Goal: Task Accomplishment & Management: Use online tool/utility

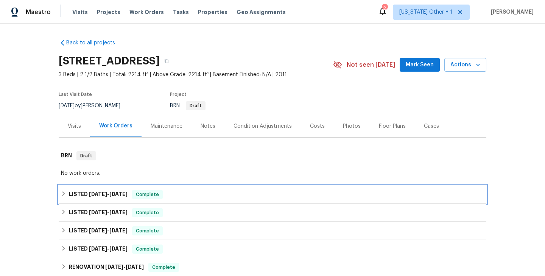
click at [138, 191] on span "Complete" at bounding box center [147, 195] width 29 height 8
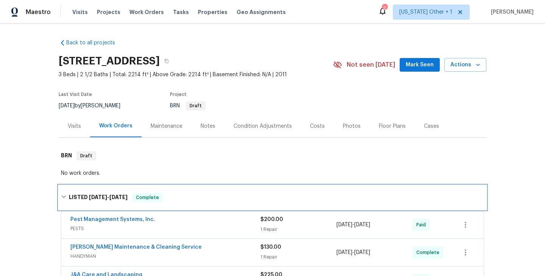
scroll to position [53, 0]
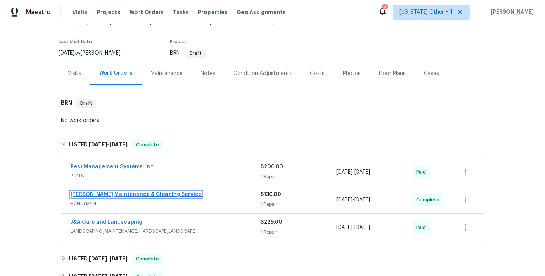
click at [130, 195] on link "Baker's Maintenance & Cleaning Service" at bounding box center [135, 194] width 131 height 5
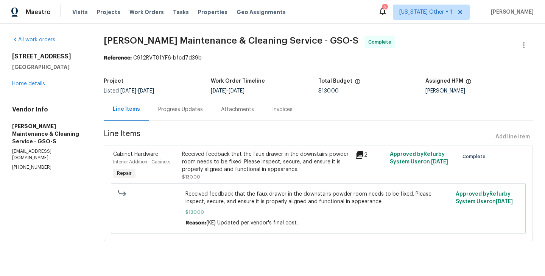
click at [185, 112] on div "Progress Updates" at bounding box center [180, 110] width 45 height 8
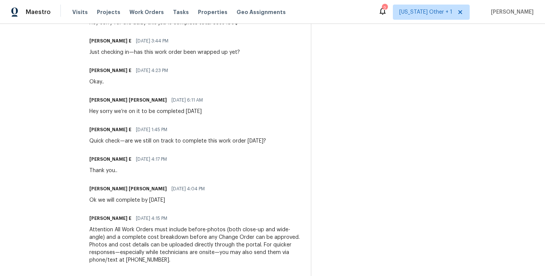
scroll to position [294, 0]
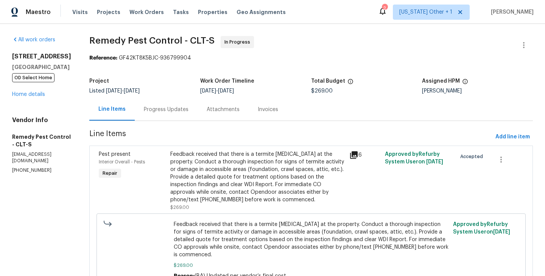
click at [156, 107] on div "Progress Updates" at bounding box center [166, 110] width 45 height 8
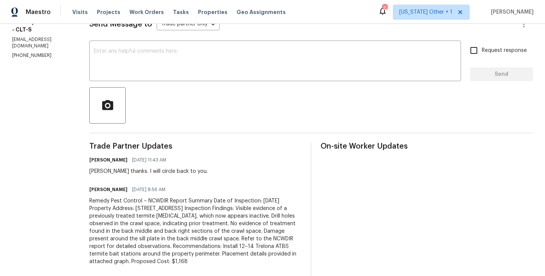
scroll to position [129, 0]
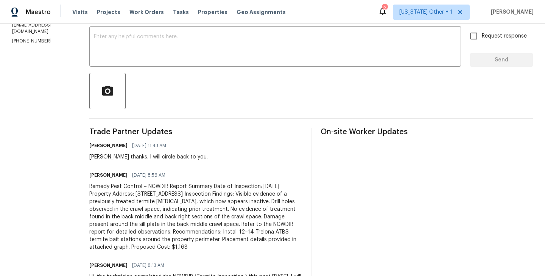
click at [89, 159] on div "Brandon thanks. I will circle back to you." at bounding box center [148, 157] width 119 height 8
copy div "Brandon"
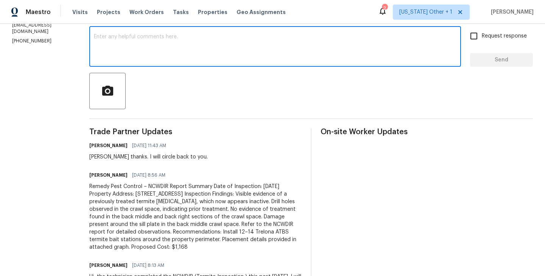
click at [145, 56] on textarea at bounding box center [275, 47] width 363 height 27
paste textarea "Brandon"
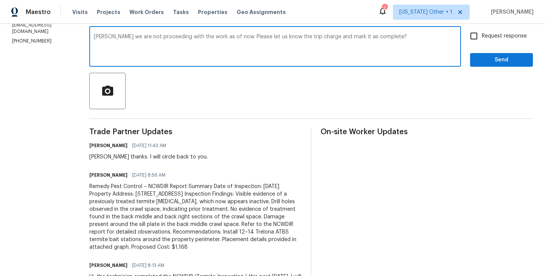
type textarea "Brandon we are not proceeding with the work as of now. Please let us know the t…"
click at [478, 33] on input "Request response" at bounding box center [474, 36] width 16 height 16
checkbox input "true"
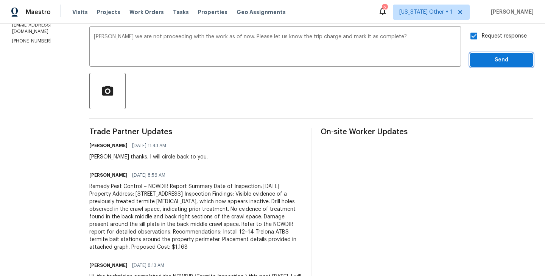
click at [478, 66] on button "Send" at bounding box center [501, 60] width 63 height 14
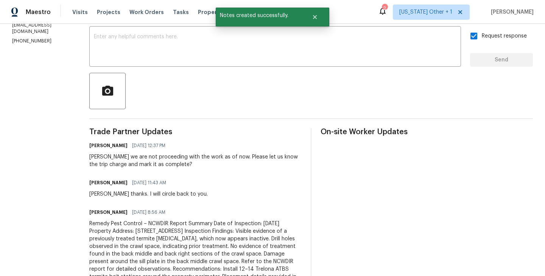
scroll to position [0, 0]
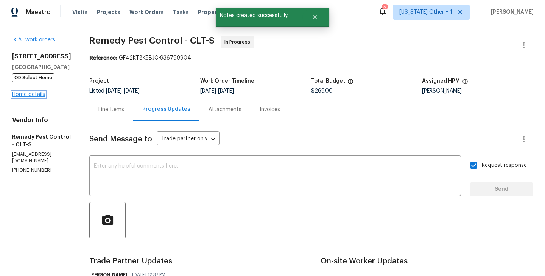
click at [37, 97] on link "Home details" at bounding box center [28, 94] width 33 height 5
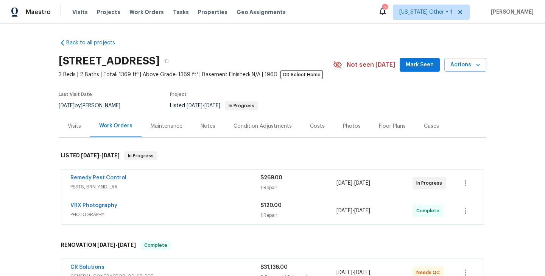
scroll to position [350, 0]
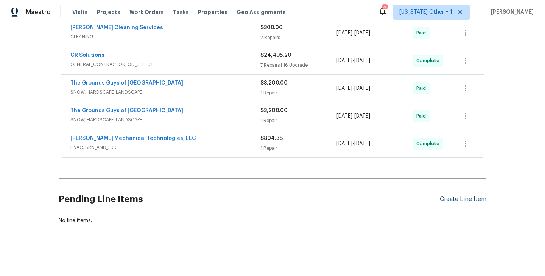
click at [462, 200] on div "Create Line Item" at bounding box center [463, 198] width 47 height 7
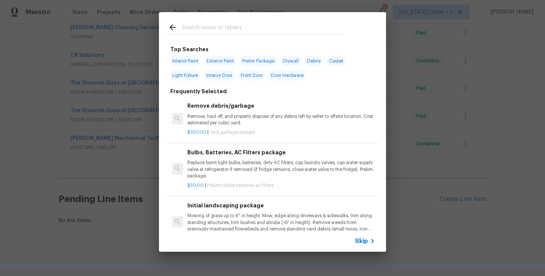
click at [359, 241] on span "Skip" at bounding box center [361, 241] width 13 height 8
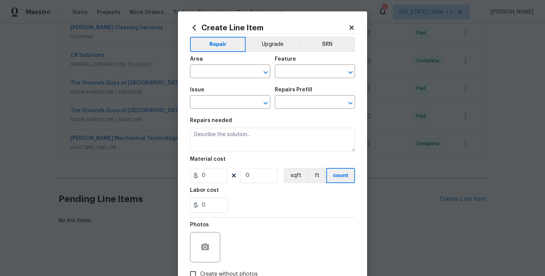
scroll to position [51, 0]
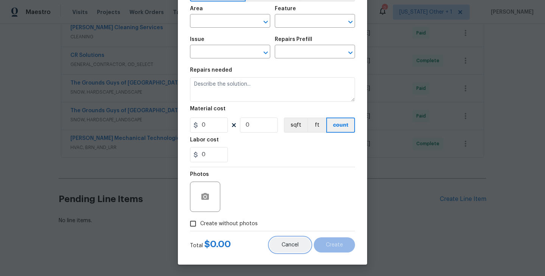
click at [286, 251] on button "Cancel" at bounding box center [290, 244] width 41 height 15
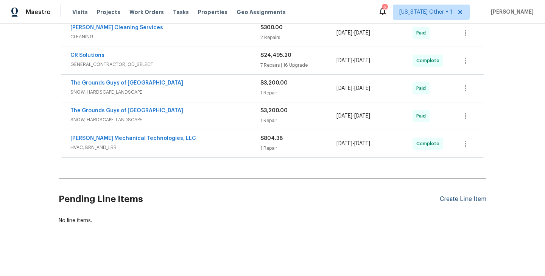
click at [469, 197] on div "Create Line Item" at bounding box center [463, 198] width 47 height 7
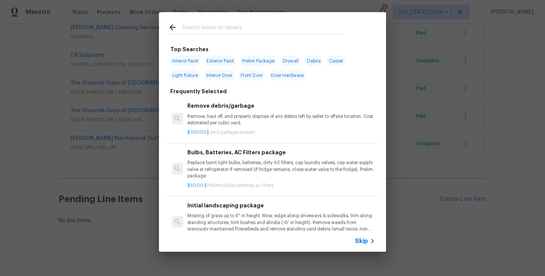
click at [223, 26] on input "text" at bounding box center [263, 28] width 161 height 11
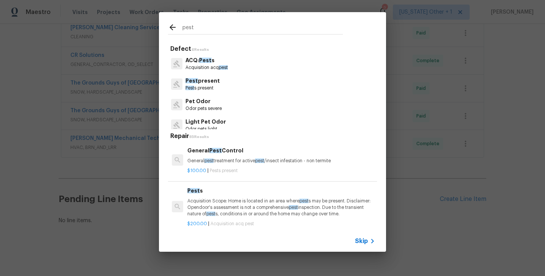
type input "pest"
click at [206, 88] on p "Pest s present" at bounding box center [203, 88] width 34 height 6
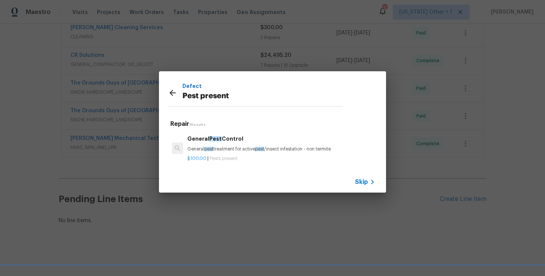
click at [224, 141] on h6 "General Pest Control" at bounding box center [281, 138] width 188 height 8
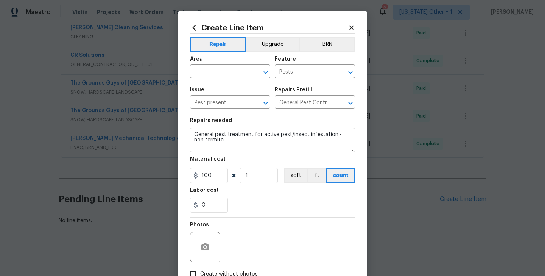
click at [217, 65] on div "Area" at bounding box center [230, 61] width 80 height 10
click at [209, 73] on input "text" at bounding box center [219, 72] width 59 height 12
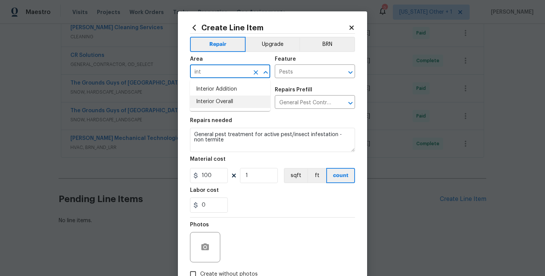
click at [217, 100] on li "Interior Overall" at bounding box center [230, 101] width 80 height 12
type input "Interior Overall"
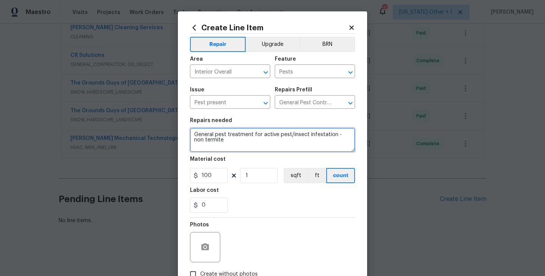
click at [219, 140] on textarea "General pest treatment for active pest/insect infestation - non termite" at bounding box center [272, 140] width 165 height 24
paste textarea "No evidence of termite treatment found in the back middle and back right sectio…"
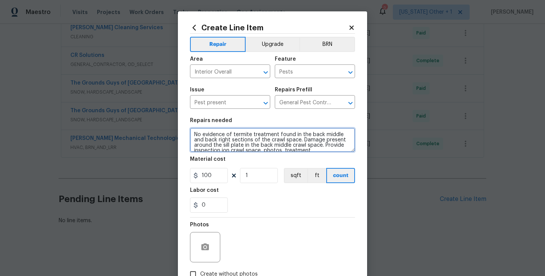
scroll to position [16, 0]
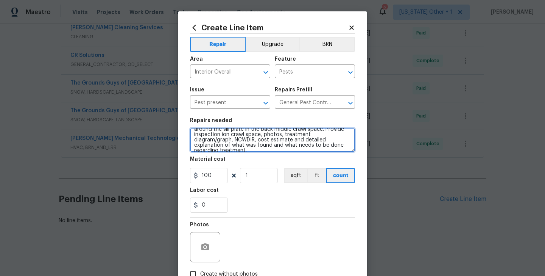
type textarea "No evidence of termite treatment found in the back middle and back right sectio…"
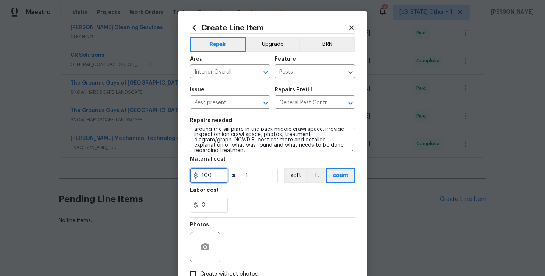
click at [205, 170] on input "100" at bounding box center [209, 175] width 38 height 15
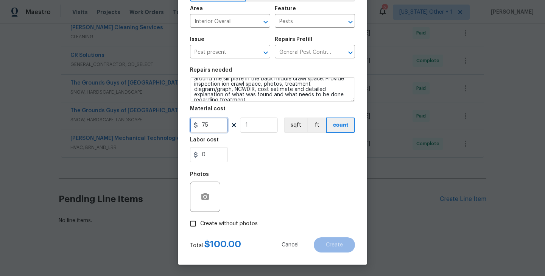
type input "75"
click at [222, 223] on span "Create without photos" at bounding box center [229, 224] width 58 height 8
click at [200, 223] on input "Create without photos" at bounding box center [193, 223] width 14 height 14
checkbox input "true"
click at [273, 183] on textarea at bounding box center [290, 196] width 129 height 30
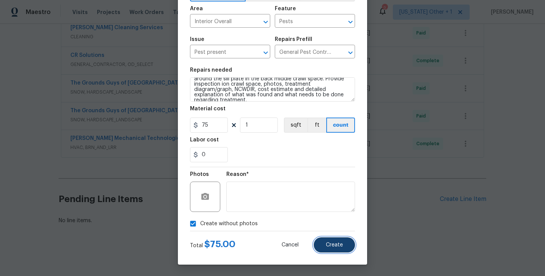
click at [328, 242] on span "Create" at bounding box center [334, 245] width 17 height 6
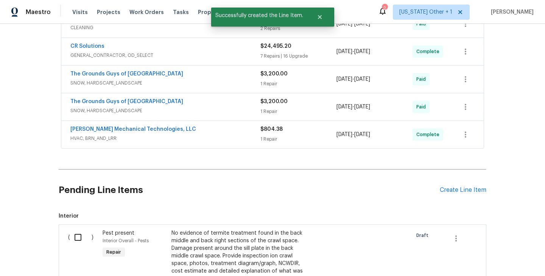
scroll to position [497, 0]
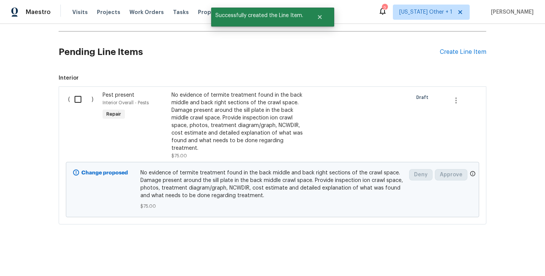
click at [77, 104] on input "checkbox" at bounding box center [81, 99] width 22 height 16
checkbox input "true"
click at [484, 260] on span "Create Work Order" at bounding box center [502, 256] width 50 height 9
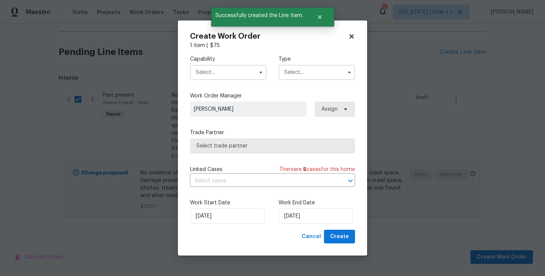
click at [223, 71] on input "text" at bounding box center [228, 72] width 77 height 15
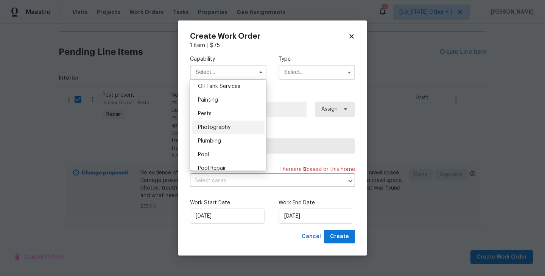
scroll to position [625, 0]
click at [215, 118] on div "Pests" at bounding box center [228, 113] width 73 height 14
type input "Pests"
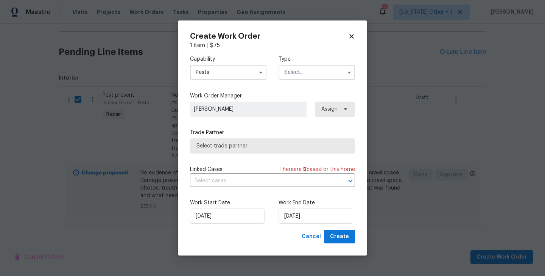
click at [312, 69] on input "text" at bounding box center [317, 72] width 77 height 15
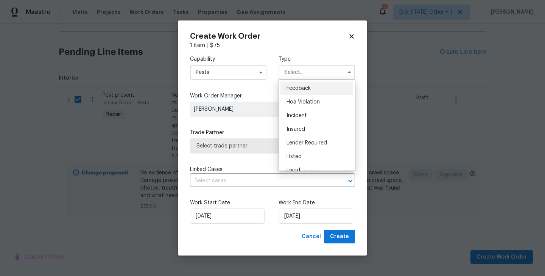
click at [312, 84] on div "Feedback" at bounding box center [317, 88] width 73 height 14
type input "Feedback"
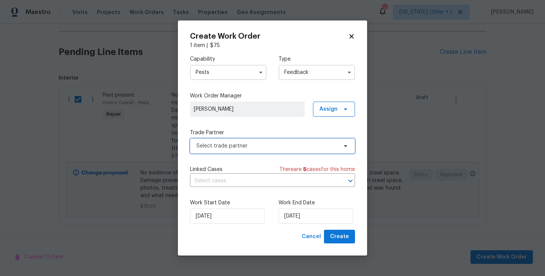
click at [225, 147] on span "Select trade partner" at bounding box center [267, 146] width 141 height 8
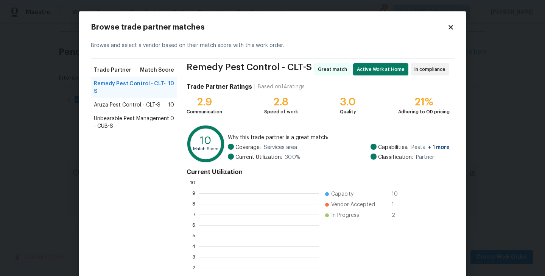
scroll to position [1, 1]
click at [115, 101] on span "Aruza Pest Control - CLT-S" at bounding box center [127, 105] width 67 height 8
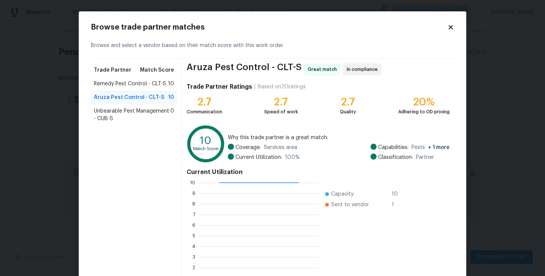
scroll to position [58, 0]
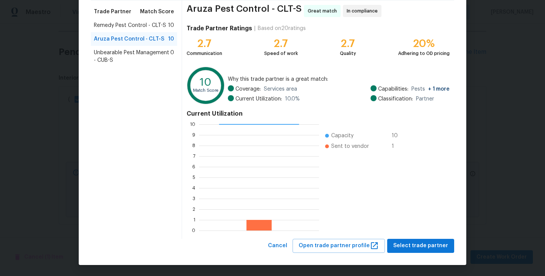
click at [421, 238] on div "Aruza Pest Control - CLT-S Great match In compliance Trade Partner Ratings | Ba…" at bounding box center [318, 119] width 272 height 238
click at [419, 246] on span "Select trade partner" at bounding box center [421, 245] width 55 height 9
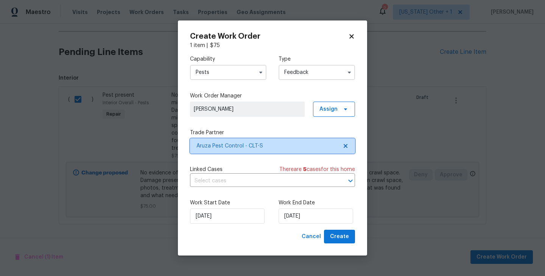
scroll to position [0, 0]
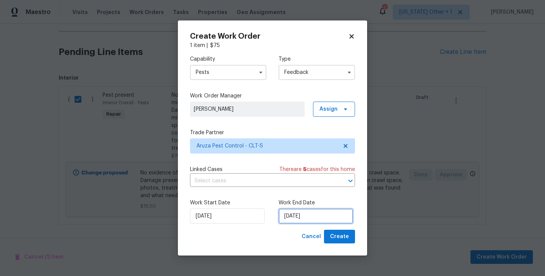
click at [297, 220] on input "13/10/2025" at bounding box center [316, 215] width 75 height 15
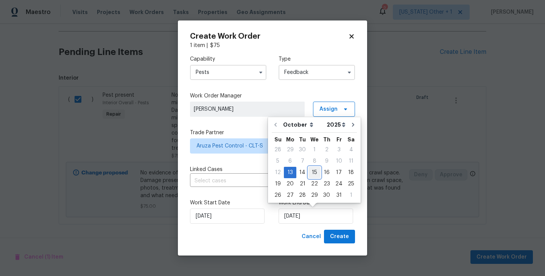
click at [316, 176] on div "15" at bounding box center [315, 172] width 12 height 11
type input "15/10/2025"
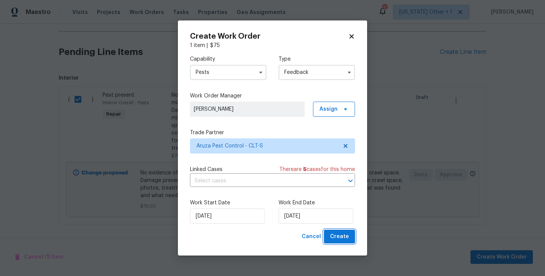
click at [337, 237] on span "Create" at bounding box center [339, 236] width 19 height 9
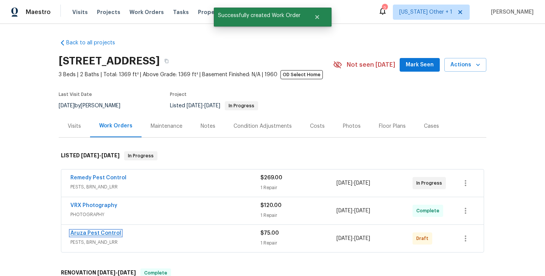
click at [88, 231] on link "Aruza Pest Control" at bounding box center [95, 232] width 51 height 5
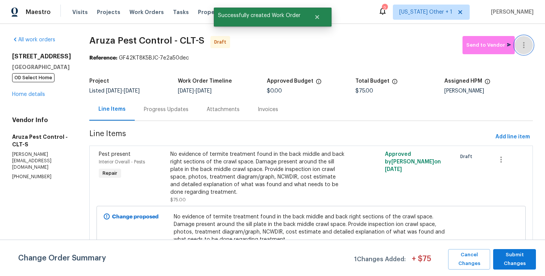
click at [523, 40] on button "button" at bounding box center [524, 45] width 18 height 18
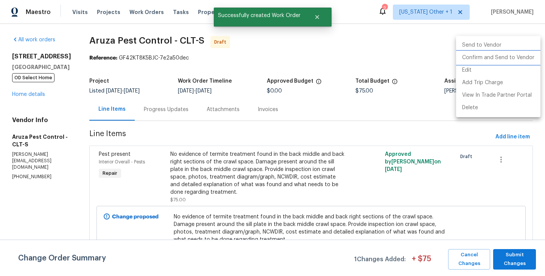
click at [523, 55] on li "Confirm and Send to Vendor" at bounding box center [498, 58] width 84 height 12
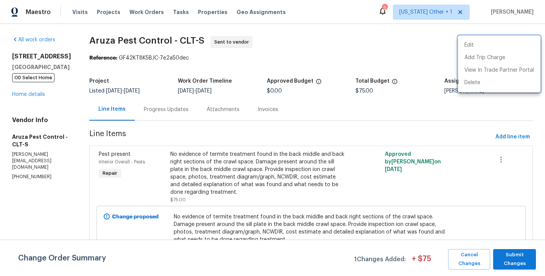
click at [380, 166] on div at bounding box center [272, 138] width 545 height 276
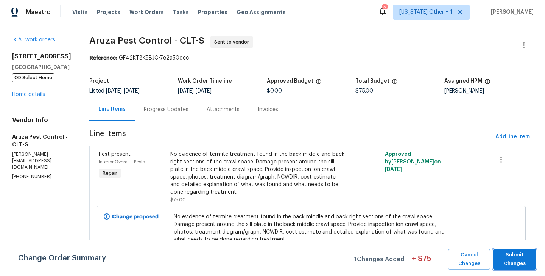
click at [520, 253] on span "Submit Changes" at bounding box center [514, 258] width 35 height 17
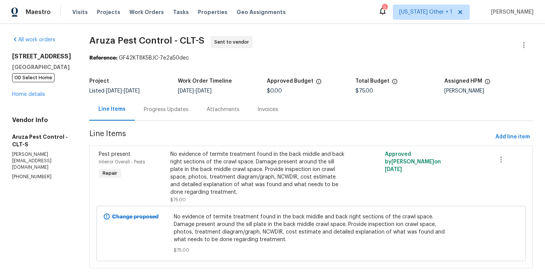
click at [183, 116] on div "Progress Updates" at bounding box center [166, 109] width 63 height 22
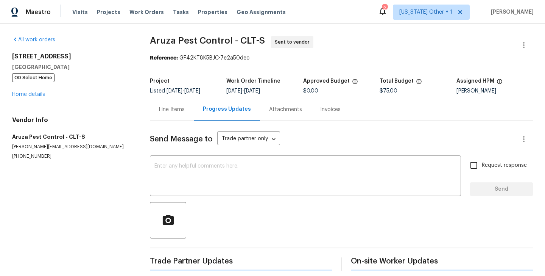
click at [191, 149] on div "Send Message to Trade partner only Trade partner only ​ x ​ Request response Se…" at bounding box center [341, 196] width 383 height 150
click at [191, 172] on textarea at bounding box center [306, 176] width 302 height 27
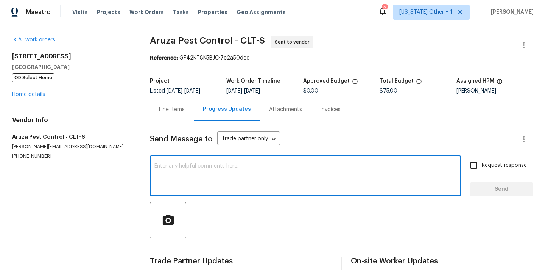
paste textarea "Hi this is Blessida with Opendoor. I’m confirming you received the WO for the p…"
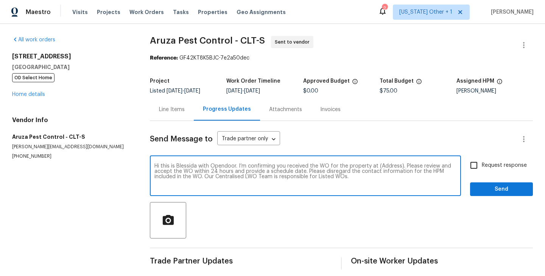
click at [389, 166] on textarea "Hi this is Blessida with Opendoor. I’m confirming you received the WO for the p…" at bounding box center [306, 176] width 302 height 27
paste textarea "3249 Harrow Pl, Charlotte, NC 28205"
type textarea "Hi this is Blessida with Opendoor. I’m confirming you received the WO for the p…"
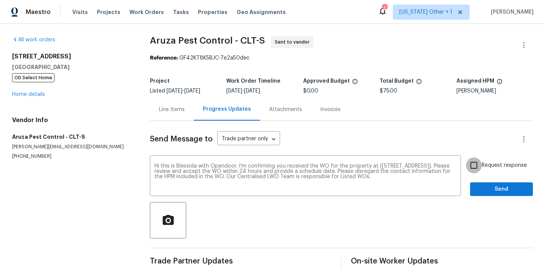
click at [480, 166] on input "Request response" at bounding box center [474, 165] width 16 height 16
checkbox input "true"
click at [483, 186] on span "Send" at bounding box center [501, 188] width 51 height 9
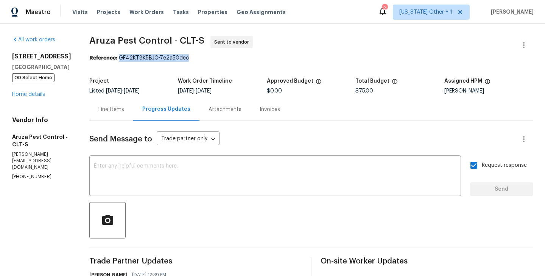
drag, startPoint x: 121, startPoint y: 58, endPoint x: 220, endPoint y: 60, distance: 99.6
click at [220, 59] on div "Reference: GF42KT8K5BJC-7e2a50dec" at bounding box center [311, 58] width 444 height 8
copy div "GF42KT8K5BJC-7e2a50dec"
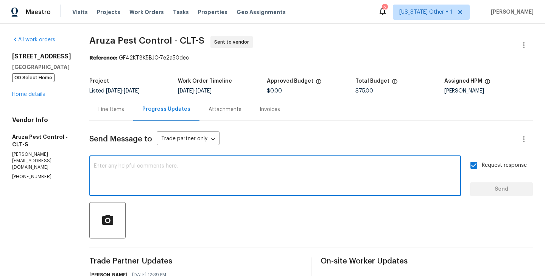
click at [192, 180] on textarea at bounding box center [275, 176] width 363 height 27
paste textarea "The Work Orders must include before-photos (both close-up and wide-angle) and a…"
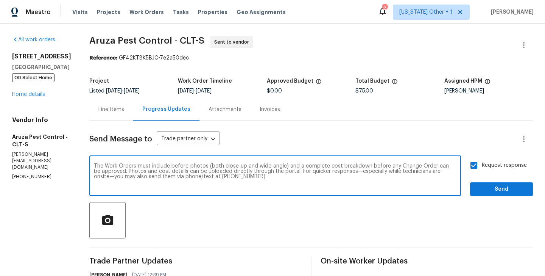
type textarea "The Work Orders must include before-photos (both close-up and wide-angle) and a…"
click at [503, 188] on span "Send" at bounding box center [501, 188] width 51 height 9
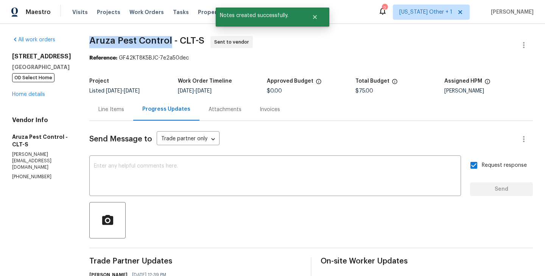
drag, startPoint x: 89, startPoint y: 42, endPoint x: 170, endPoint y: 44, distance: 81.1
click at [170, 44] on div "All work orders 3249 Harrow Pl Charlotte, NC 28205 OD Select Home Home details …" at bounding box center [272, 209] width 545 height 370
copy span "Aruza Pest Control"
click at [33, 94] on link "Home details" at bounding box center [28, 94] width 33 height 5
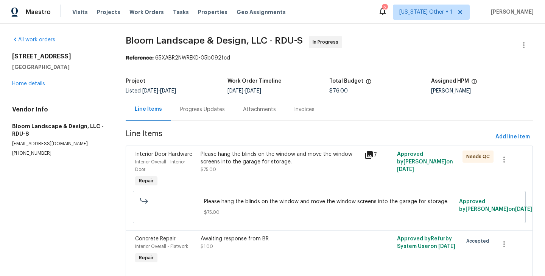
click at [200, 114] on div "Progress Updates" at bounding box center [202, 109] width 63 height 22
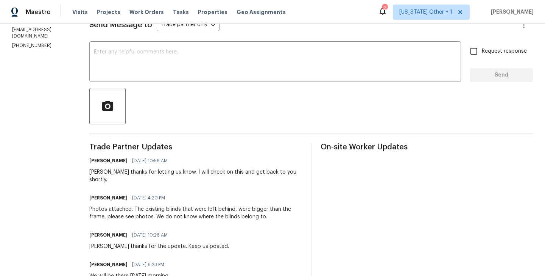
scroll to position [133, 0]
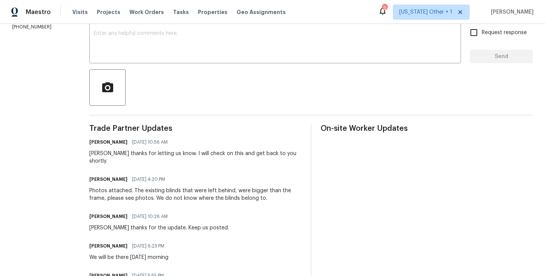
click at [103, 153] on div "Leila thanks for letting us know. I will check on this and get back to you shor…" at bounding box center [195, 157] width 212 height 15
copy div "Leila"
click at [138, 49] on textarea at bounding box center [275, 44] width 363 height 27
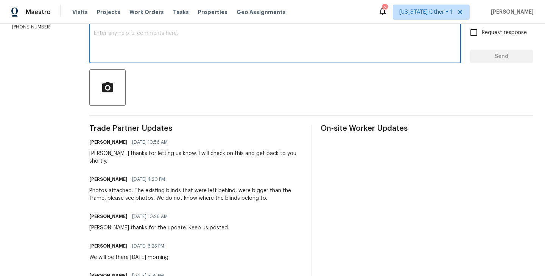
paste textarea "Leila"
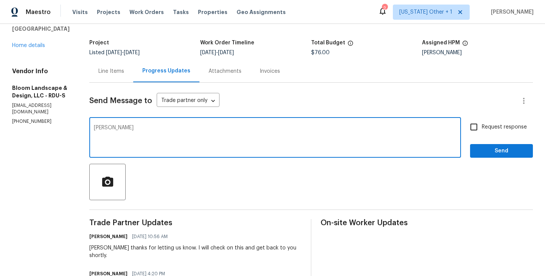
scroll to position [38, 0]
drag, startPoint x: 131, startPoint y: 126, endPoint x: 224, endPoint y: 134, distance: 93.5
click at [224, 134] on textarea "Leila please purchase a new" at bounding box center [275, 138] width 363 height 27
paste textarea "some blinds that will fit and install those. Put the current ones in the garage"
click at [133, 130] on textarea "Leila please some blinds that will fit and install those. Put the current ones …" at bounding box center [275, 138] width 363 height 27
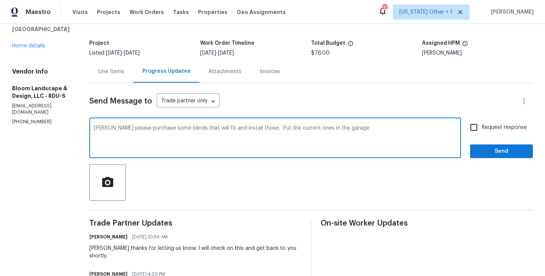
click at [259, 128] on textarea "Leila please purchase some blinds that will fit and install those. Put the curr…" at bounding box center [275, 138] width 363 height 27
click at [273, 129] on textarea "Leila please purchase some blinds that will fit and install those and Put the c…" at bounding box center [275, 138] width 363 height 27
click at [376, 129] on textarea "Leila please purchase some blinds that will fit and install those and put the c…" at bounding box center [275, 138] width 363 height 27
type textarea "Leila please purchase some blinds that will fit and install those and put the c…"
click at [475, 122] on input "Request response" at bounding box center [474, 127] width 16 height 16
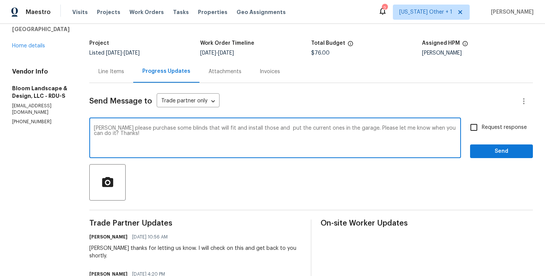
checkbox input "true"
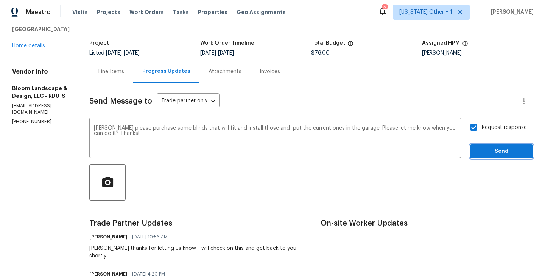
click at [482, 147] on span "Send" at bounding box center [501, 151] width 51 height 9
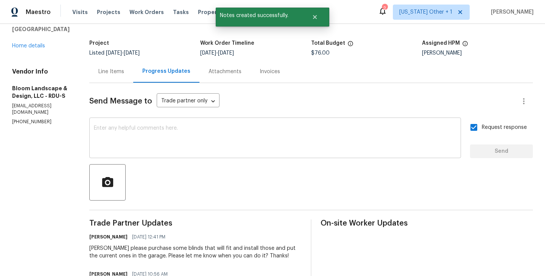
scroll to position [0, 0]
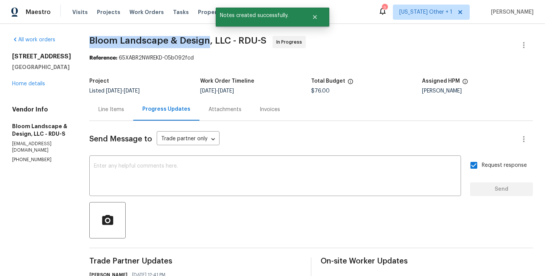
drag, startPoint x: 95, startPoint y: 41, endPoint x: 213, endPoint y: 41, distance: 118.2
copy span "Bloom Landscape & Design"
click at [32, 84] on link "Home details" at bounding box center [28, 83] width 33 height 5
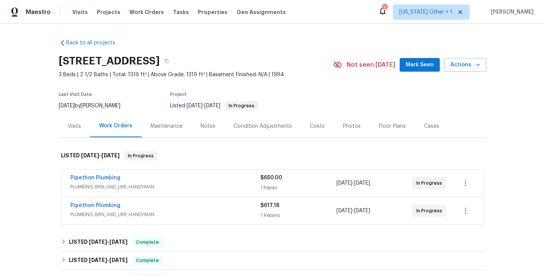
scroll to position [81, 0]
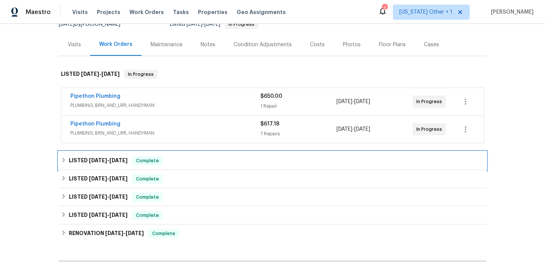
click at [128, 170] on div "LISTED [DATE] - [DATE] Complete" at bounding box center [273, 161] width 428 height 18
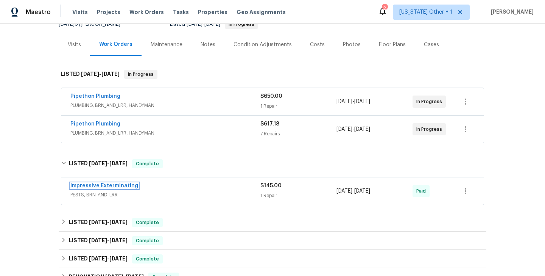
click at [121, 188] on link "Impressive Exterminating" at bounding box center [104, 185] width 68 height 5
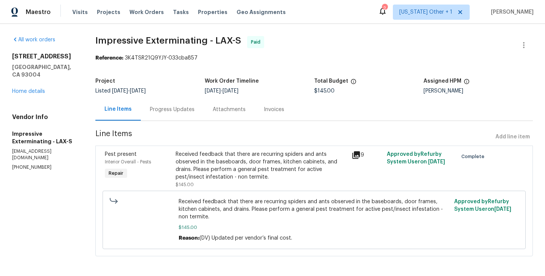
click at [171, 113] on div "Progress Updates" at bounding box center [172, 110] width 45 height 8
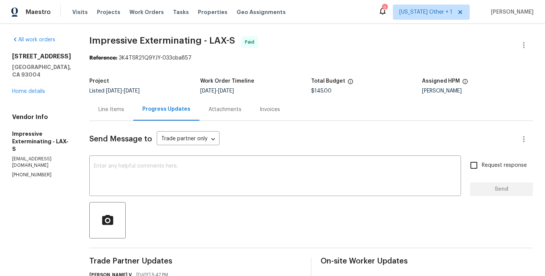
click at [110, 102] on div "Line Items" at bounding box center [111, 109] width 44 height 22
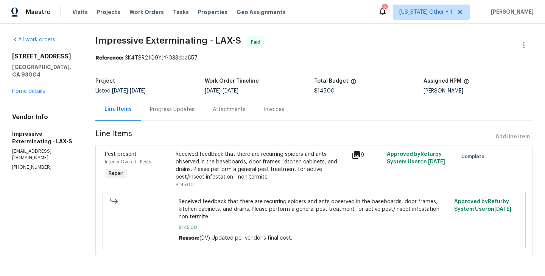
click at [164, 113] on div "Progress Updates" at bounding box center [172, 110] width 45 height 8
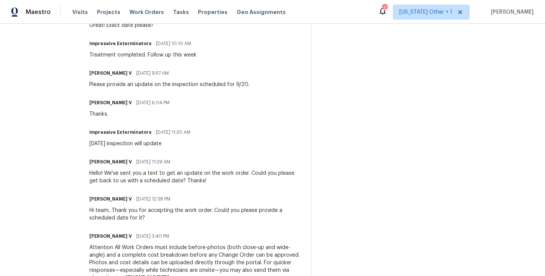
scroll to position [576, 0]
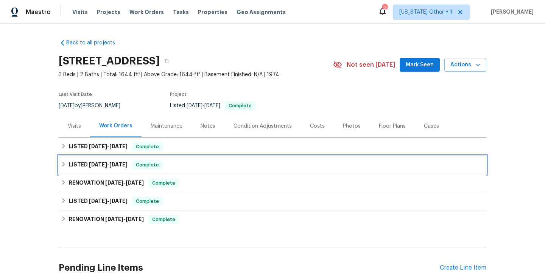
click at [124, 156] on div "LISTED 4/8/25 - 4/8/25 Complete" at bounding box center [273, 165] width 428 height 18
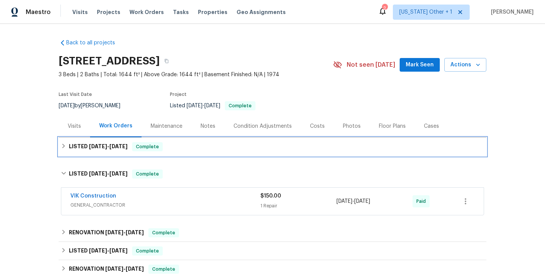
click at [111, 148] on span "10/2/25" at bounding box center [118, 146] width 18 height 5
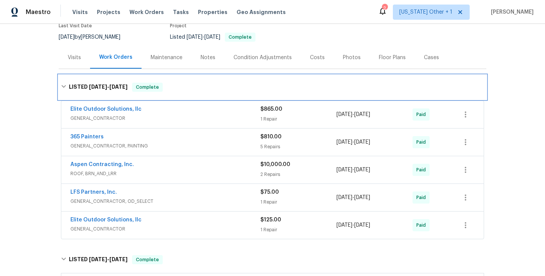
scroll to position [81, 0]
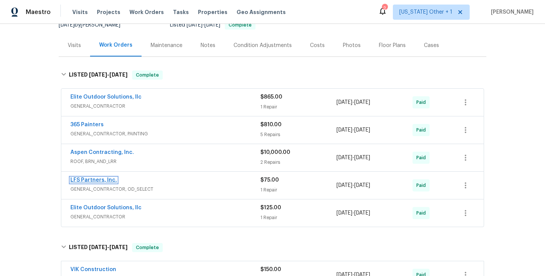
click at [99, 181] on link "LFS Partners, Inc." at bounding box center [93, 179] width 47 height 5
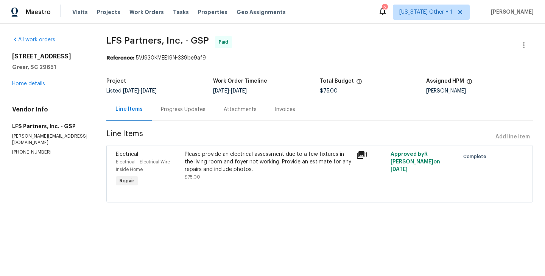
click at [174, 109] on div "Progress Updates" at bounding box center [183, 110] width 45 height 8
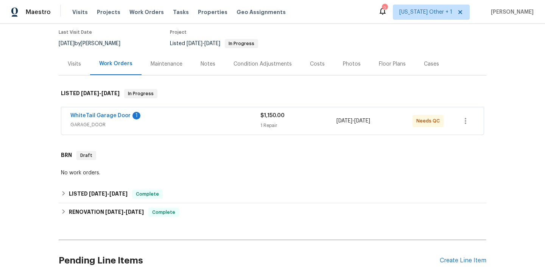
scroll to position [91, 0]
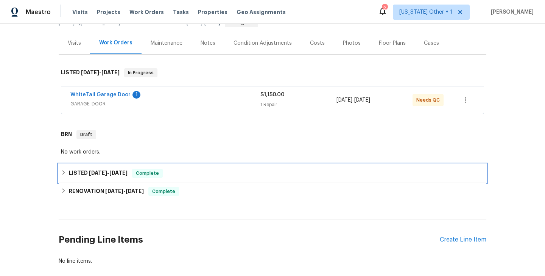
click at [123, 170] on span "[DATE]" at bounding box center [118, 172] width 18 height 5
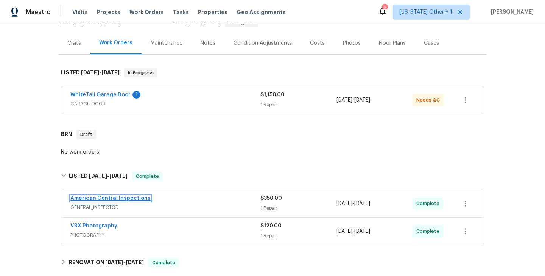
click at [122, 195] on link "American Central Inspections" at bounding box center [110, 197] width 80 height 5
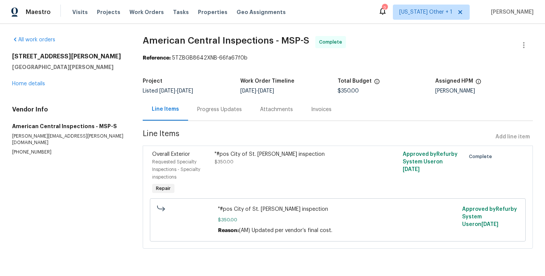
click at [204, 108] on div "Progress Updates" at bounding box center [219, 110] width 45 height 8
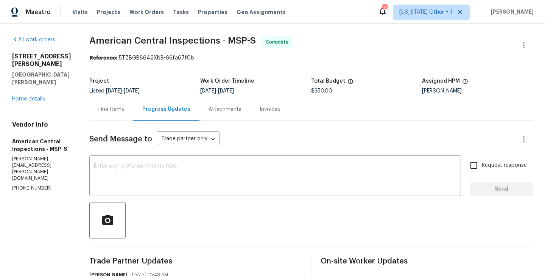
click at [36, 80] on div "1426 Burr St St. Paul, MN 55130 Home details" at bounding box center [41, 78] width 59 height 50
click at [31, 96] on link "Home details" at bounding box center [28, 98] width 33 height 5
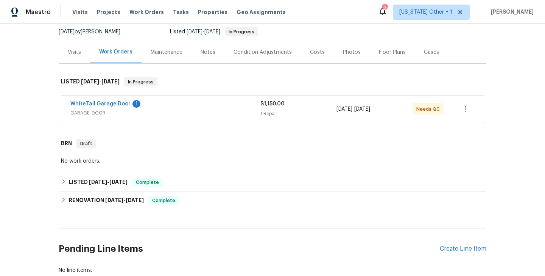
scroll to position [82, 0]
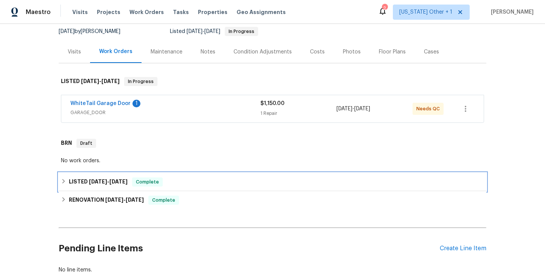
click at [128, 178] on h6 "LISTED 9/18/25 - 9/25/25" at bounding box center [98, 181] width 59 height 9
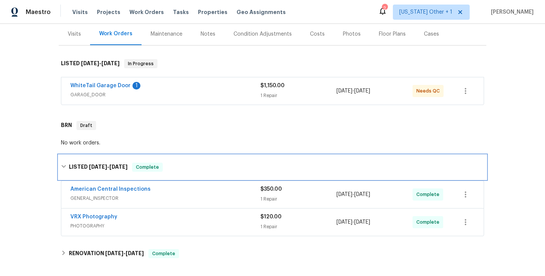
scroll to position [0, 0]
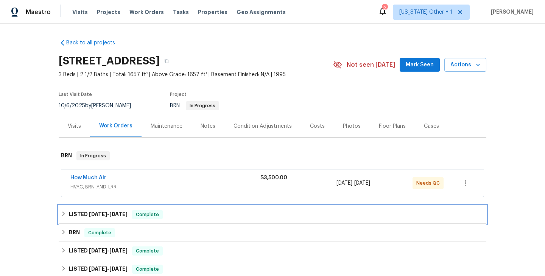
click at [96, 209] on div "LISTED [DATE] - [DATE] Complete" at bounding box center [273, 214] width 428 height 18
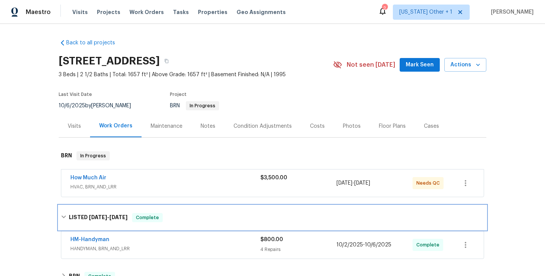
scroll to position [79, 0]
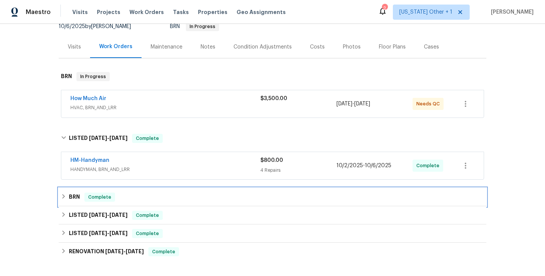
click at [100, 198] on span "Complete" at bounding box center [99, 197] width 29 height 8
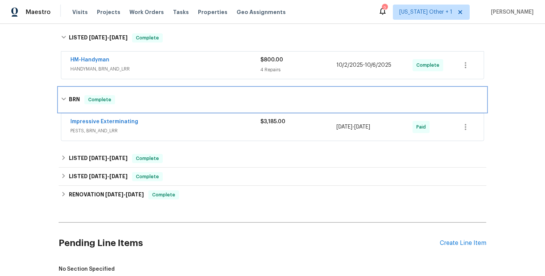
scroll to position [182, 0]
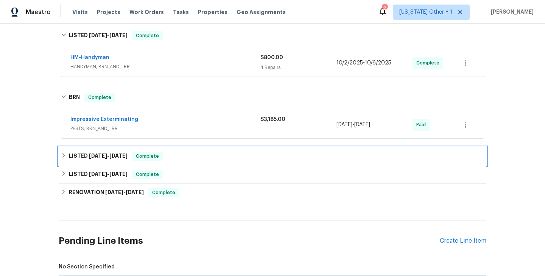
click at [82, 155] on h6 "LISTED 9/17/25 - 9/25/25" at bounding box center [98, 156] width 59 height 9
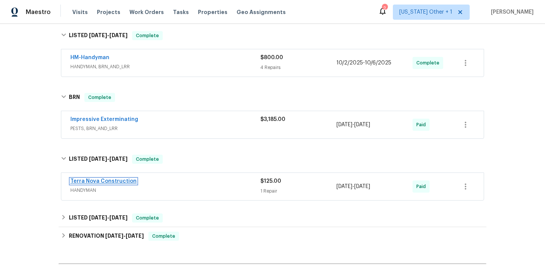
click at [91, 183] on link "Terra Nova Construction" at bounding box center [103, 180] width 66 height 5
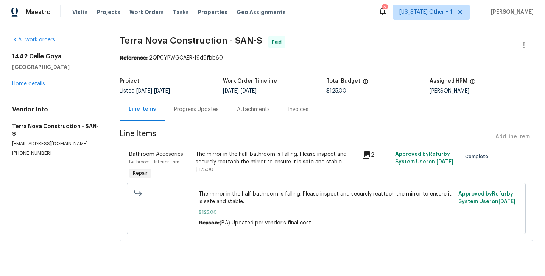
click at [195, 112] on div "Progress Updates" at bounding box center [196, 110] width 45 height 8
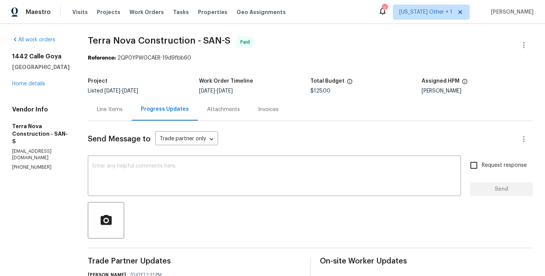
click at [132, 104] on div "Line Items" at bounding box center [110, 109] width 44 height 22
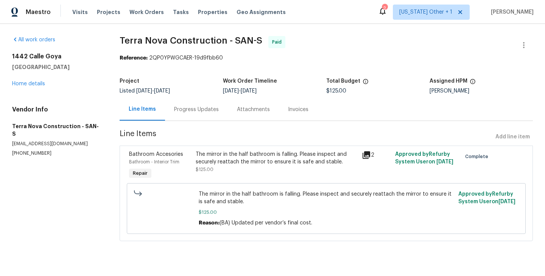
click at [258, 164] on div "The mirror in the half bathroom is falling. Please inspect and securely reattac…" at bounding box center [277, 157] width 162 height 15
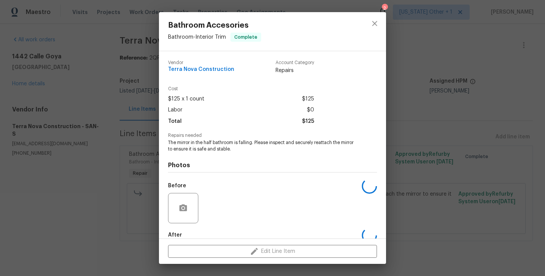
scroll to position [42, 0]
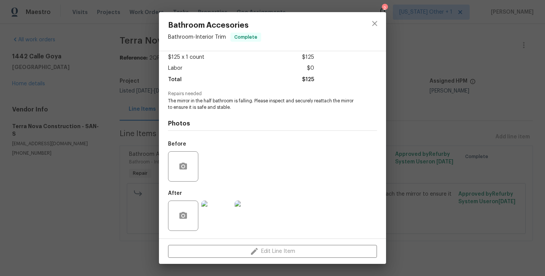
click at [399, 140] on div "Bathroom Accesories Bathroom - Interior Trim Complete Vendor Terra Nova Constru…" at bounding box center [272, 138] width 545 height 276
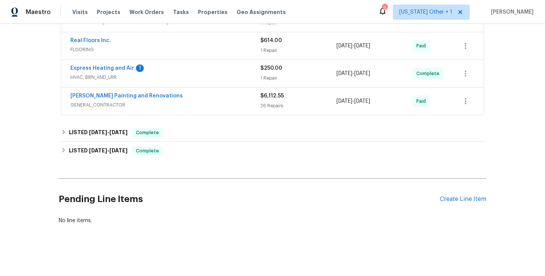
scroll to position [82, 0]
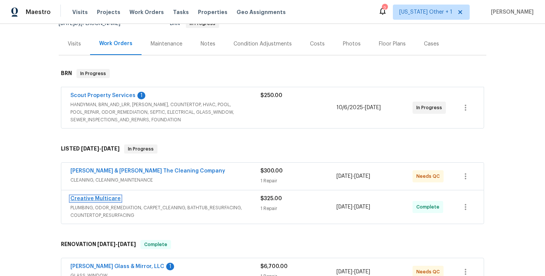
click at [92, 198] on link "Creative Multicare" at bounding box center [95, 198] width 50 height 5
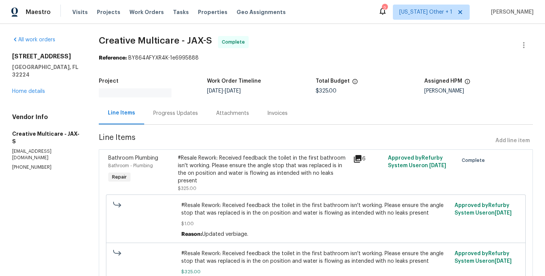
click at [197, 110] on div "Progress Updates" at bounding box center [175, 113] width 45 height 8
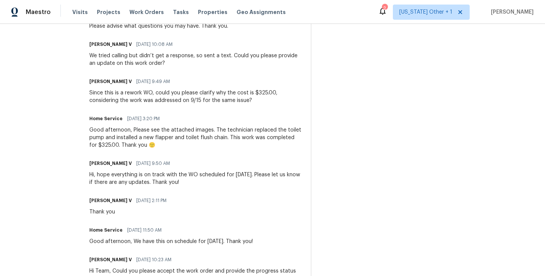
scroll to position [475, 0]
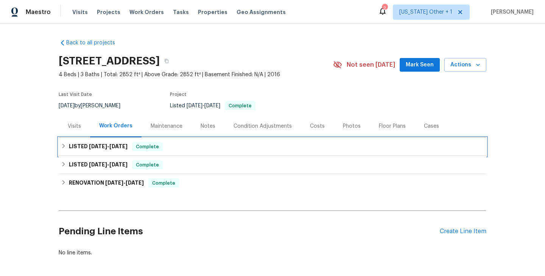
click at [152, 146] on div "LISTED 8/6/25 - 9/29/25 Complete" at bounding box center [273, 146] width 428 height 18
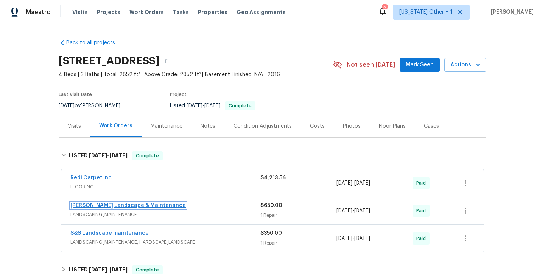
click at [116, 208] on link "Zesati's Landscape & Maintenance" at bounding box center [128, 205] width 116 height 5
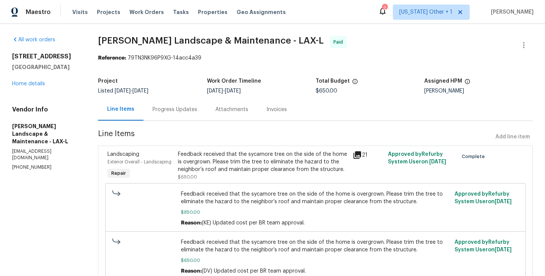
click at [171, 107] on div "Progress Updates" at bounding box center [175, 110] width 45 height 8
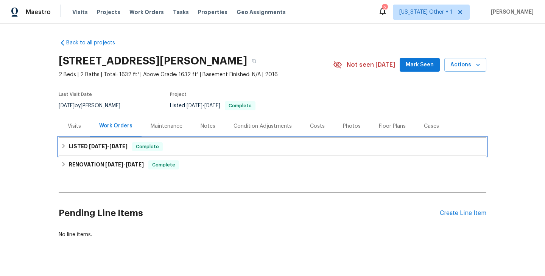
click at [128, 147] on span "[DATE]" at bounding box center [118, 146] width 18 height 5
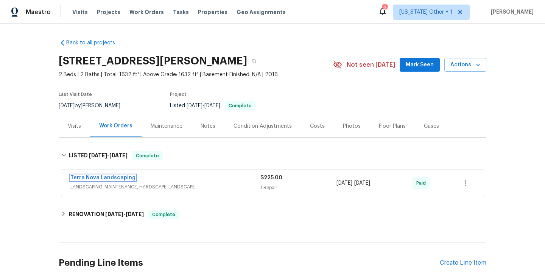
click at [118, 178] on link "Terra Nova Landscaping" at bounding box center [102, 177] width 65 height 5
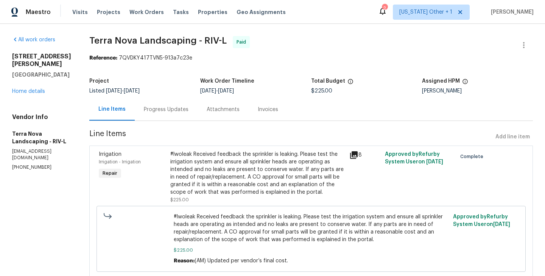
click at [173, 105] on div "Progress Updates" at bounding box center [166, 109] width 63 height 22
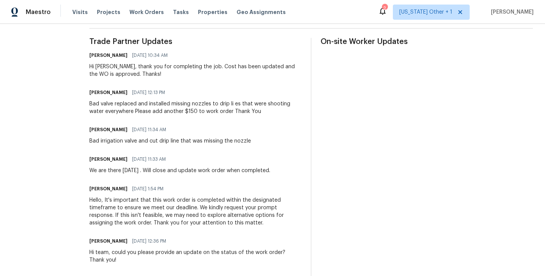
scroll to position [189, 0]
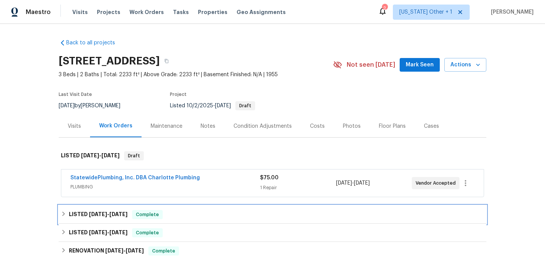
click at [152, 216] on span "Complete" at bounding box center [147, 215] width 29 height 8
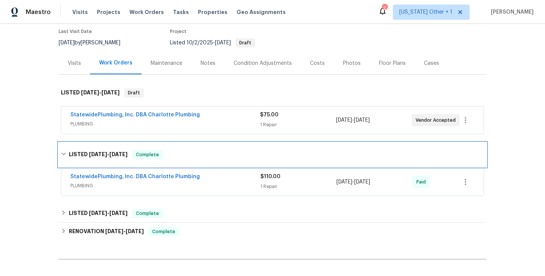
scroll to position [63, 0]
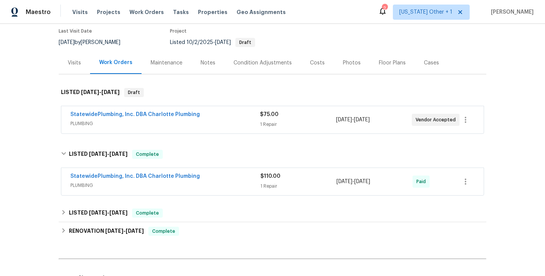
click at [150, 172] on span "StatewidePlumbing, Inc. DBA Charlotte Plumbing" at bounding box center [135, 176] width 130 height 8
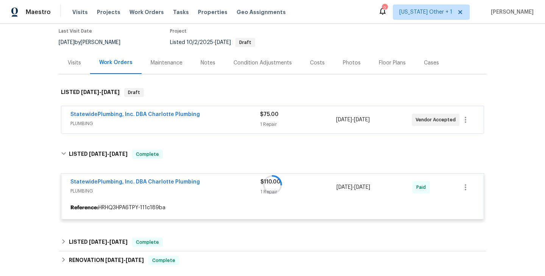
click at [150, 183] on div at bounding box center [273, 184] width 428 height 85
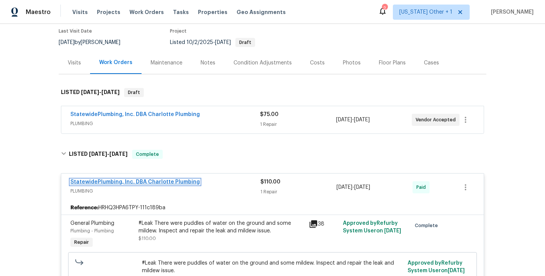
click at [153, 184] on link "StatewidePlumbing, Inc. DBA Charlotte Plumbing" at bounding box center [135, 181] width 130 height 5
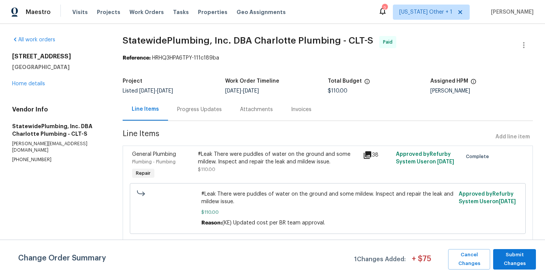
click at [198, 103] on div "Progress Updates" at bounding box center [199, 109] width 63 height 22
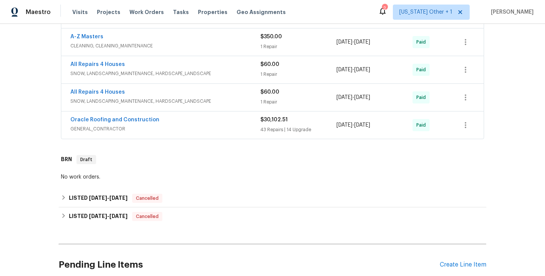
scroll to position [456, 0]
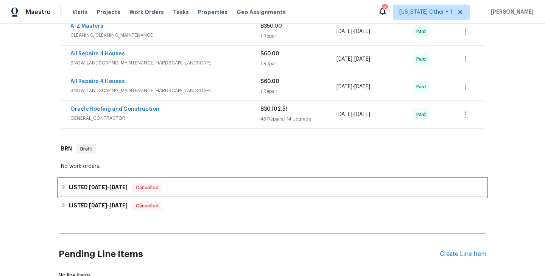
click at [125, 188] on span "9/30/25" at bounding box center [118, 186] width 18 height 5
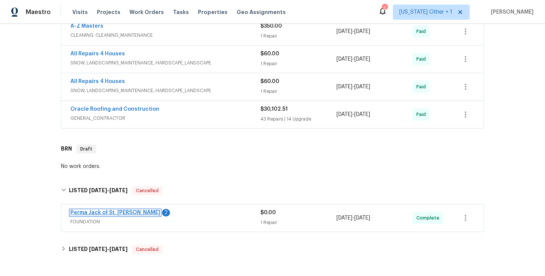
click at [122, 212] on link "Perma Jack of St. Louis" at bounding box center [115, 212] width 90 height 5
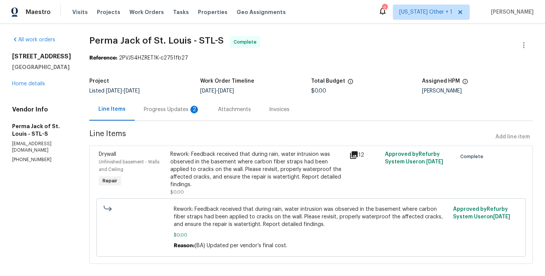
click at [175, 109] on div "Progress Updates 2" at bounding box center [172, 110] width 56 height 8
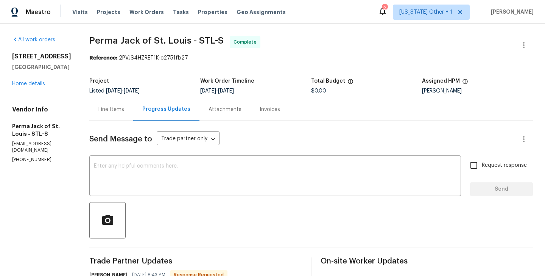
click at [251, 103] on div "Invoices" at bounding box center [270, 109] width 39 height 22
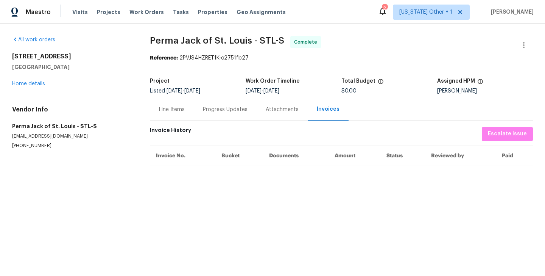
click at [211, 106] on div "Progress Updates" at bounding box center [225, 110] width 45 height 8
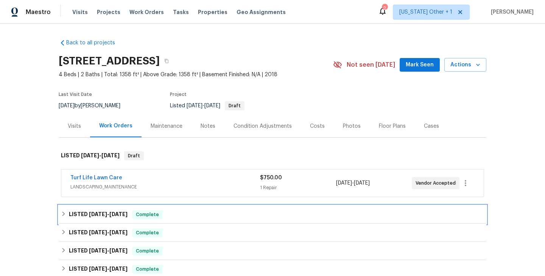
click at [113, 213] on span "[DATE]" at bounding box center [118, 213] width 18 height 5
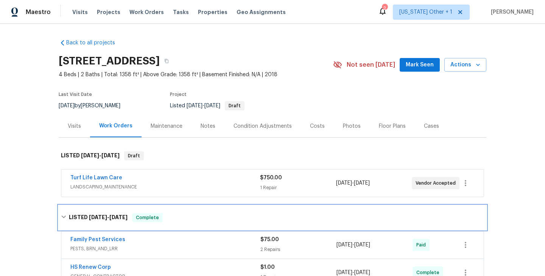
scroll to position [112, 0]
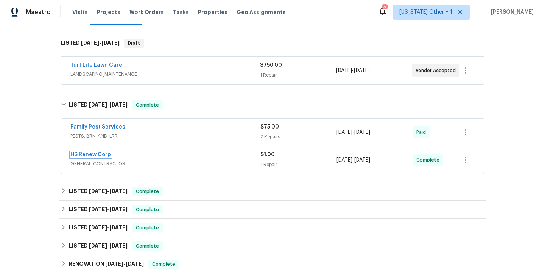
click at [101, 155] on link "HS Renew Corp" at bounding box center [90, 154] width 41 height 5
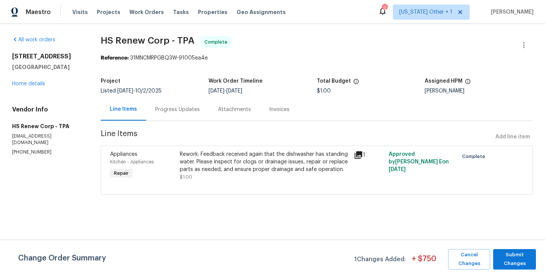
click at [178, 120] on div "Line Items Progress Updates Attachments Invoices" at bounding box center [317, 109] width 433 height 23
click at [172, 106] on div "Progress Updates" at bounding box center [177, 110] width 45 height 8
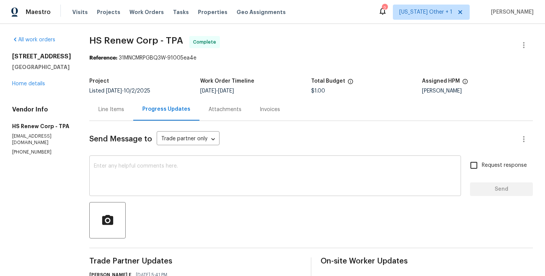
scroll to position [4, 0]
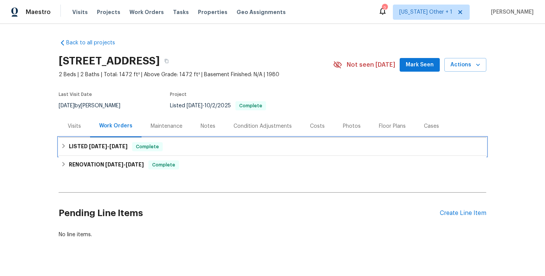
click at [148, 148] on span "Complete" at bounding box center [147, 147] width 29 height 8
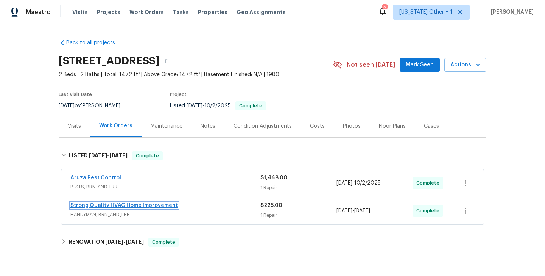
click at [111, 205] on link "Strong Quality HVAC Home Improvement" at bounding box center [124, 205] width 108 height 5
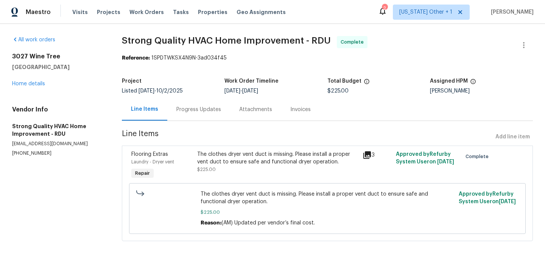
click at [199, 109] on div "Progress Updates" at bounding box center [199, 110] width 45 height 8
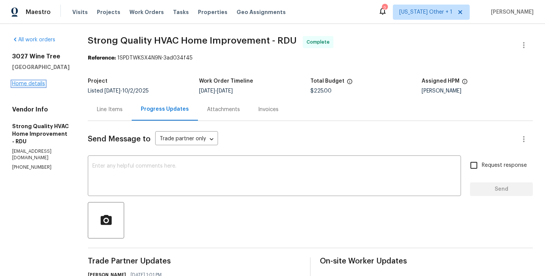
click at [21, 84] on link "Home details" at bounding box center [28, 83] width 33 height 5
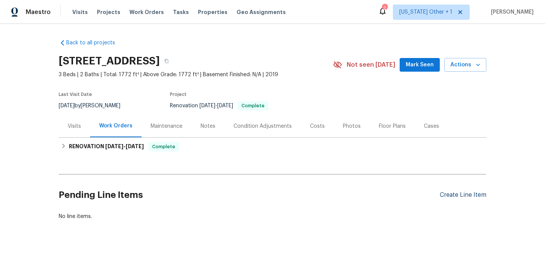
click at [464, 198] on div "Create Line Item" at bounding box center [463, 194] width 47 height 7
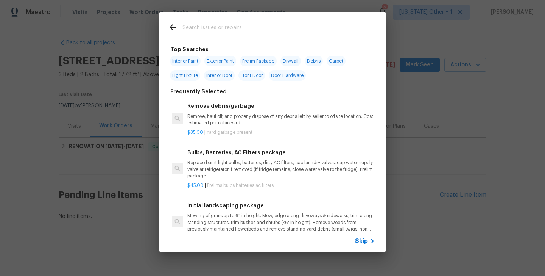
click at [359, 244] on span "Skip" at bounding box center [361, 241] width 13 height 8
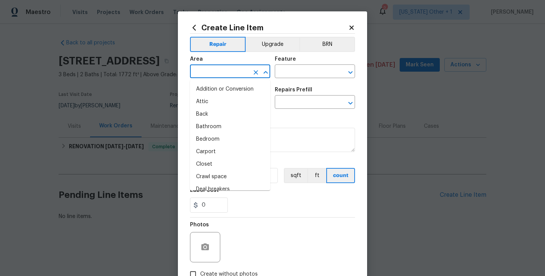
click at [205, 72] on input "text" at bounding box center [219, 72] width 59 height 12
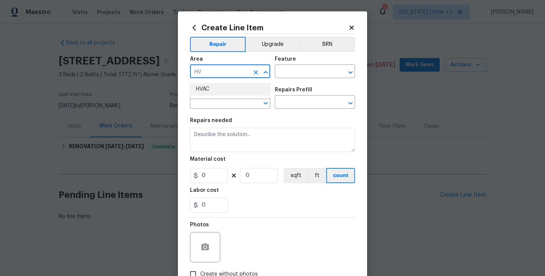
click at [208, 85] on li "HVAC" at bounding box center [230, 89] width 80 height 12
type input "HVAC"
click at [306, 77] on input "text" at bounding box center [304, 72] width 59 height 12
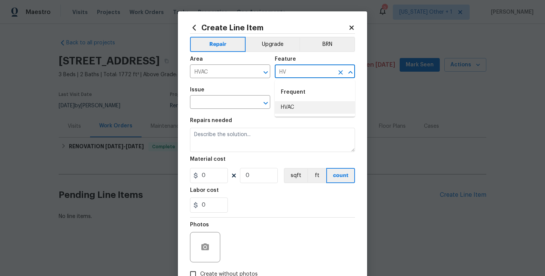
click at [309, 102] on li "HVAC" at bounding box center [315, 107] width 80 height 12
type input "HVAC"
click at [198, 109] on input "text" at bounding box center [219, 103] width 59 height 12
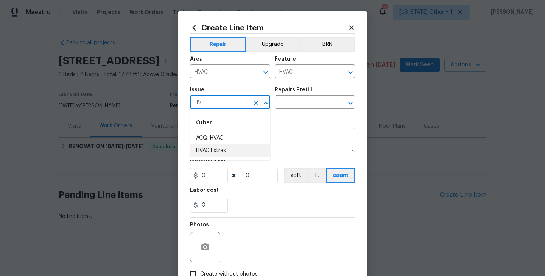
click at [209, 145] on li "HVAC Extras" at bounding box center [230, 150] width 80 height 12
type input "HVAC Extras"
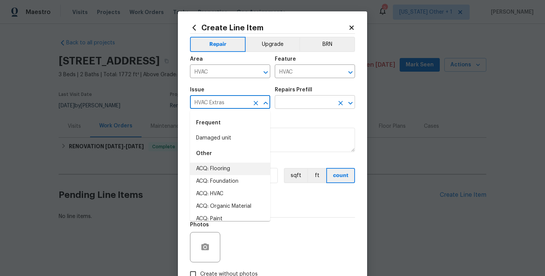
click at [296, 98] on input "text" at bounding box center [304, 103] width 59 height 12
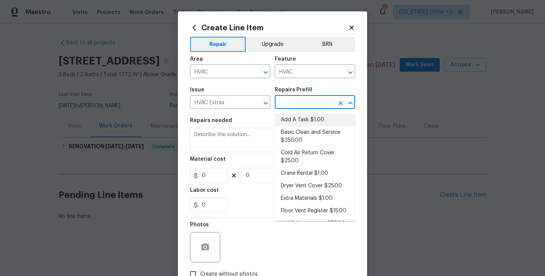
click at [300, 120] on li "Add A Task $1.00" at bounding box center [315, 120] width 80 height 12
type input "Add A Task $1.00"
type textarea "HPM to detail"
type input "1"
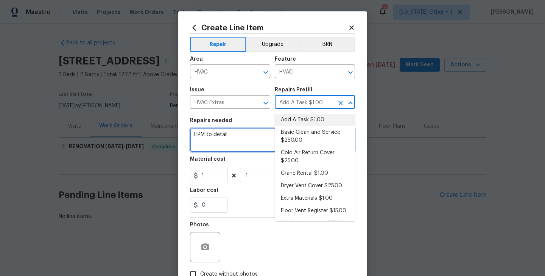
click at [216, 145] on textarea "HPM to detail" at bounding box center [272, 140] width 165 height 24
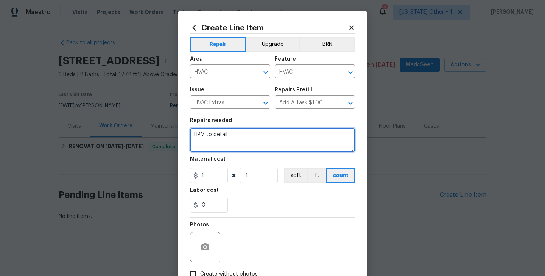
click at [216, 145] on textarea "HPM to detail" at bounding box center [272, 140] width 165 height 24
paste textarea "Received feedback the HVAC was set to 78, I turned it to 76, I did not hear the…"
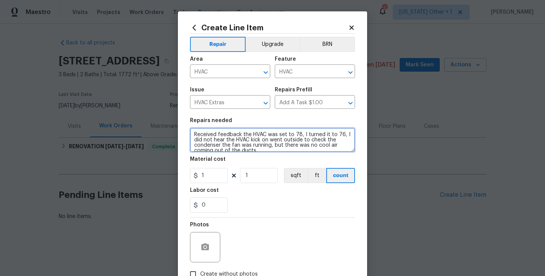
type textarea "Received feedback the HVAC was set to 78, I turned it to 76, I did not hear the…"
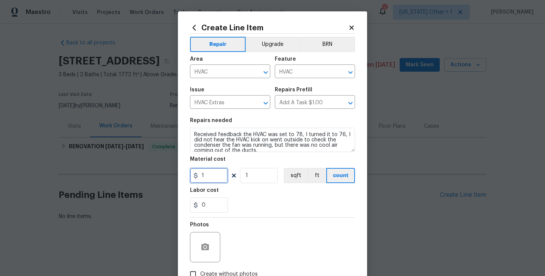
click at [203, 176] on input "1" at bounding box center [209, 175] width 38 height 15
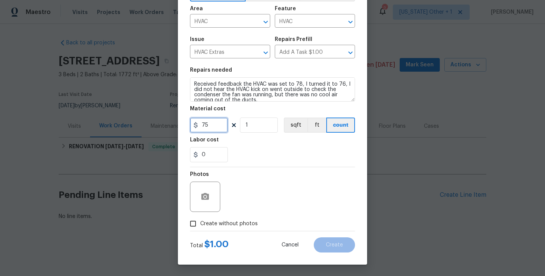
type input "75"
click at [209, 230] on div "Photos Create without photos" at bounding box center [272, 199] width 165 height 64
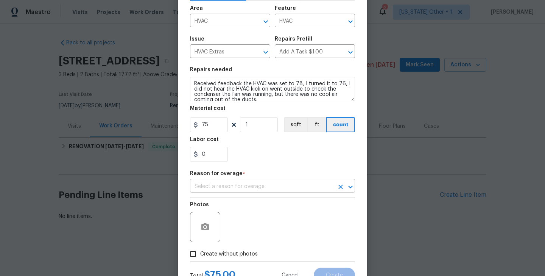
click at [230, 182] on input "text" at bounding box center [262, 187] width 144 height 12
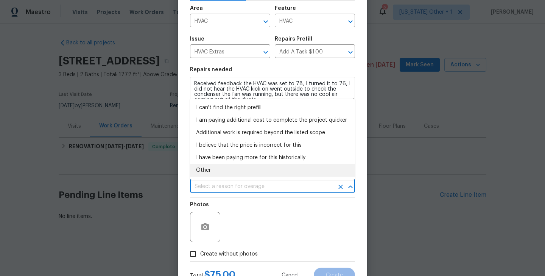
click at [205, 167] on li "Other" at bounding box center [272, 170] width 165 height 12
type input "Other"
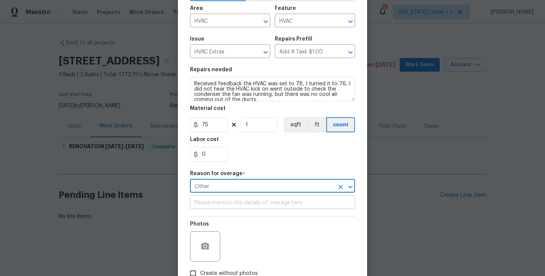
click at [220, 200] on input "text" at bounding box center [272, 203] width 165 height 12
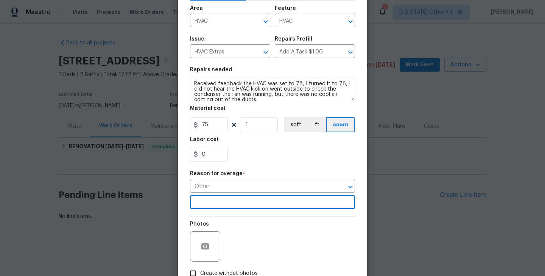
scroll to position [101, 0]
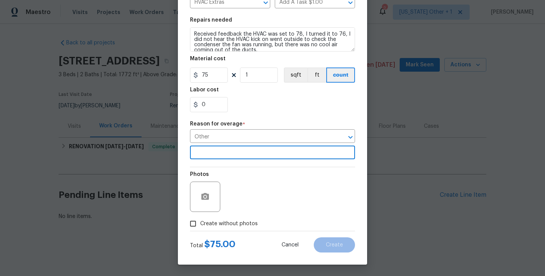
click at [220, 223] on span "Create without photos" at bounding box center [229, 224] width 58 height 8
click at [200, 223] on input "Create without photos" at bounding box center [193, 223] width 14 height 14
checkbox input "true"
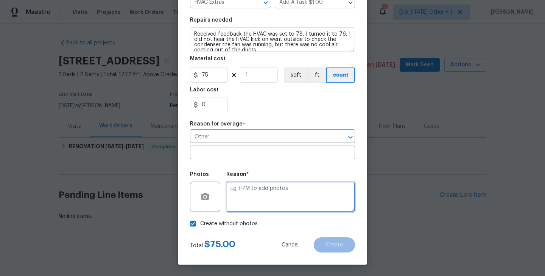
click at [286, 197] on textarea at bounding box center [290, 196] width 129 height 30
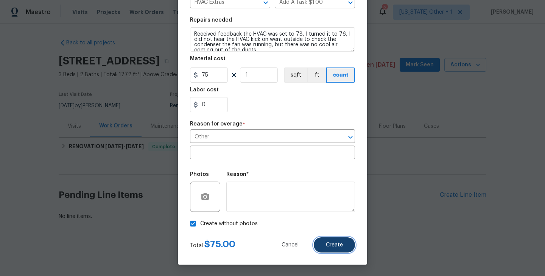
click at [338, 250] on button "Create" at bounding box center [334, 244] width 41 height 15
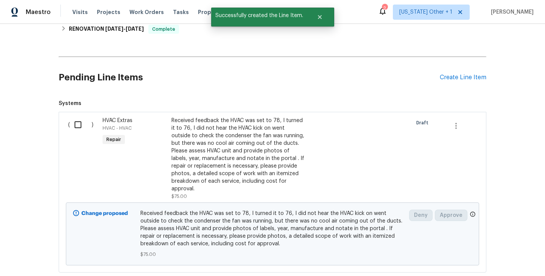
scroll to position [158, 0]
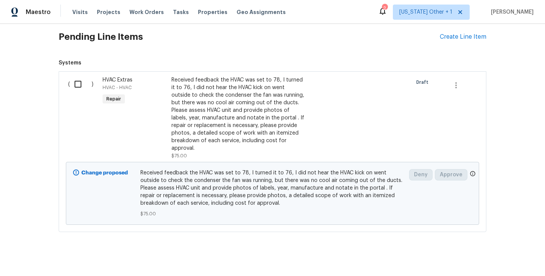
click at [83, 81] on input "checkbox" at bounding box center [81, 84] width 22 height 16
checkbox input "true"
click at [515, 251] on button "Create Work Order" at bounding box center [502, 257] width 62 height 14
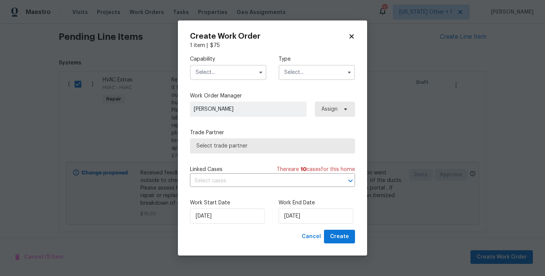
click at [210, 70] on input "text" at bounding box center [228, 72] width 77 height 15
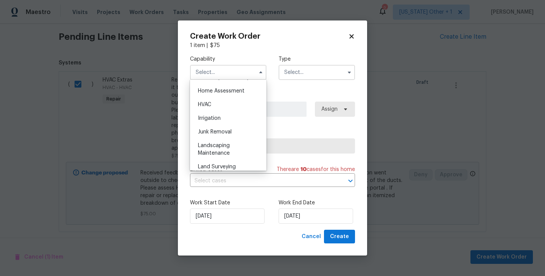
scroll to position [442, 0]
click at [212, 108] on div "HVAC" at bounding box center [228, 104] width 73 height 14
type input "HVAC"
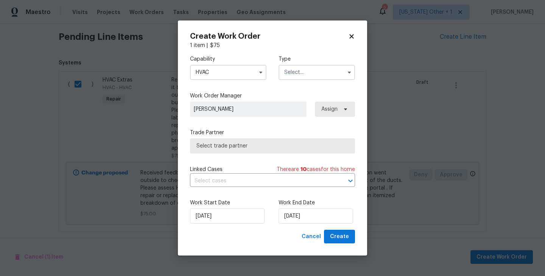
click at [316, 77] on input "text" at bounding box center [317, 72] width 77 height 15
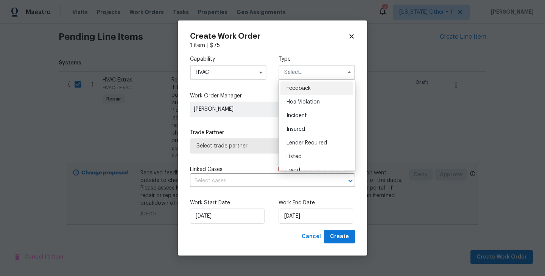
click at [318, 88] on div "Feedback" at bounding box center [317, 88] width 73 height 14
type input "Feedback"
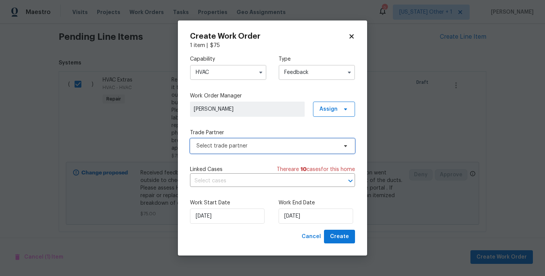
click at [249, 141] on span "Select trade partner" at bounding box center [272, 145] width 165 height 15
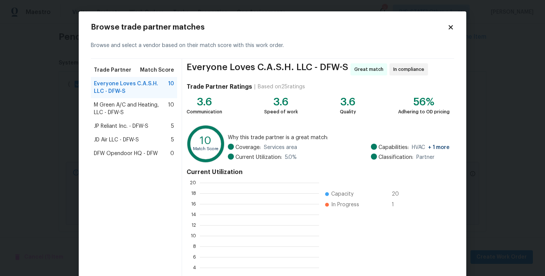
scroll to position [106, 119]
click at [125, 110] on span "M Green A/C and Heating, LLC - DFW-S" at bounding box center [131, 108] width 74 height 15
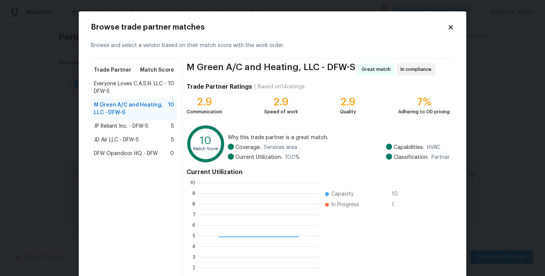
scroll to position [106, 120]
click at [126, 123] on span "JP Reliant Inc. - DFW-S" at bounding box center [121, 126] width 55 height 8
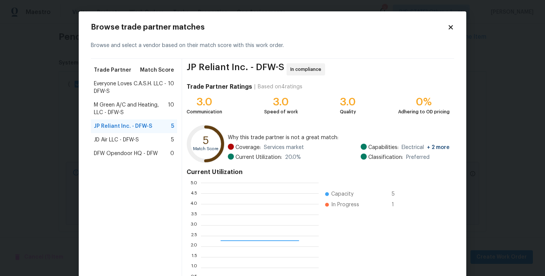
scroll to position [106, 118]
click at [114, 136] on span "JD Air LLC - DFW-S" at bounding box center [116, 140] width 45 height 8
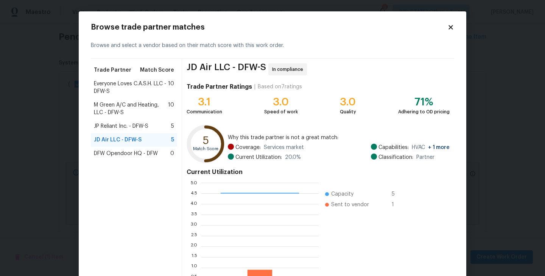
click at [118, 148] on div "DFW Opendoor HQ - DFW 0" at bounding box center [134, 154] width 86 height 14
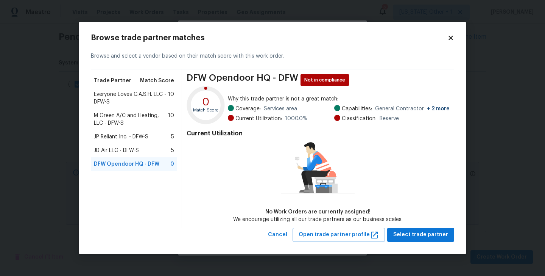
click at [116, 113] on span "M Green A/C and Heating, LLC - DFW-S" at bounding box center [131, 119] width 74 height 15
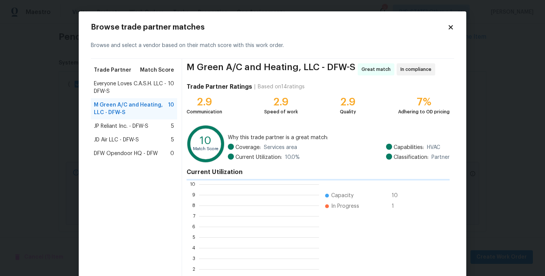
scroll to position [106, 120]
click at [116, 107] on span "M Green A/C and Heating, LLC - DFW-S" at bounding box center [131, 108] width 74 height 15
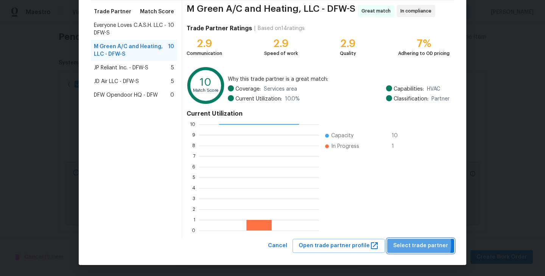
click at [407, 244] on span "Select trade partner" at bounding box center [421, 245] width 55 height 9
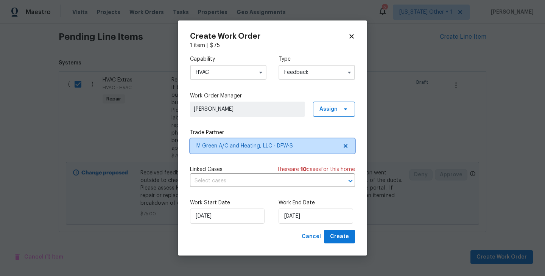
scroll to position [0, 0]
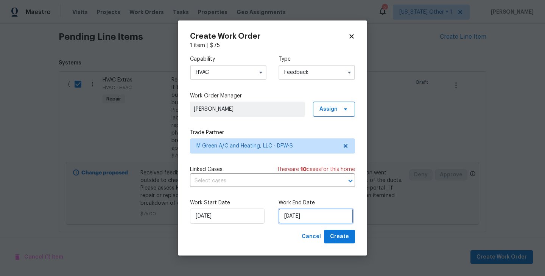
click at [301, 213] on input "[DATE]" at bounding box center [316, 215] width 75 height 15
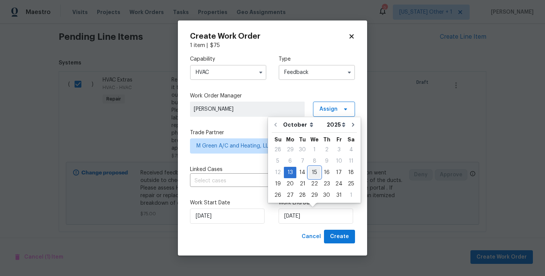
click at [315, 172] on div "15" at bounding box center [315, 172] width 12 height 11
type input "[DATE]"
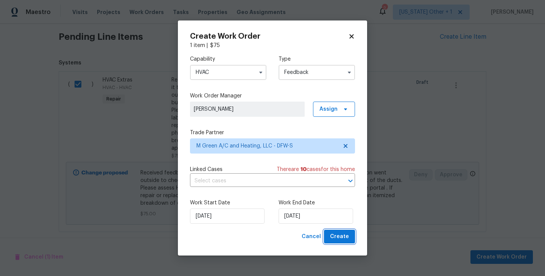
click at [337, 237] on span "Create" at bounding box center [339, 236] width 19 height 9
checkbox input "false"
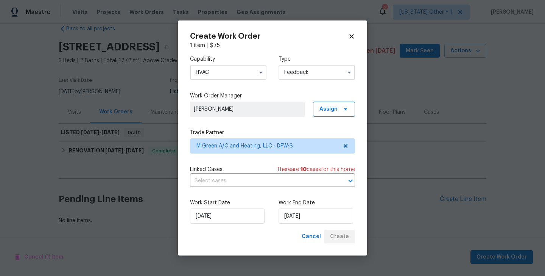
scroll to position [14, 0]
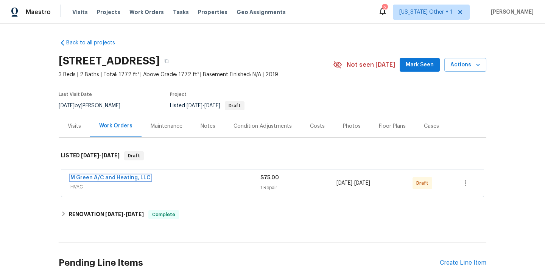
click at [127, 176] on link "M Green A/C and Heating, LLC" at bounding box center [110, 177] width 80 height 5
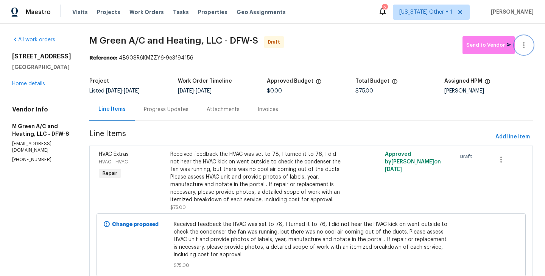
click at [526, 42] on icon "button" at bounding box center [524, 45] width 9 height 9
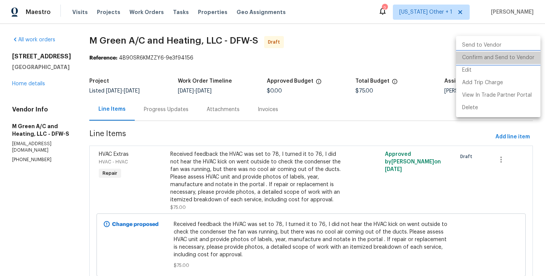
click at [526, 61] on li "Confirm and Send to Vendor" at bounding box center [498, 58] width 84 height 12
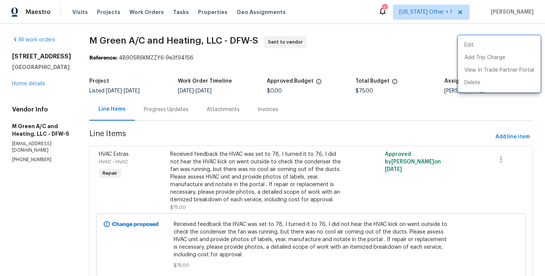
click at [176, 111] on div at bounding box center [272, 138] width 545 height 276
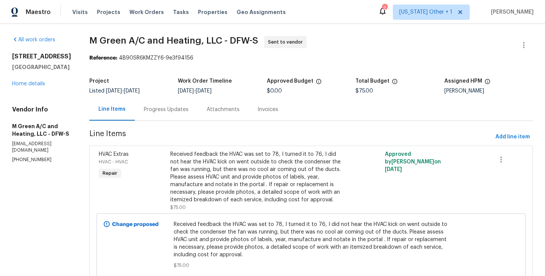
click at [176, 111] on div "Progress Updates" at bounding box center [166, 110] width 45 height 8
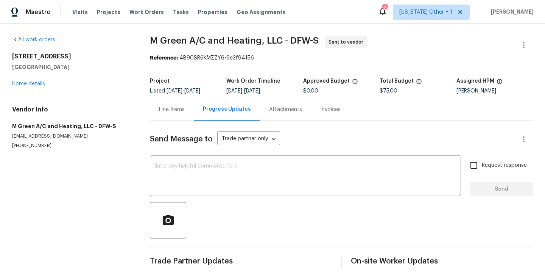
click at [187, 150] on div "Send Message to Trade partner only Trade partner only ​ x ​ Request response Se…" at bounding box center [341, 195] width 383 height 148
click at [184, 167] on textarea at bounding box center [306, 176] width 302 height 27
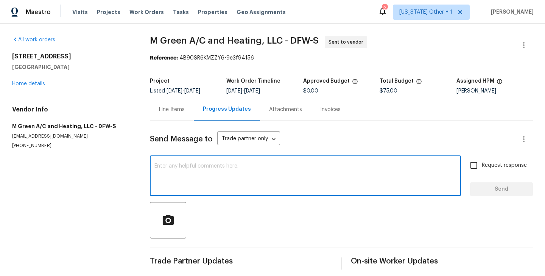
paste textarea "Hi this is Blessida with Opendoor. I’m confirming you received the WO for the p…"
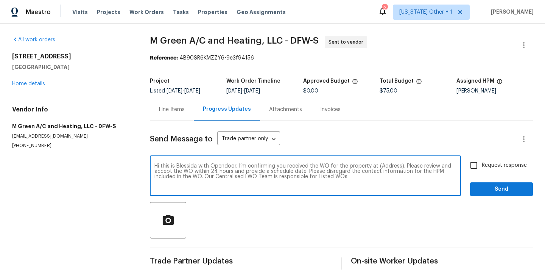
click at [389, 166] on textarea "Hi this is Blessida with Opendoor. I’m confirming you received the WO for the p…" at bounding box center [306, 176] width 302 height 27
paste textarea "4108 Spur Trail Dr, Denton, TX 76208"
type textarea "Hi this is Blessida with Opendoor. I’m confirming you received the WO for the p…"
click at [472, 166] on input "Request response" at bounding box center [474, 165] width 16 height 16
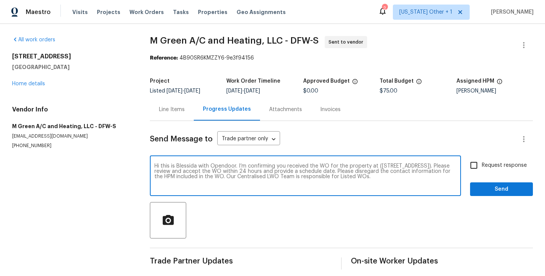
checkbox input "true"
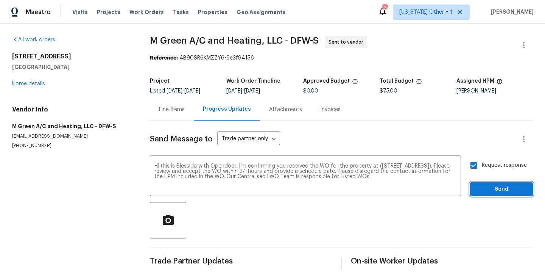
click at [484, 185] on span "Send" at bounding box center [501, 188] width 51 height 9
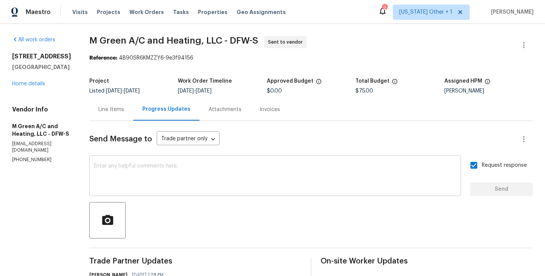
click at [215, 175] on textarea at bounding box center [275, 176] width 363 height 27
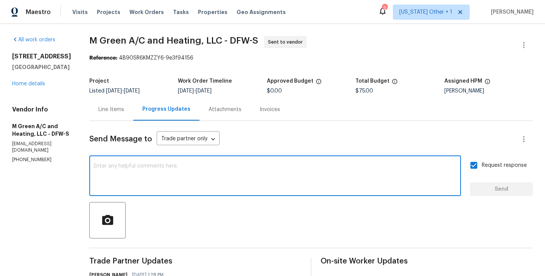
paste textarea "The Work Orders must include before-photos (both close-up and wide-angle) and a…"
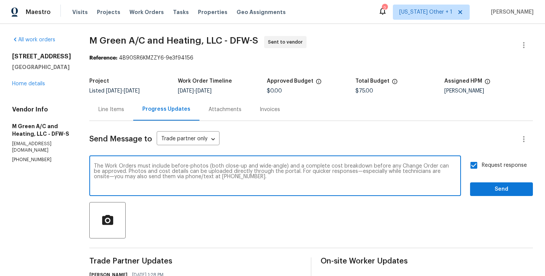
type textarea "The Work Orders must include before-photos (both close-up and wide-angle) and a…"
click at [491, 192] on span "Send" at bounding box center [501, 188] width 51 height 9
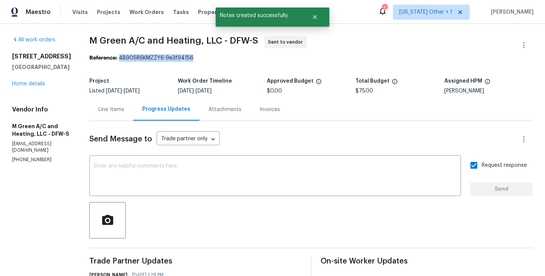
drag, startPoint x: 137, startPoint y: 58, endPoint x: 250, endPoint y: 59, distance: 112.9
click at [250, 59] on div "Reference: 4B90SR6KMZZY6-9e3f94156" at bounding box center [311, 58] width 444 height 8
copy div "4B90SR6KMZZY6-9e3f94156"
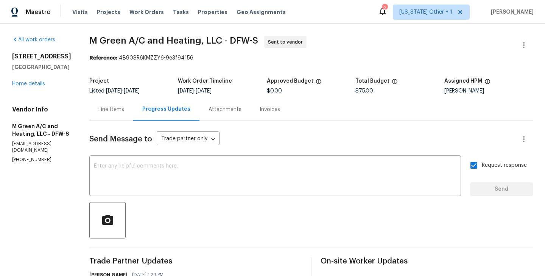
click at [120, 106] on div "Line Items" at bounding box center [111, 110] width 26 height 8
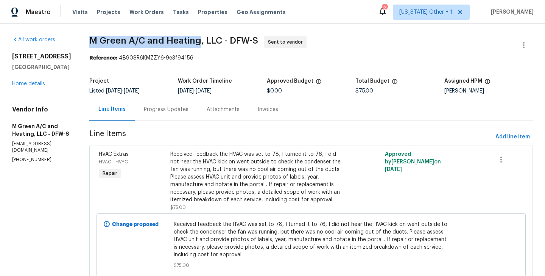
drag, startPoint x: 108, startPoint y: 39, endPoint x: 220, endPoint y: 39, distance: 112.1
click at [220, 39] on div "All work orders 4108 Spur Trail Dr Denton, TX 76208 Home details Vendor Info M …" at bounding box center [272, 164] width 545 height 281
copy span "M Green A/C and Heating"
click at [28, 80] on div "4108 Spur Trail Dr Denton, TX 76208 Home details" at bounding box center [41, 70] width 59 height 35
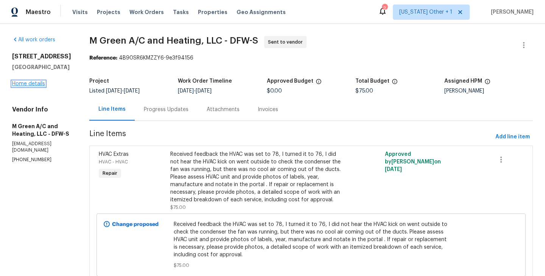
click at [23, 83] on link "Home details" at bounding box center [28, 83] width 33 height 5
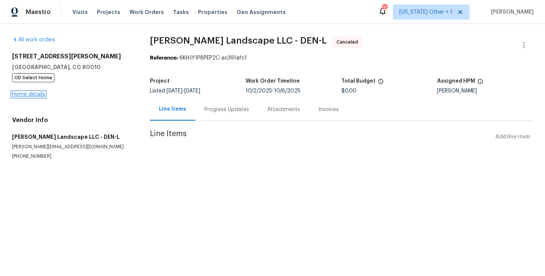
click at [33, 92] on link "Home details" at bounding box center [28, 94] width 33 height 5
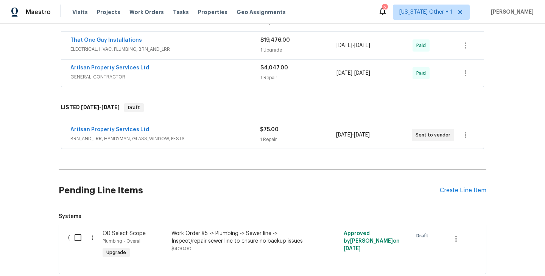
scroll to position [558, 0]
click at [120, 127] on link "Artisan Property Services Ltd" at bounding box center [109, 129] width 79 height 5
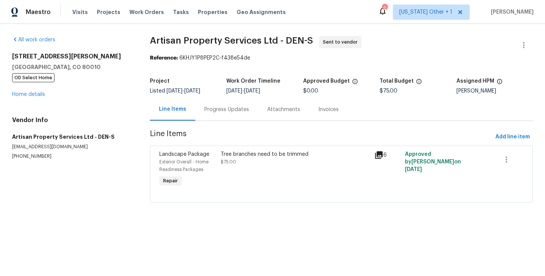
click at [218, 117] on div "Progress Updates" at bounding box center [226, 109] width 63 height 22
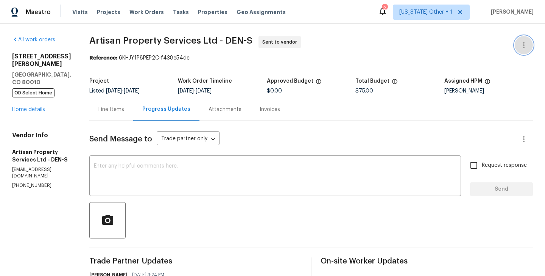
click at [525, 41] on icon "button" at bounding box center [524, 45] width 9 height 9
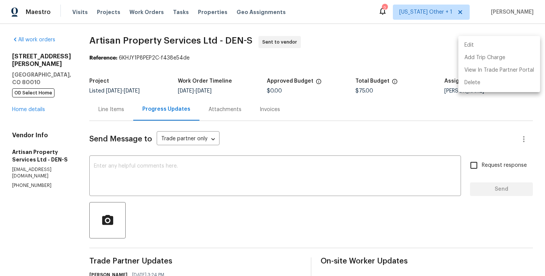
click at [479, 42] on li "Edit" at bounding box center [500, 45] width 82 height 12
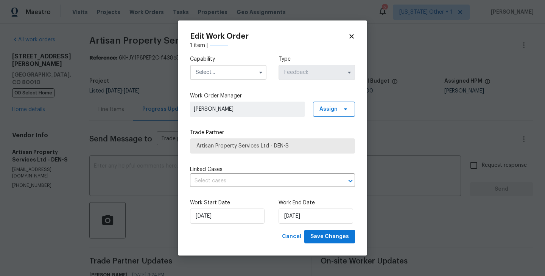
click at [211, 72] on input "text" at bounding box center [228, 72] width 77 height 15
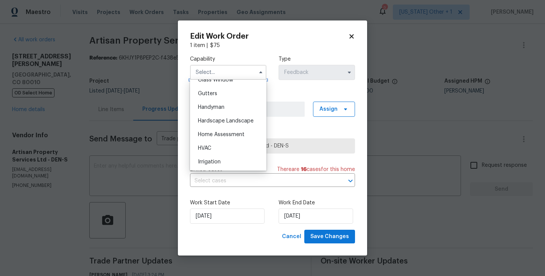
scroll to position [393, 0]
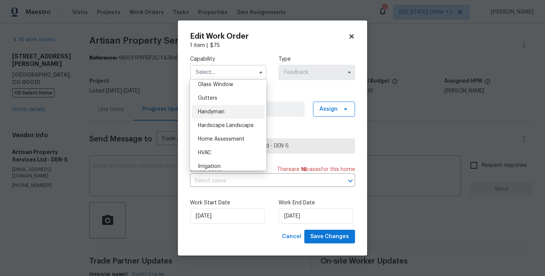
click at [218, 112] on span "Handyman" at bounding box center [211, 111] width 27 height 5
type input "Handyman"
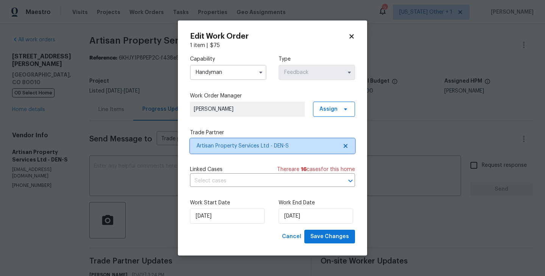
click at [222, 139] on span "Artisan Property Services Ltd - DEN-S" at bounding box center [272, 145] width 165 height 15
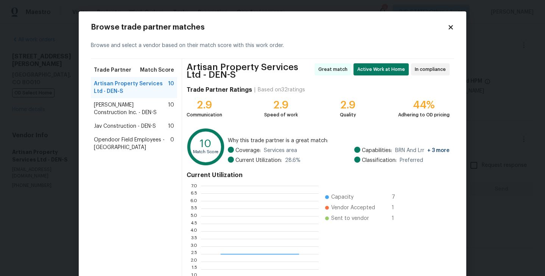
scroll to position [106, 118]
click at [127, 116] on span "Hanson Construction Inc. - DEN-S" at bounding box center [131, 108] width 74 height 15
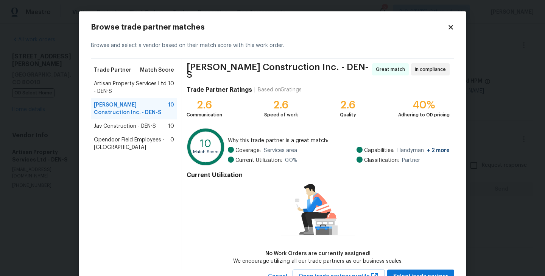
scroll to position [27, 0]
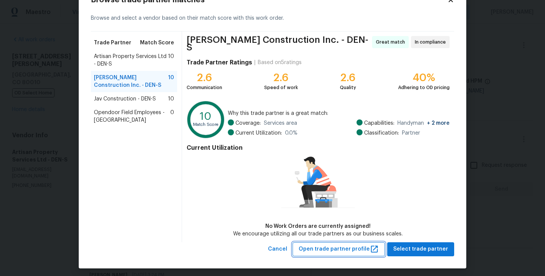
click at [343, 247] on span "Open trade partner profile" at bounding box center [339, 248] width 80 height 9
click at [416, 246] on span "Select trade partner" at bounding box center [421, 248] width 55 height 9
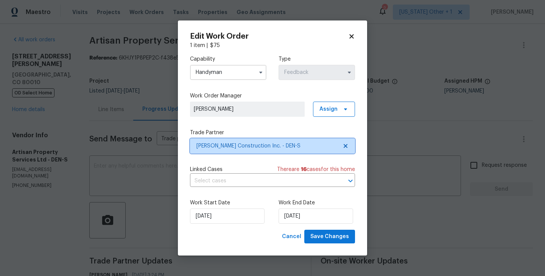
scroll to position [0, 0]
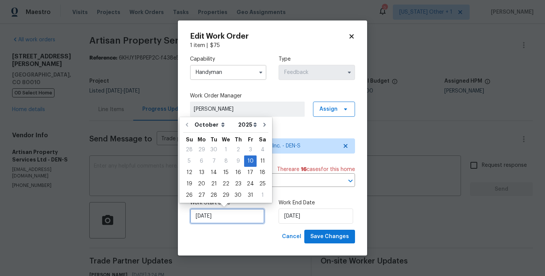
click at [213, 210] on input "[DATE]" at bounding box center [227, 215] width 75 height 15
click at [203, 173] on div "13" at bounding box center [201, 172] width 12 height 11
type input "13/10/2025"
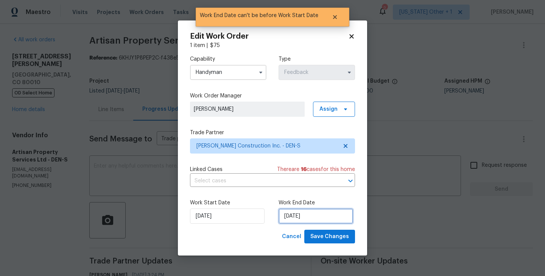
click at [298, 221] on input "13/10/2025" at bounding box center [316, 215] width 75 height 15
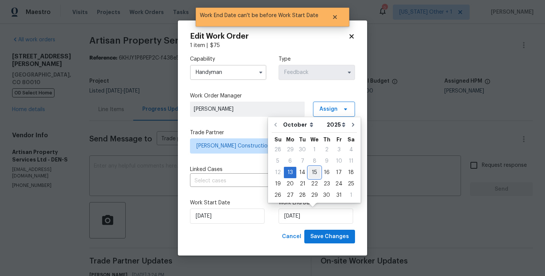
click at [313, 173] on div "15" at bounding box center [315, 172] width 12 height 11
type input "15/10/2025"
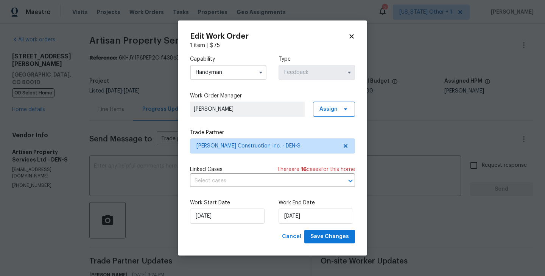
click at [329, 227] on div "Work Start Date 13/10/2025 Work End Date 15/10/2025" at bounding box center [272, 211] width 165 height 37
click at [327, 236] on span "Save Changes" at bounding box center [330, 236] width 39 height 9
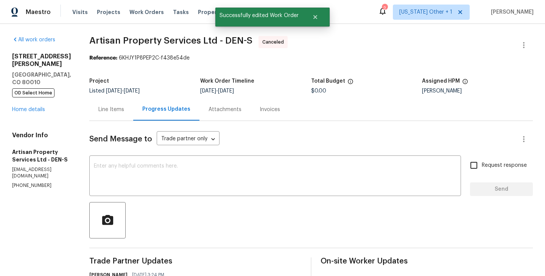
scroll to position [118, 0]
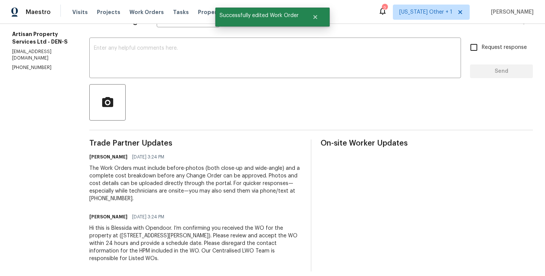
click at [169, 226] on div "Hi this is Blessida with Opendoor. I’m confirming you received the WO for the p…" at bounding box center [195, 243] width 212 height 38
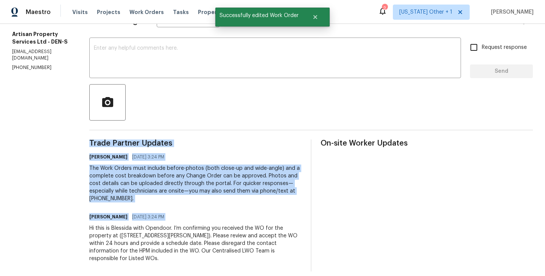
click at [169, 226] on div "Hi this is Blessida with Opendoor. I’m confirming you received the WO for the p…" at bounding box center [195, 243] width 212 height 38
copy div "Trade Partner Updates Blessida Angeline M 10/10/2025 3:24 PM The Work Orders mu…"
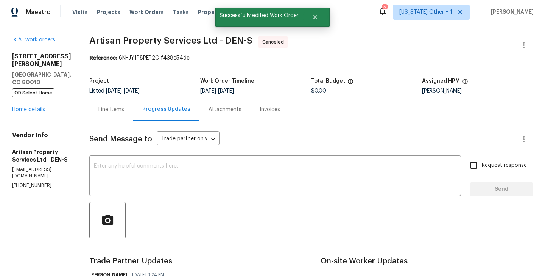
click at [32, 97] on div "1200 Iola St Aurora, CO 80010 OD Select Home Home details" at bounding box center [41, 83] width 59 height 61
click at [23, 107] on link "Home details" at bounding box center [28, 109] width 33 height 5
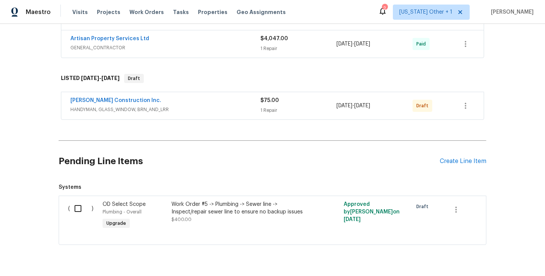
scroll to position [608, 0]
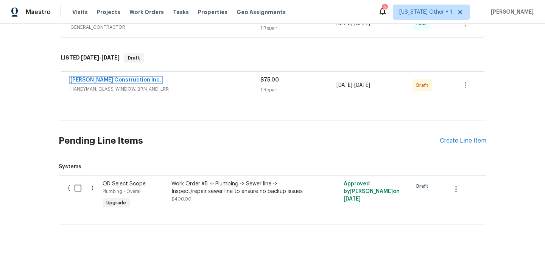
click at [113, 78] on link "Hanson Construction Inc." at bounding box center [115, 79] width 91 height 5
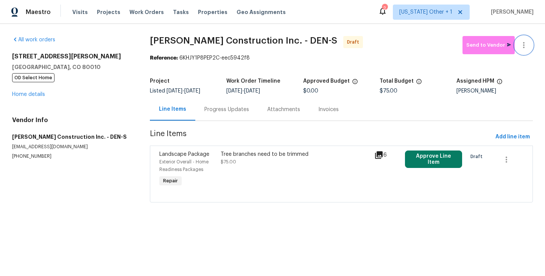
click at [528, 42] on icon "button" at bounding box center [524, 45] width 9 height 9
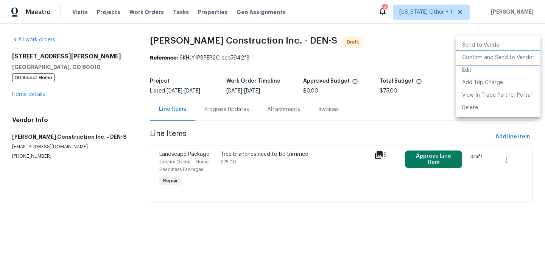
click at [528, 63] on li "Confirm and Send to Vendor" at bounding box center [498, 58] width 84 height 12
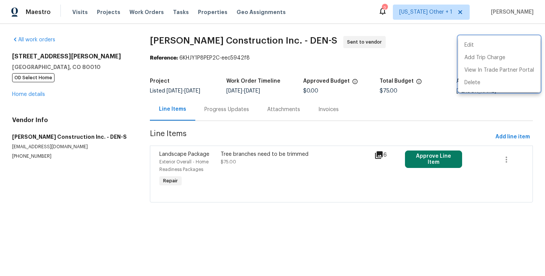
click at [226, 120] on div at bounding box center [272, 138] width 545 height 276
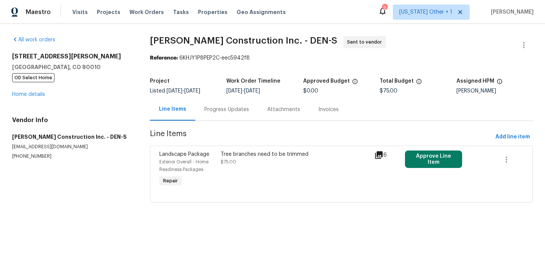
click at [220, 108] on div "Progress Updates" at bounding box center [227, 110] width 45 height 8
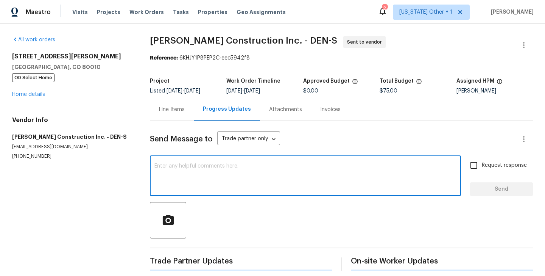
click at [228, 175] on textarea at bounding box center [306, 176] width 302 height 27
paste textarea "Hi this is Blessida with Opendoor. I’m confirming you received the WO for the p…"
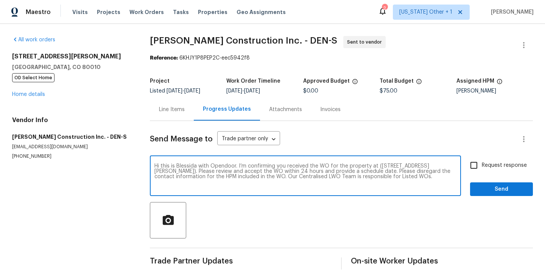
type textarea "Hi this is Blessida with Opendoor. I’m confirming you received the WO for the p…"
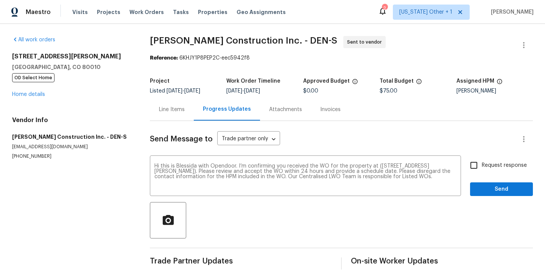
click at [501, 166] on span "Request response" at bounding box center [504, 165] width 45 height 8
click at [482, 166] on input "Request response" at bounding box center [474, 165] width 16 height 16
checkbox input "true"
click at [492, 181] on div "Request response Send" at bounding box center [501, 176] width 63 height 39
click at [486, 192] on span "Send" at bounding box center [501, 188] width 51 height 9
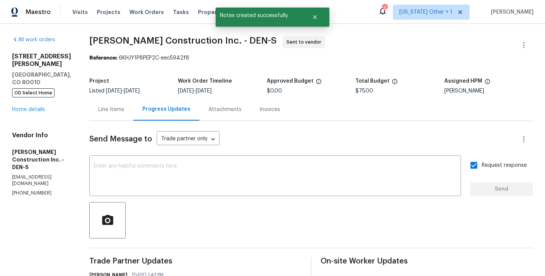
scroll to position [66, 0]
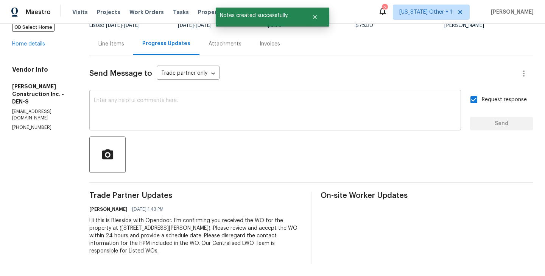
click at [175, 112] on textarea at bounding box center [275, 111] width 363 height 27
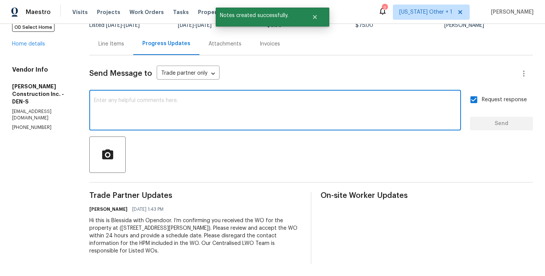
paste textarea "The Work Orders must include before-photos (both close-up and wide-angle) and a…"
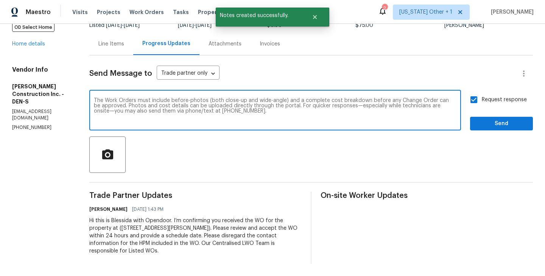
type textarea "The Work Orders must include before-photos (both close-up and wide-angle) and a…"
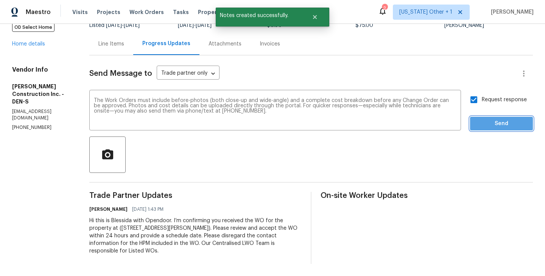
click at [497, 117] on button "Send" at bounding box center [501, 124] width 63 height 14
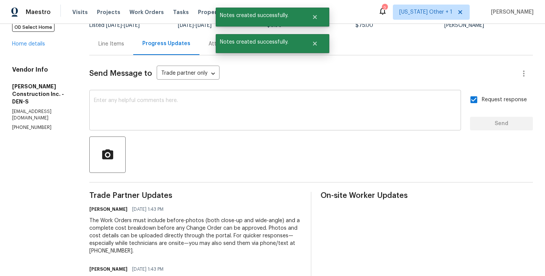
scroll to position [0, 0]
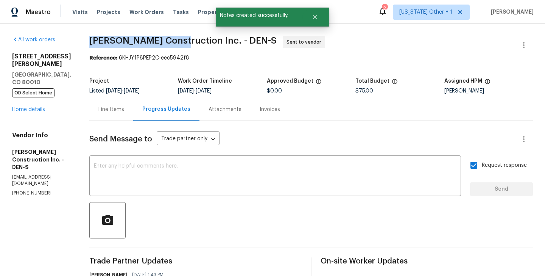
drag, startPoint x: 97, startPoint y: 41, endPoint x: 189, endPoint y: 41, distance: 92.8
click at [189, 41] on div "All work orders 1200 Iola St Aurora, CO 80010 OD Select Home Home details Vendo…" at bounding box center [272, 212] width 545 height 377
copy span "Hanson Construction"
click at [24, 107] on link "Home details" at bounding box center [28, 109] width 33 height 5
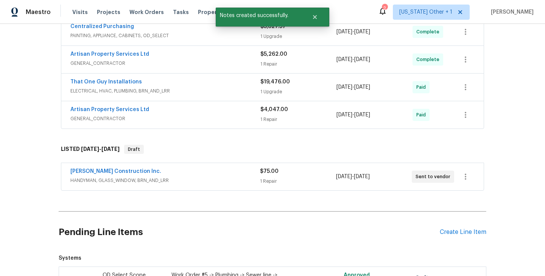
scroll to position [586, 0]
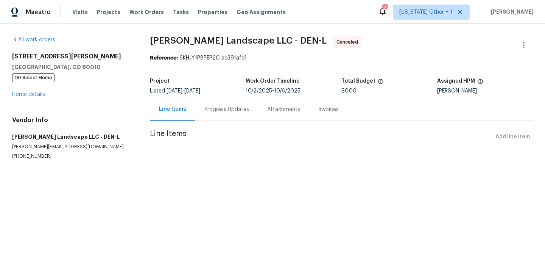
click at [212, 113] on div "Progress Updates" at bounding box center [227, 110] width 45 height 8
drag, startPoint x: 239, startPoint y: 41, endPoint x: 147, endPoint y: 41, distance: 92.0
click at [147, 41] on div "All work orders [STREET_ADDRESS][PERSON_NAME] OD Select Home Home details Vendo…" at bounding box center [272, 107] width 545 height 166
copy span "[PERSON_NAME] Landscape LLC"
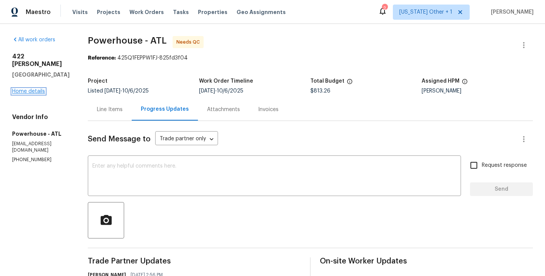
click at [13, 89] on link "Home details" at bounding box center [28, 91] width 33 height 5
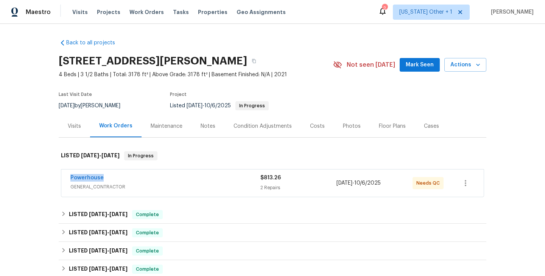
drag, startPoint x: 111, startPoint y: 177, endPoint x: 50, endPoint y: 177, distance: 61.4
click at [50, 177] on div "Back to all projects 422 McDaniel Pl, Canton, GA 30115 4 Beds | 3 1/2 Baths | T…" at bounding box center [272, 150] width 545 height 252
copy link "Powerhouse"
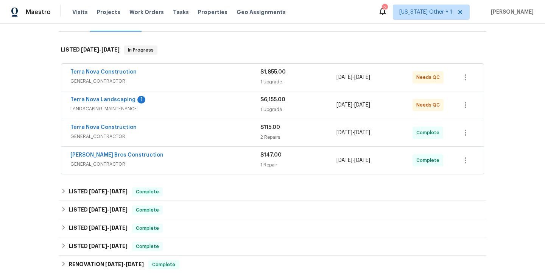
scroll to position [104, 0]
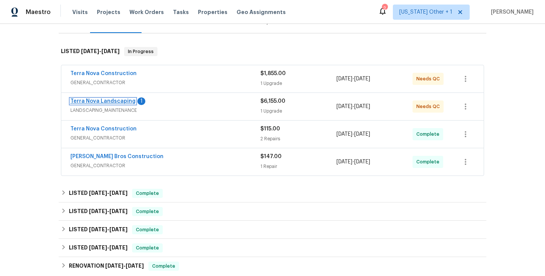
click at [117, 103] on link "Terra Nova Landscaping" at bounding box center [102, 100] width 65 height 5
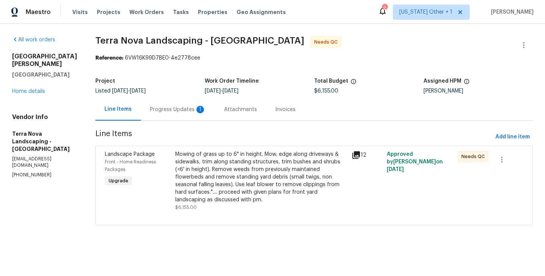
click at [171, 107] on div "Progress Updates 1" at bounding box center [178, 110] width 56 height 8
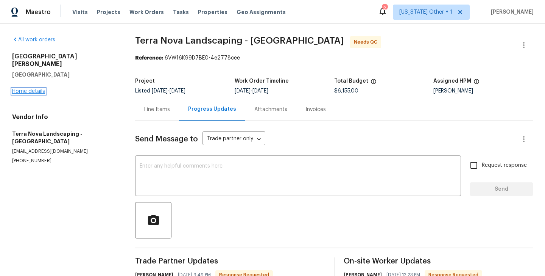
click at [39, 89] on link "Home details" at bounding box center [28, 91] width 33 height 5
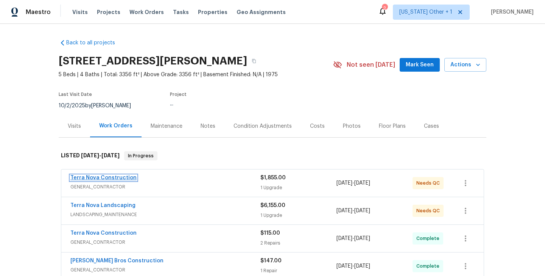
click at [107, 175] on link "Terra Nova Construction" at bounding box center [103, 177] width 66 height 5
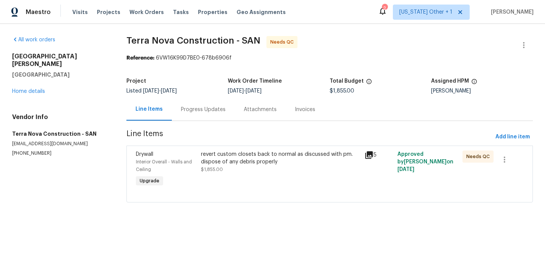
click at [200, 108] on div "Progress Updates" at bounding box center [203, 110] width 45 height 8
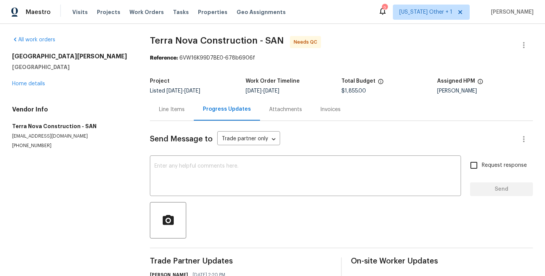
click at [164, 125] on div "Send Message to Trade partner only Trade partner only ​ x ​ Request response Se…" at bounding box center [341, 247] width 383 height 252
click at [164, 114] on div "Line Items" at bounding box center [172, 109] width 44 height 22
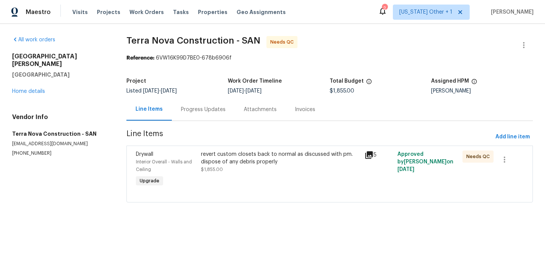
click at [213, 102] on div "Progress Updates" at bounding box center [203, 109] width 63 height 22
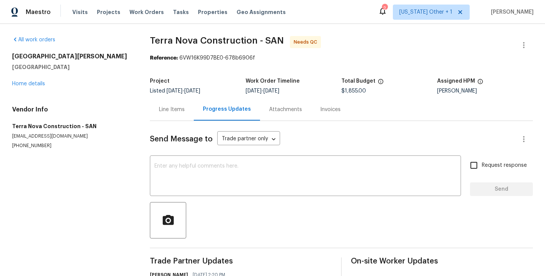
click at [160, 103] on div "Line Items" at bounding box center [172, 109] width 44 height 22
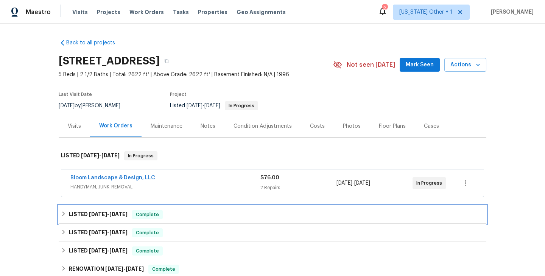
click at [147, 216] on span "Complete" at bounding box center [147, 215] width 29 height 8
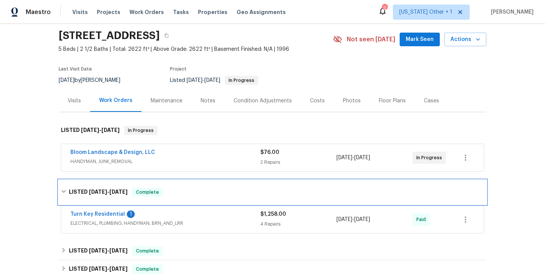
scroll to position [30, 0]
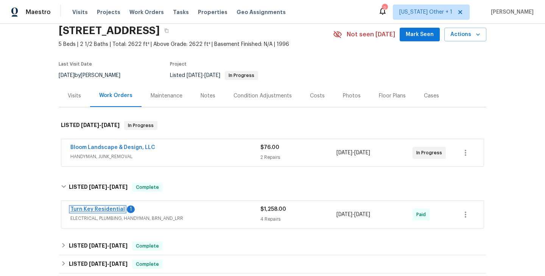
click at [108, 209] on link "Turn Key Residential" at bounding box center [97, 208] width 55 height 5
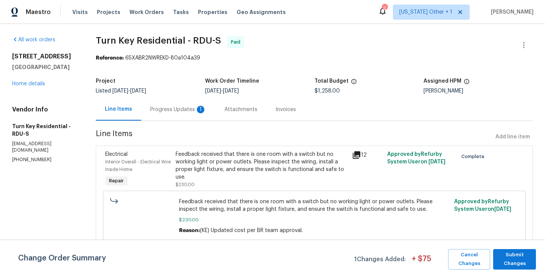
click at [205, 111] on div "1" at bounding box center [201, 110] width 8 height 8
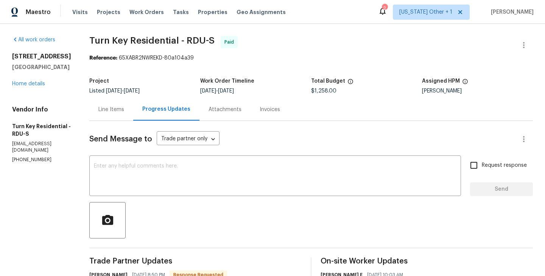
click at [22, 80] on div "12316 Amoretto Way Raleigh, NC 27613 Home details" at bounding box center [41, 70] width 59 height 35
click at [26, 83] on link "Home details" at bounding box center [28, 83] width 33 height 5
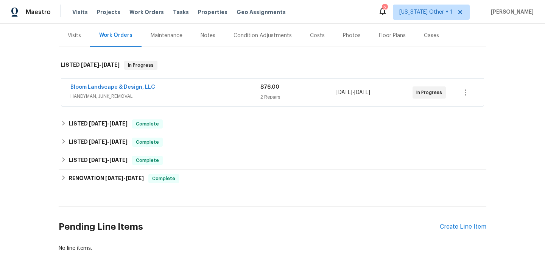
scroll to position [91, 0]
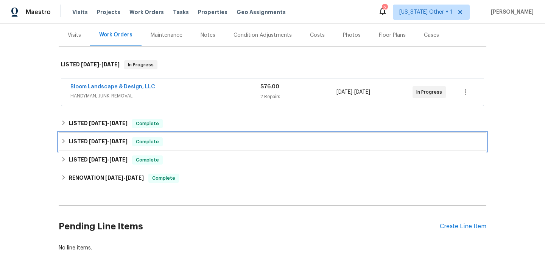
click at [140, 134] on div "LISTED 4/15/25 - 4/28/25 Complete" at bounding box center [273, 142] width 428 height 18
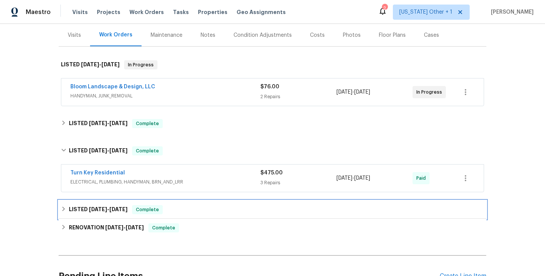
click at [116, 208] on span "4/5/25" at bounding box center [118, 208] width 18 height 5
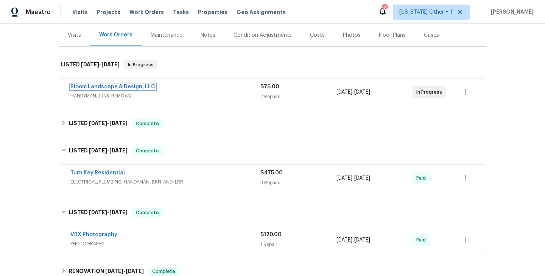
click at [117, 87] on link "Bloom Landscape & Design, LLC" at bounding box center [112, 86] width 85 height 5
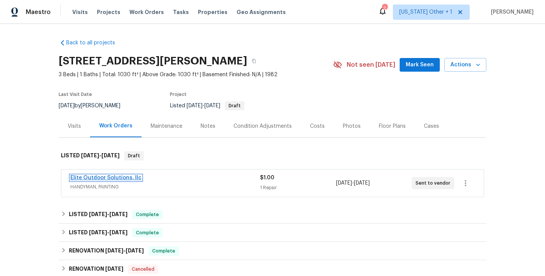
click at [123, 176] on link "Elite Outdoor Solutions, llc" at bounding box center [105, 177] width 71 height 5
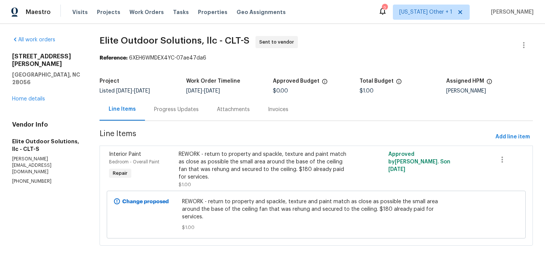
click at [167, 111] on div "Progress Updates" at bounding box center [176, 110] width 45 height 8
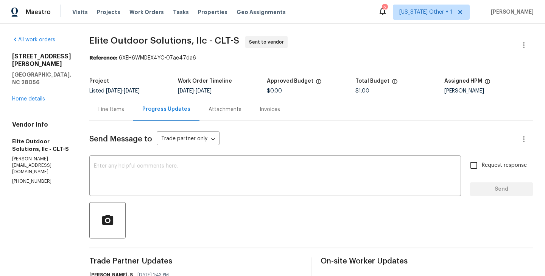
click at [106, 106] on div "Line Items" at bounding box center [111, 110] width 26 height 8
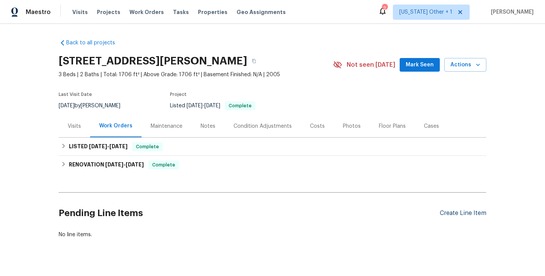
click at [457, 212] on div "Create Line Item" at bounding box center [463, 212] width 47 height 7
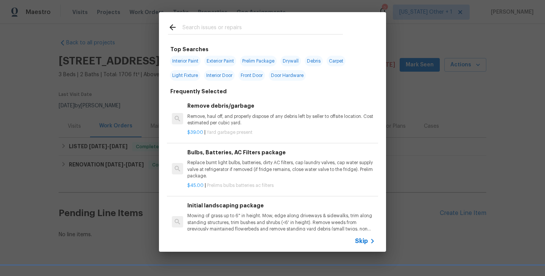
click at [201, 21] on div at bounding box center [255, 27] width 193 height 30
click at [198, 31] on input "text" at bounding box center [263, 28] width 161 height 11
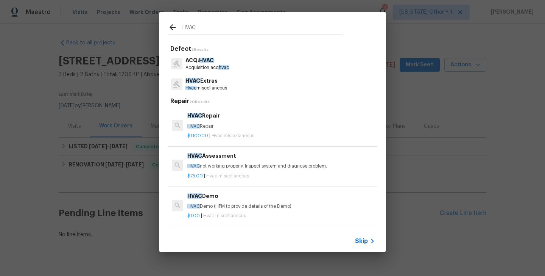
type input "HVAC"
click at [218, 124] on p "HVAC Repair" at bounding box center [281, 126] width 188 height 6
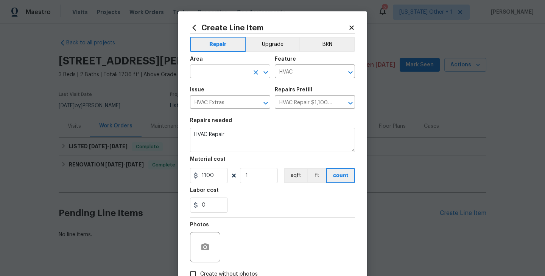
click at [212, 78] on input "text" at bounding box center [219, 72] width 59 height 12
click at [215, 89] on li "HVAC" at bounding box center [230, 89] width 80 height 12
type input "HVAC"
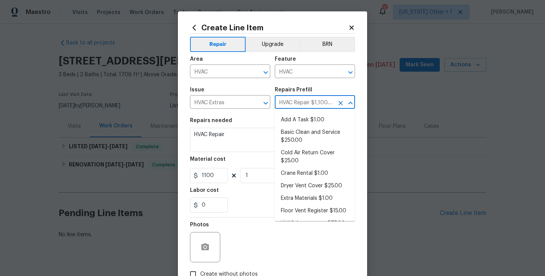
click at [288, 99] on input "HVAC Repair $1,100.00" at bounding box center [304, 103] width 59 height 12
click at [298, 121] on li "Add A Task $1.00" at bounding box center [315, 120] width 80 height 12
type input "Add A Task $1.00"
type textarea "HPM to detail"
type input "1"
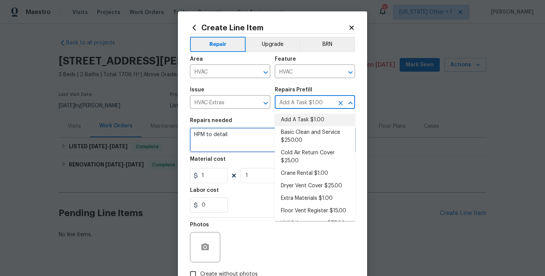
click at [216, 136] on textarea "HPM to detail" at bounding box center [272, 140] width 165 height 24
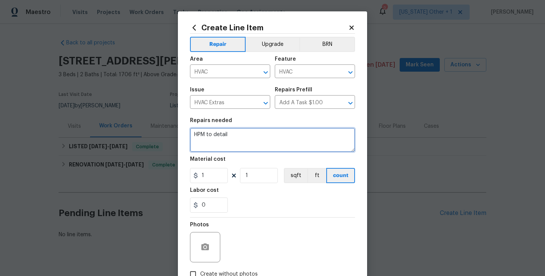
click at [216, 136] on textarea "HPM to detail" at bounding box center [272, 140] width 165 height 24
paste textarea "Received feedback that the thermostat isn’t turning on. Please replace batterie…"
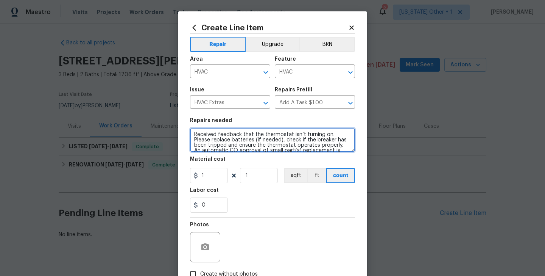
scroll to position [48, 0]
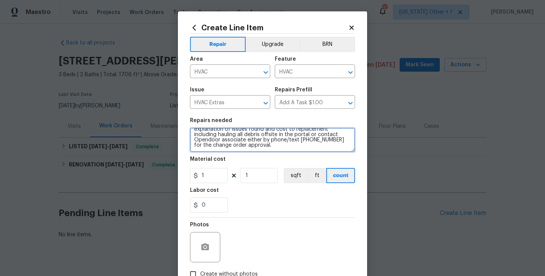
type textarea "Received feedback that the thermostat isn’t turning on. Please replace batterie…"
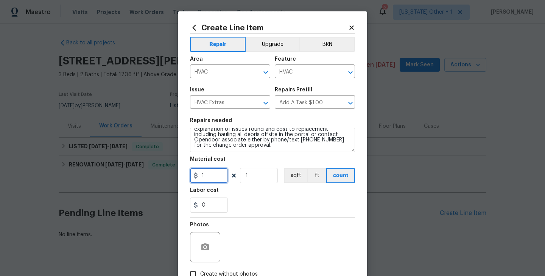
click at [203, 172] on input "1" at bounding box center [209, 175] width 38 height 15
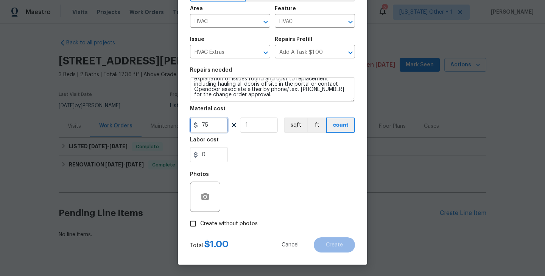
type input "75"
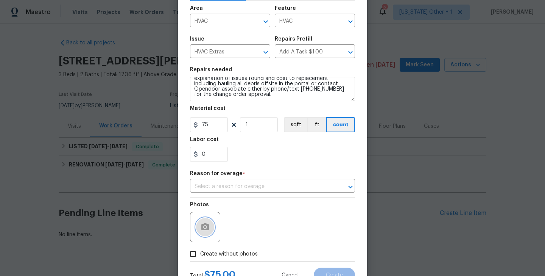
click at [208, 222] on button "button" at bounding box center [205, 227] width 18 height 18
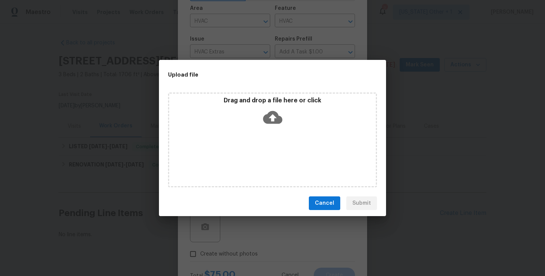
click at [272, 122] on icon at bounding box center [272, 117] width 19 height 13
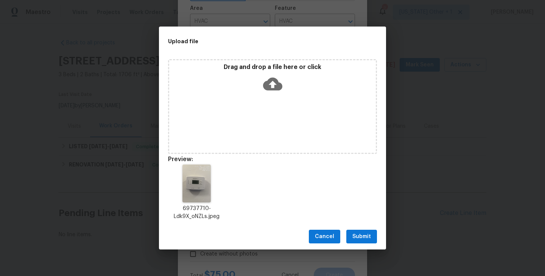
click at [369, 234] on span "Submit" at bounding box center [362, 236] width 19 height 9
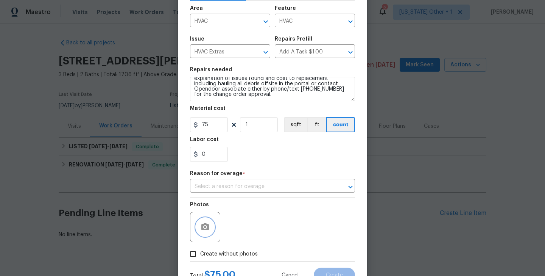
scroll to position [81, 0]
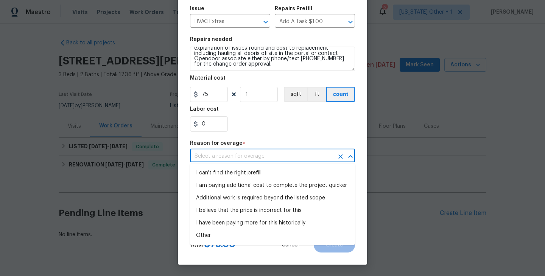
click at [258, 160] on input "text" at bounding box center [262, 156] width 144 height 12
click at [237, 235] on li "Other" at bounding box center [272, 235] width 165 height 12
type input "Other"
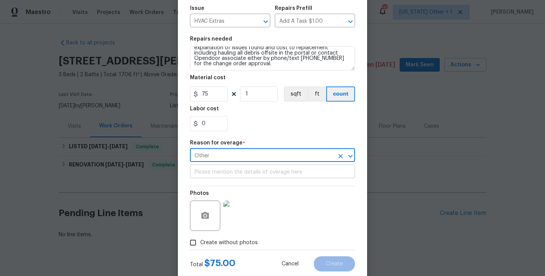
click at [236, 167] on input "text" at bounding box center [272, 172] width 165 height 12
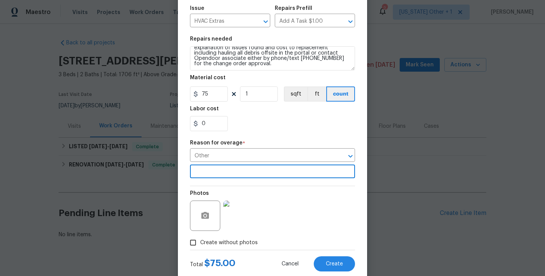
scroll to position [101, 0]
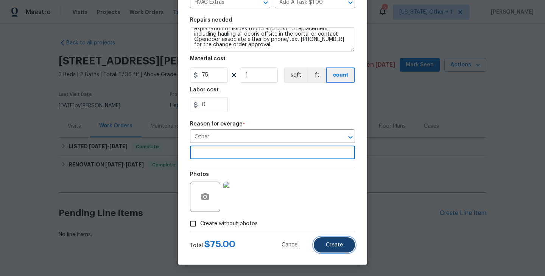
click at [330, 249] on button "Create" at bounding box center [334, 244] width 41 height 15
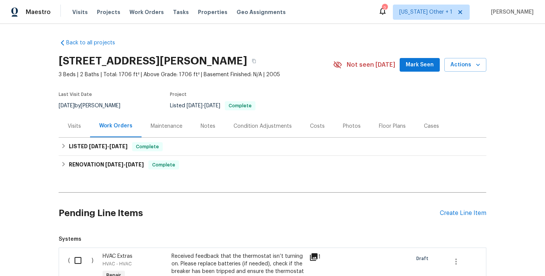
scroll to position [49, 0]
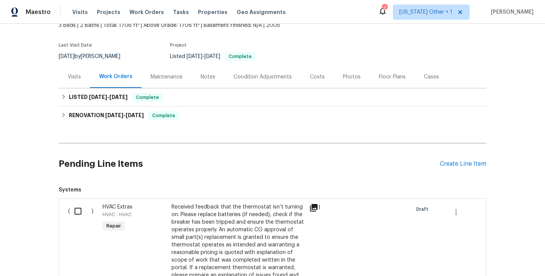
click at [83, 213] on input "checkbox" at bounding box center [81, 211] width 22 height 16
checkbox input "true"
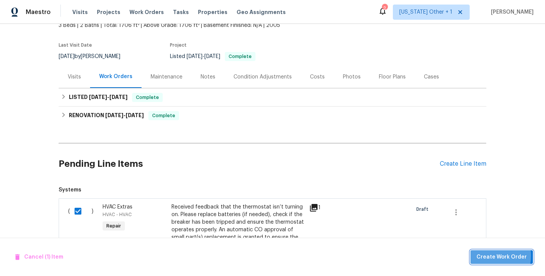
click at [489, 255] on span "Create Work Order" at bounding box center [502, 256] width 50 height 9
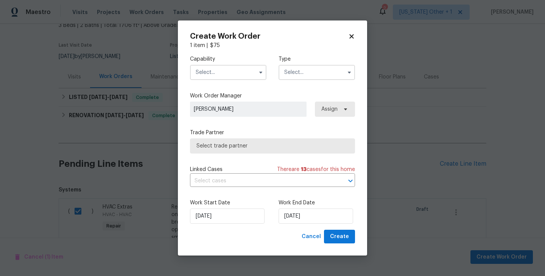
click at [223, 66] on input "text" at bounding box center [228, 72] width 77 height 15
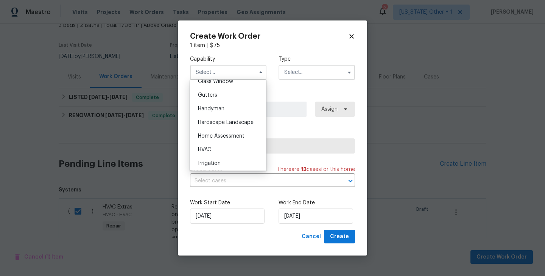
scroll to position [397, 0]
click at [210, 147] on span "HVAC" at bounding box center [204, 148] width 13 height 5
type input "HVAC"
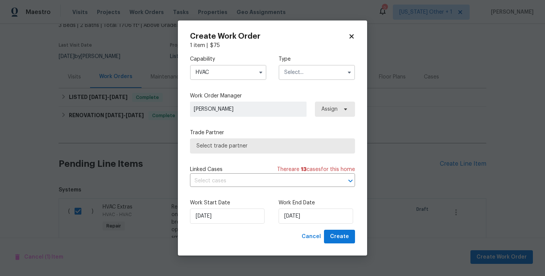
click at [303, 73] on input "text" at bounding box center [317, 72] width 77 height 15
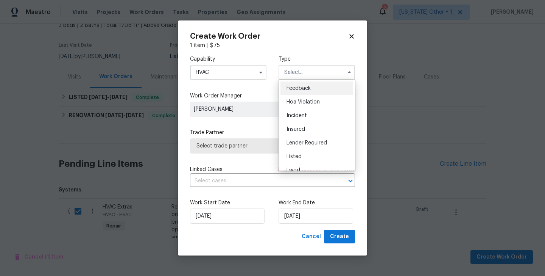
click at [303, 86] on span "Feedback" at bounding box center [299, 88] width 24 height 5
type input "Feedback"
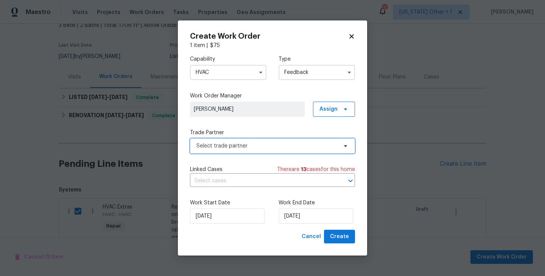
click at [245, 148] on span "Select trade partner" at bounding box center [267, 146] width 141 height 8
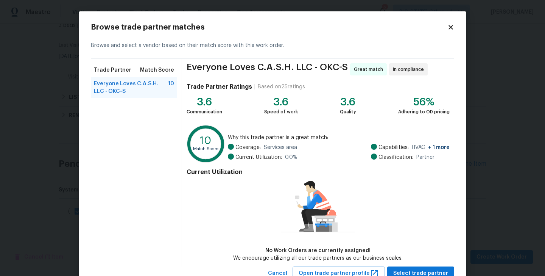
scroll to position [27, 0]
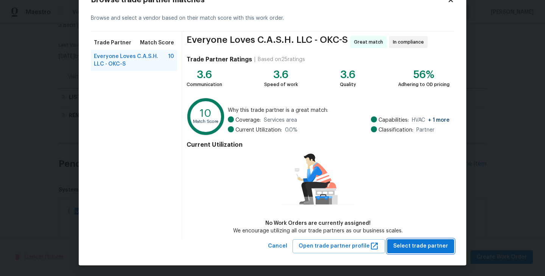
click at [412, 245] on span "Select trade partner" at bounding box center [421, 245] width 55 height 9
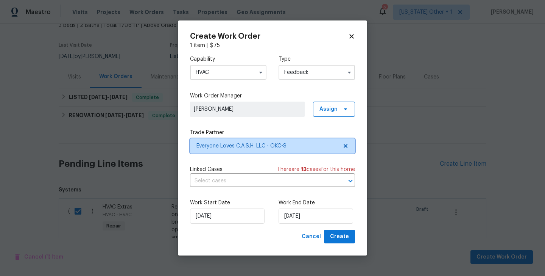
scroll to position [0, 0]
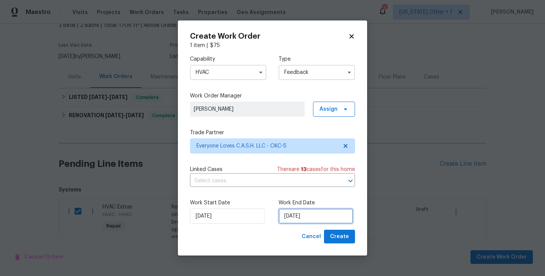
click at [284, 217] on input "[DATE]" at bounding box center [316, 215] width 75 height 15
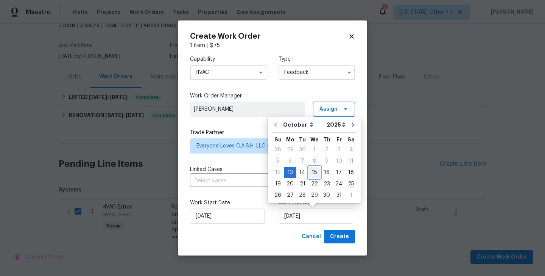
click at [311, 167] on div "15" at bounding box center [315, 172] width 12 height 11
type input "[DATE]"
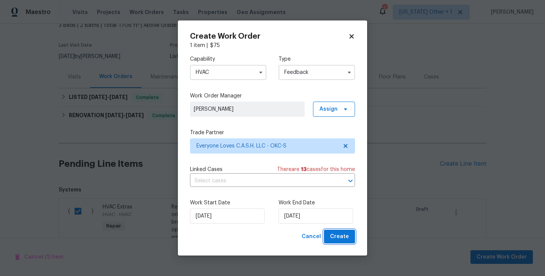
click at [344, 235] on span "Create" at bounding box center [339, 236] width 19 height 9
checkbox input "false"
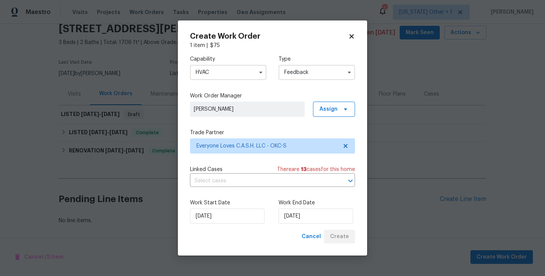
scroll to position [32, 0]
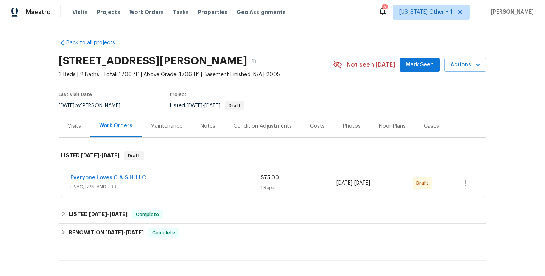
scroll to position [82, 0]
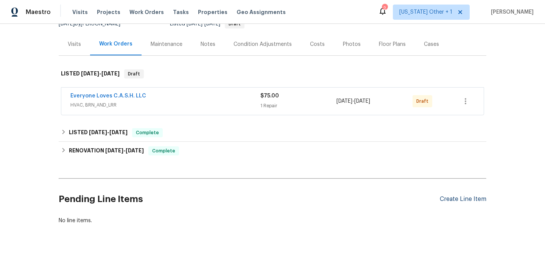
click at [448, 197] on div "Create Line Item" at bounding box center [463, 198] width 47 height 7
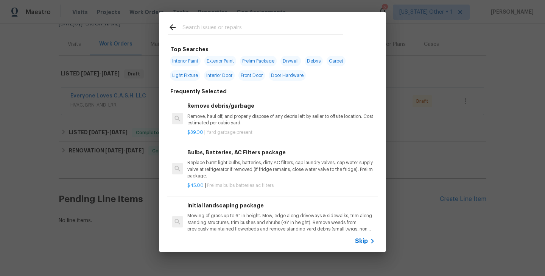
click at [364, 243] on span "Skip" at bounding box center [361, 241] width 13 height 8
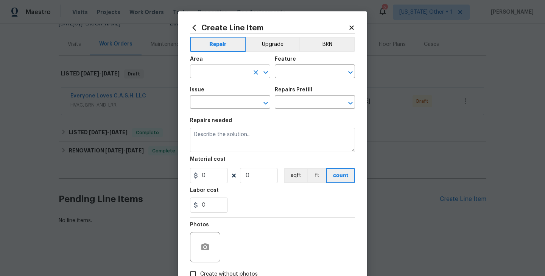
click at [204, 69] on input "text" at bounding box center [219, 72] width 59 height 12
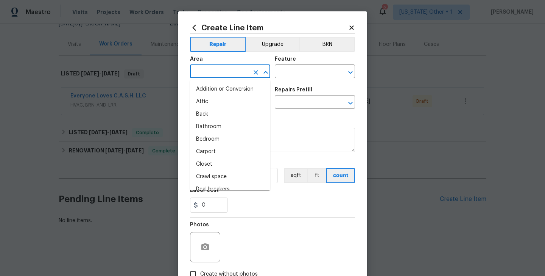
type input "N"
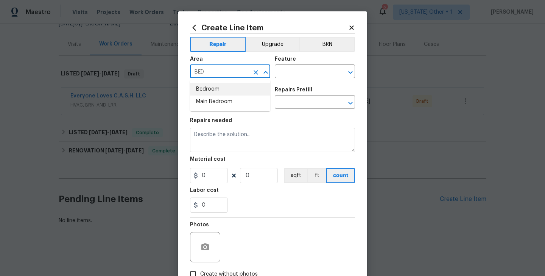
click at [209, 88] on li "Bedroom" at bounding box center [230, 89] width 80 height 12
type input "Bedroom"
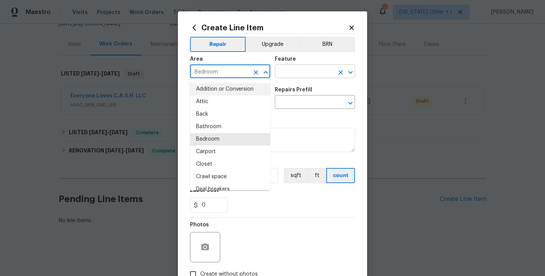
click at [283, 72] on input "text" at bounding box center [304, 72] width 59 height 12
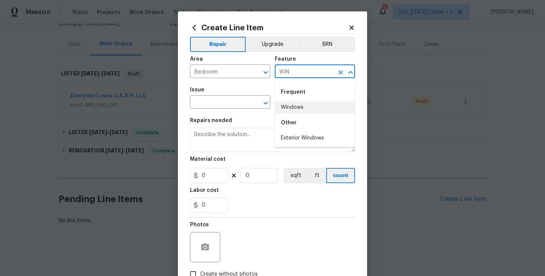
click at [292, 106] on li "Windows" at bounding box center [315, 107] width 80 height 12
type input "Windows"
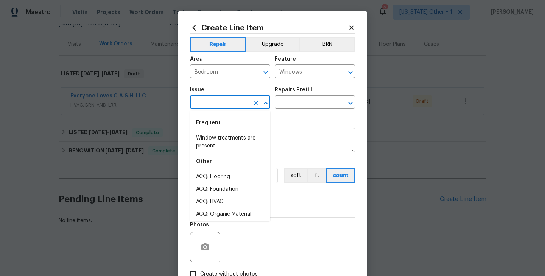
click at [220, 98] on input "text" at bounding box center [219, 103] width 59 height 12
click at [247, 175] on li "Windows & Skylights" at bounding box center [230, 176] width 80 height 12
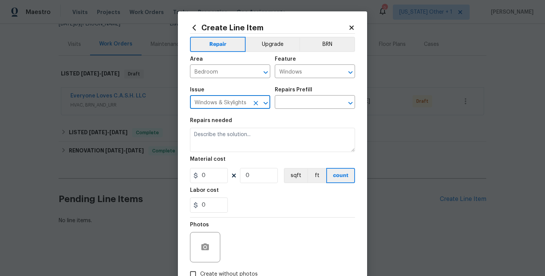
type input "Windows & Skylights"
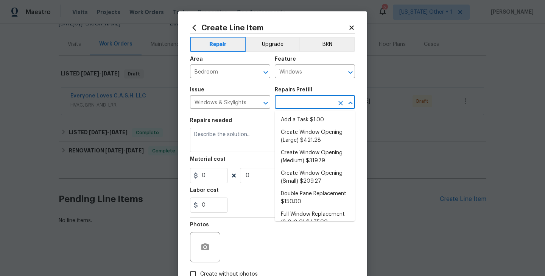
click at [299, 102] on input "text" at bounding box center [304, 103] width 59 height 12
click at [301, 117] on li "Add a Task $1.00" at bounding box center [315, 120] width 80 height 12
type input "Add a Task $1.00"
type textarea "HPM to detail"
type input "1"
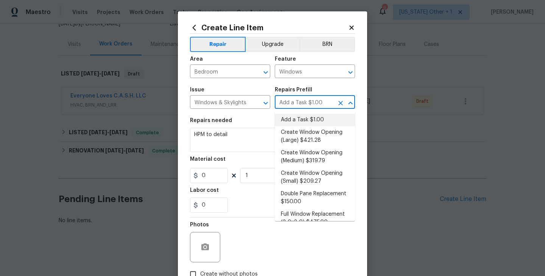
type input "1"
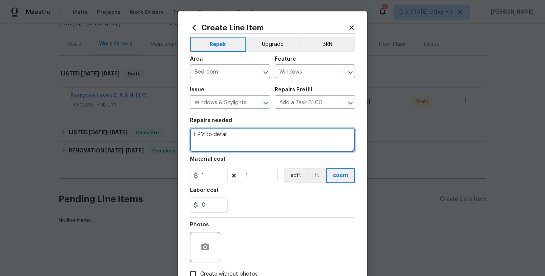
click at [215, 143] on textarea "HPM to detail" at bounding box center [272, 140] width 165 height 24
paste textarea "The window in the master bedroom is down. Please inspect the window operation, …"
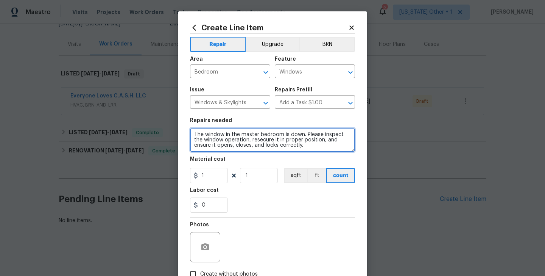
type textarea "The window in the master bedroom is down. Please inspect the window operation, …"
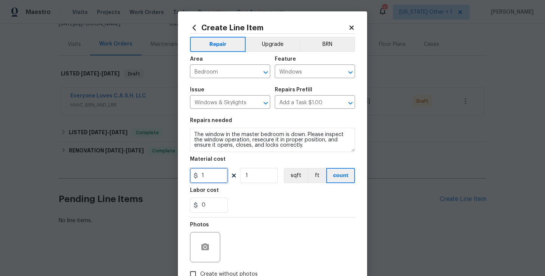
click at [213, 176] on input "1" at bounding box center [209, 175] width 38 height 15
type input "50"
click at [205, 239] on button "button" at bounding box center [205, 247] width 18 height 18
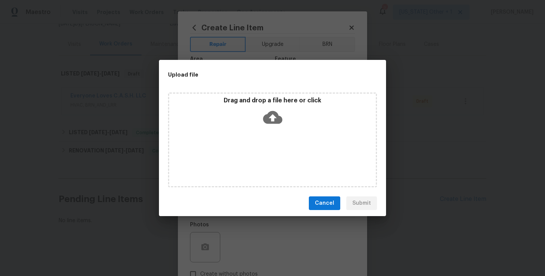
click at [274, 117] on icon at bounding box center [272, 117] width 19 height 19
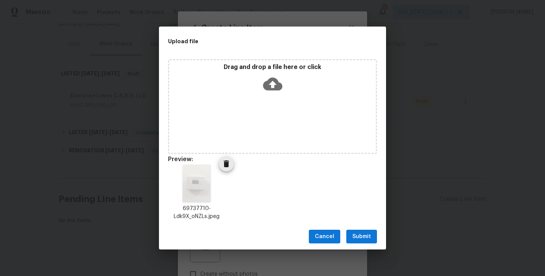
click at [227, 159] on icon "Delete" at bounding box center [226, 163] width 9 height 9
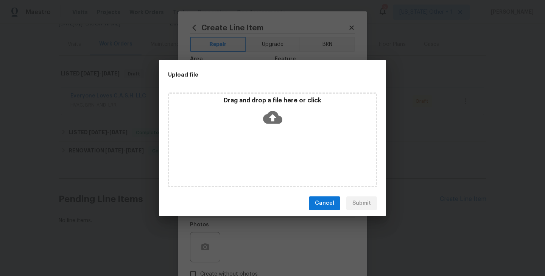
click at [266, 119] on icon at bounding box center [272, 117] width 19 height 13
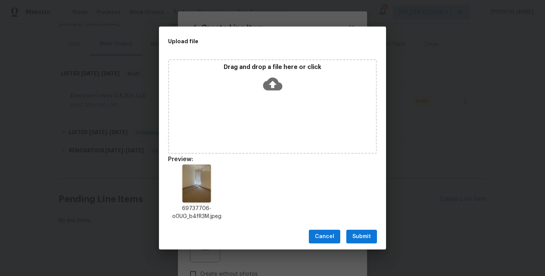
click at [368, 236] on span "Submit" at bounding box center [362, 236] width 19 height 9
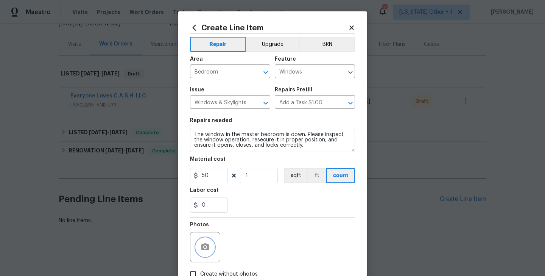
scroll to position [51, 0]
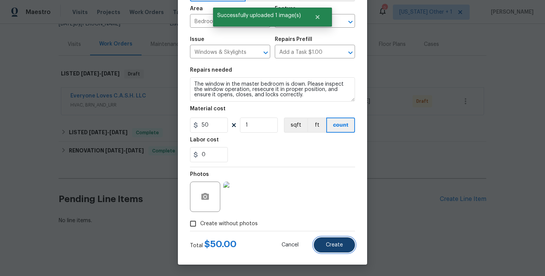
click at [335, 240] on button "Create" at bounding box center [334, 244] width 41 height 15
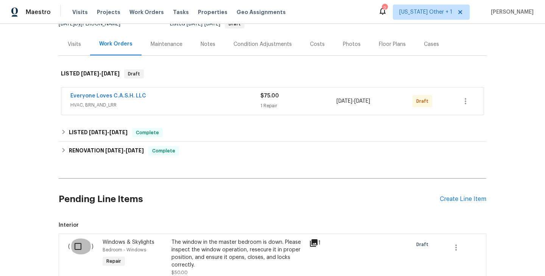
click at [76, 247] on input "checkbox" at bounding box center [81, 246] width 22 height 16
checkbox input "true"
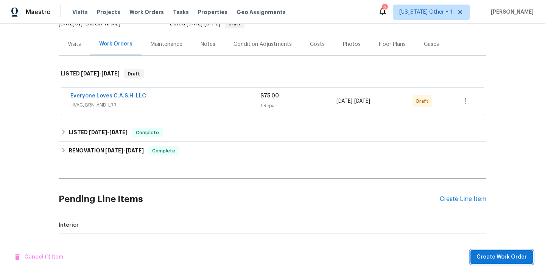
click at [484, 259] on span "Create Work Order" at bounding box center [502, 256] width 50 height 9
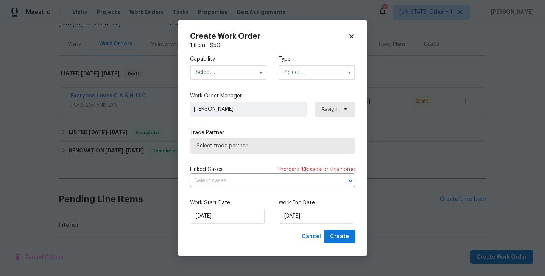
click at [230, 71] on input "text" at bounding box center [228, 72] width 77 height 15
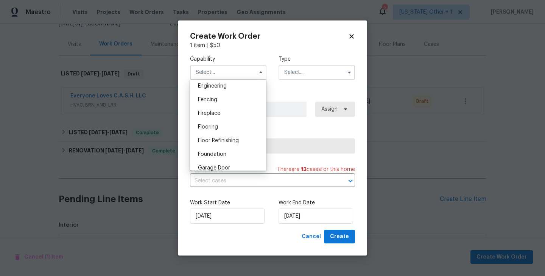
scroll to position [341, 0]
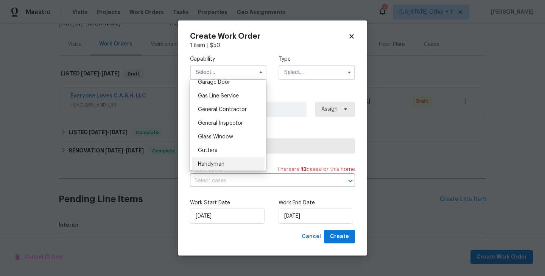
click at [223, 162] on span "Handyman" at bounding box center [211, 163] width 27 height 5
type input "Handyman"
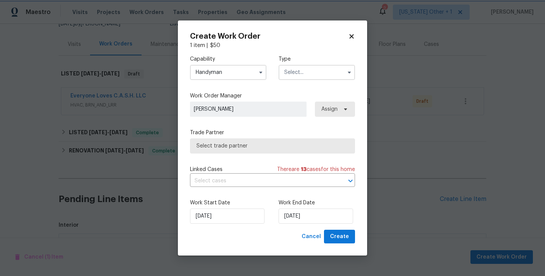
scroll to position [357, 0]
click at [300, 74] on input "text" at bounding box center [317, 72] width 77 height 15
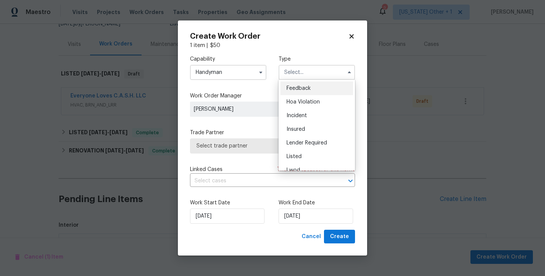
click at [301, 88] on span "Feedback" at bounding box center [299, 88] width 24 height 5
type input "Feedback"
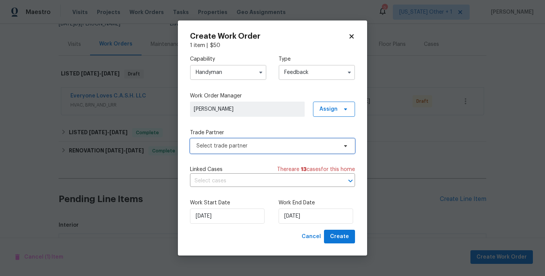
click at [253, 145] on span "Select trade partner" at bounding box center [267, 146] width 141 height 8
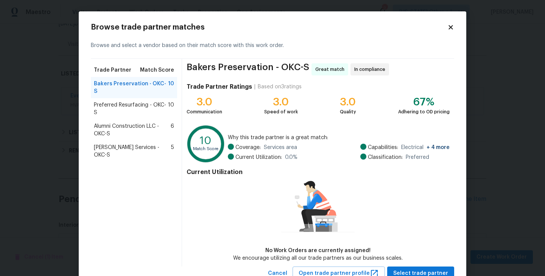
click at [135, 144] on span "Guardado Services - OKC-S" at bounding box center [132, 151] width 77 height 15
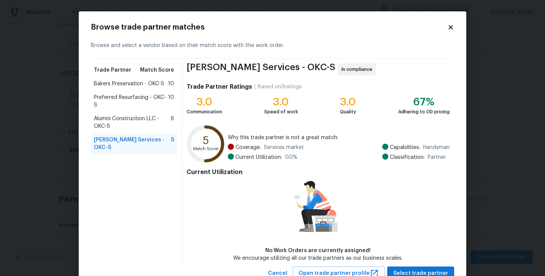
click at [141, 88] on div "Bakers Preservation - OKC-S 10" at bounding box center [134, 84] width 86 height 14
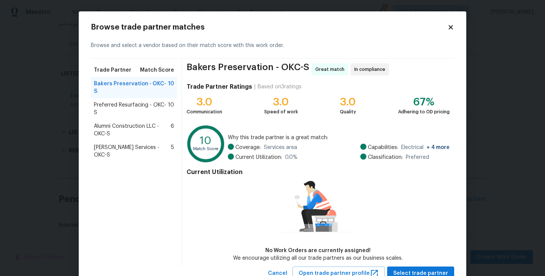
click at [139, 104] on span "Preferred Resurfacing - OKC-S" at bounding box center [131, 108] width 74 height 15
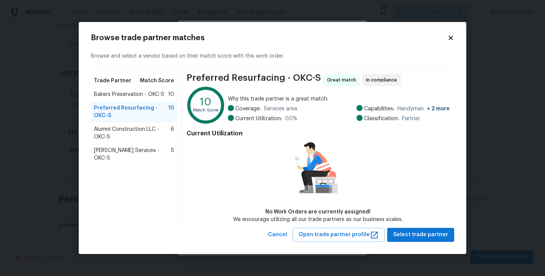
click at [134, 127] on span "Alumni Construction LLC - OKC-S" at bounding box center [132, 132] width 77 height 15
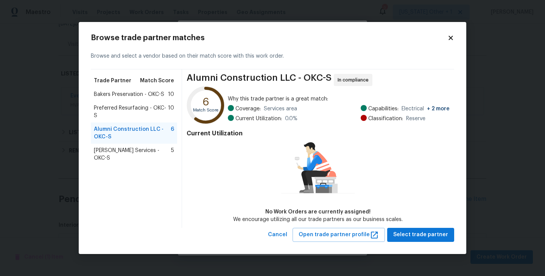
click at [133, 147] on span "Guardado Services - OKC-S" at bounding box center [132, 154] width 77 height 15
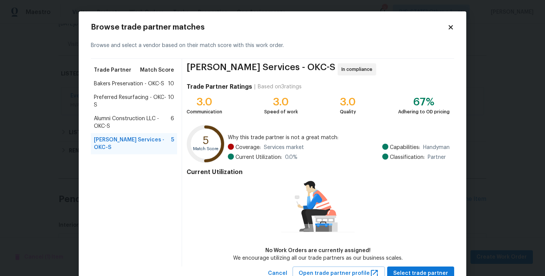
click at [136, 81] on span "Bakers Preservation - OKC-S" at bounding box center [129, 84] width 70 height 8
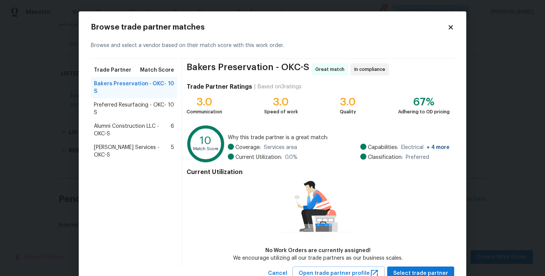
scroll to position [27, 0]
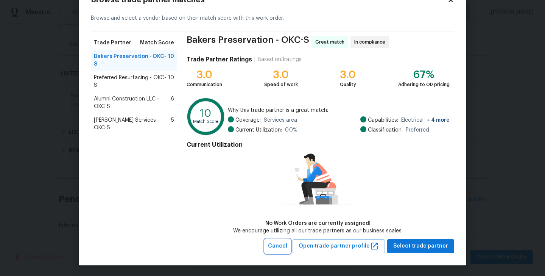
click at [287, 245] on span "Cancel" at bounding box center [277, 245] width 19 height 9
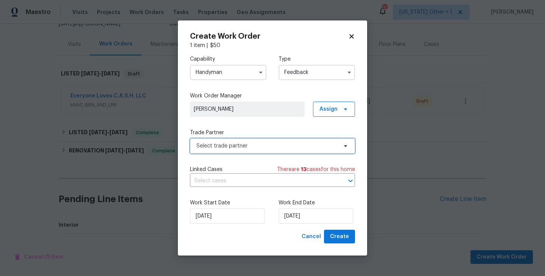
scroll to position [0, 0]
click at [208, 75] on input "Handyman" at bounding box center [228, 72] width 77 height 15
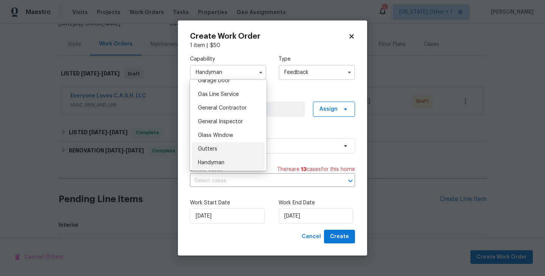
scroll to position [336, 0]
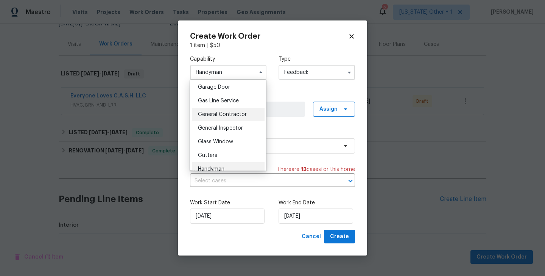
click at [213, 116] on span "General Contractor" at bounding box center [222, 114] width 49 height 5
type input "General Contractor"
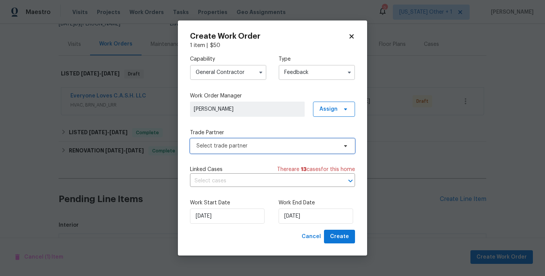
click at [219, 140] on span "Select trade partner" at bounding box center [272, 145] width 165 height 15
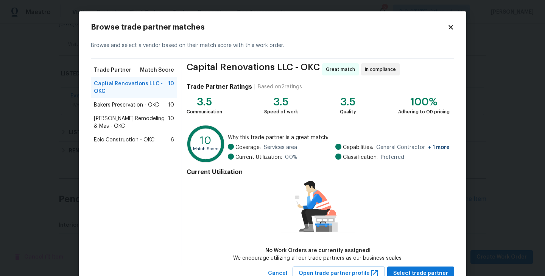
click at [133, 146] on div "Epic Construction - OKC 6" at bounding box center [134, 140] width 86 height 14
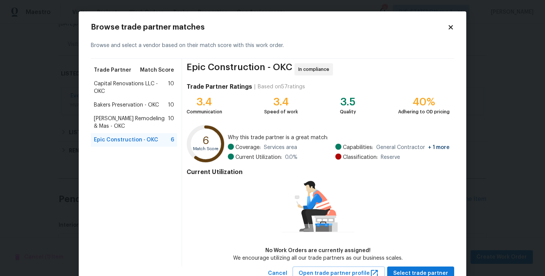
scroll to position [27, 0]
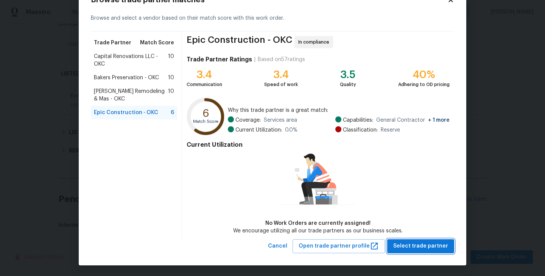
click at [426, 242] on span "Select trade partner" at bounding box center [421, 245] width 55 height 9
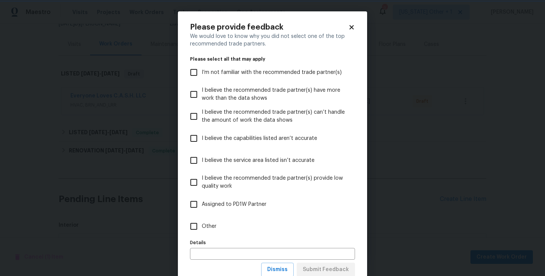
scroll to position [0, 0]
click at [200, 226] on input "Other" at bounding box center [194, 226] width 16 height 16
checkbox input "true"
click at [325, 269] on span "Submit Feedback" at bounding box center [326, 269] width 46 height 9
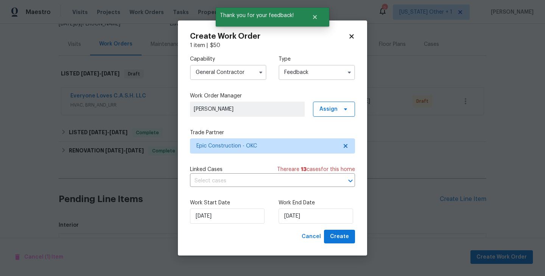
click at [228, 76] on input "General Contractor" at bounding box center [228, 72] width 77 height 15
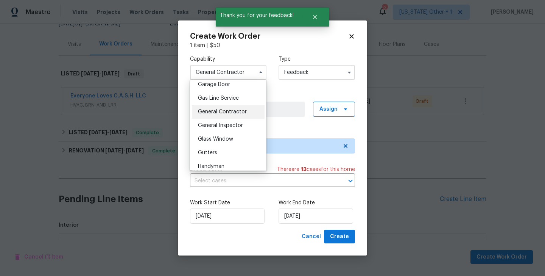
scroll to position [364, 0]
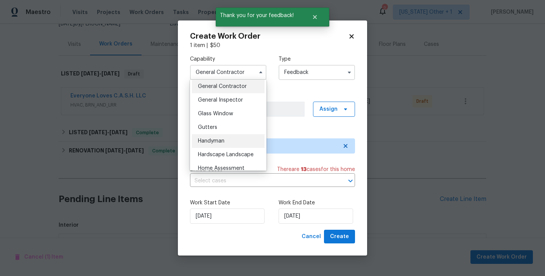
click at [226, 142] on div "Handyman" at bounding box center [228, 141] width 73 height 14
type input "Handyman"
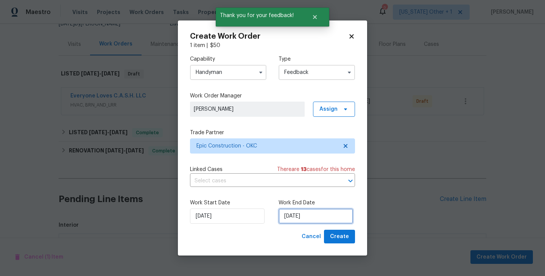
click at [299, 220] on input "[DATE]" at bounding box center [316, 215] width 75 height 15
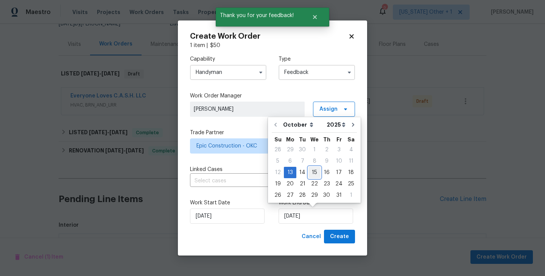
click at [312, 172] on div "15" at bounding box center [315, 172] width 12 height 11
type input "[DATE]"
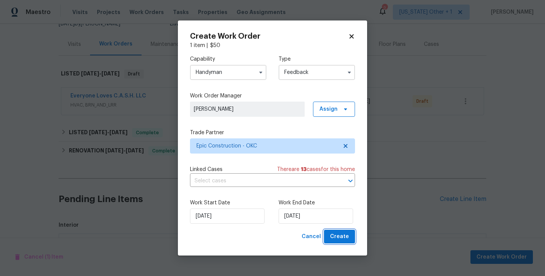
click at [344, 234] on span "Create" at bounding box center [339, 236] width 19 height 9
checkbox input "false"
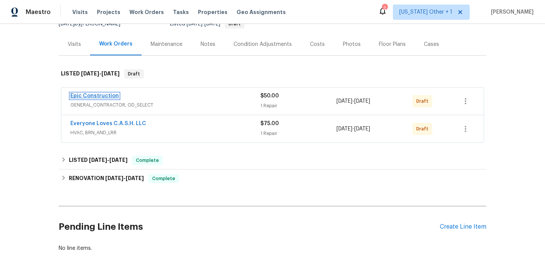
click at [109, 95] on link "Epic Construction" at bounding box center [94, 95] width 48 height 5
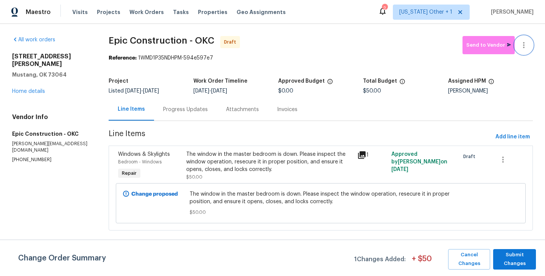
click at [525, 39] on button "button" at bounding box center [524, 45] width 18 height 18
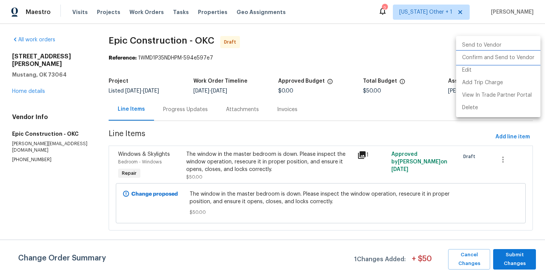
click at [525, 55] on li "Confirm and Send to Vendor" at bounding box center [498, 58] width 84 height 12
click at [490, 200] on div at bounding box center [272, 138] width 545 height 276
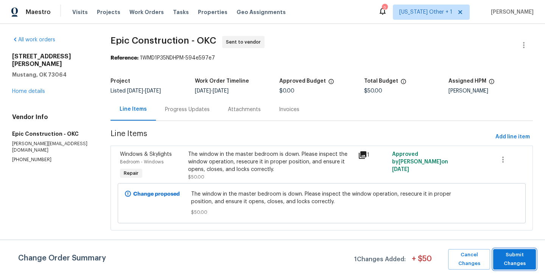
click at [518, 264] on span "Submit Changes" at bounding box center [514, 258] width 35 height 17
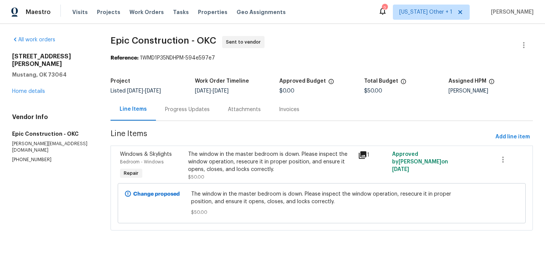
click at [195, 117] on div "Progress Updates" at bounding box center [187, 109] width 63 height 22
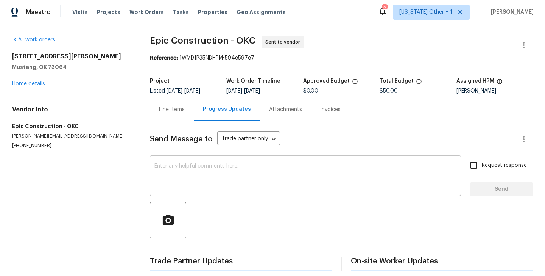
click at [217, 190] on div "x ​" at bounding box center [305, 176] width 311 height 39
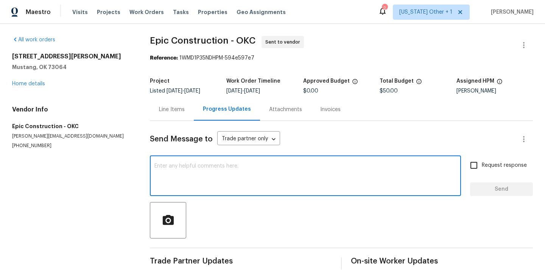
paste textarea "Hi this is Blessida with Opendoor. I’m confirming you received the WO for the p…"
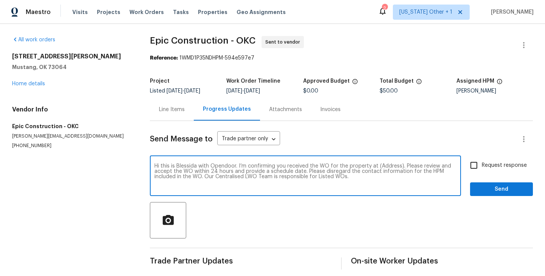
click at [386, 166] on textarea "Hi this is Blessida with Opendoor. I’m confirming you received the WO for the p…" at bounding box center [306, 176] width 302 height 27
paste textarea "[STREET_ADDRESS][PERSON_NAME]"
type textarea "Hi this is Blessida with Opendoor. I’m confirming you received the WO for the p…"
click at [490, 168] on span "Request response" at bounding box center [504, 165] width 45 height 8
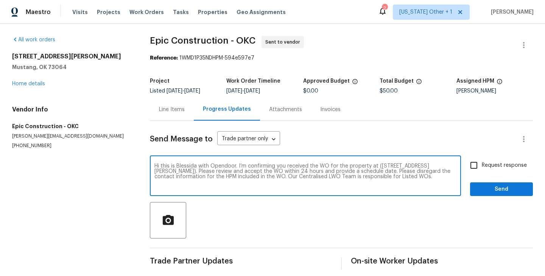
click at [482, 168] on input "Request response" at bounding box center [474, 165] width 16 height 16
checkbox input "true"
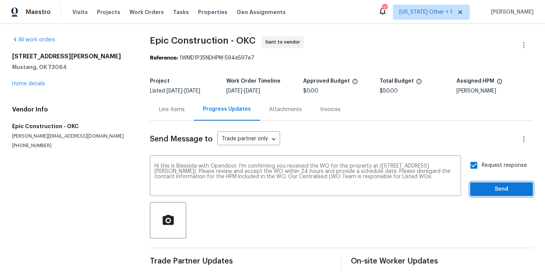
click at [485, 184] on span "Send" at bounding box center [501, 188] width 51 height 9
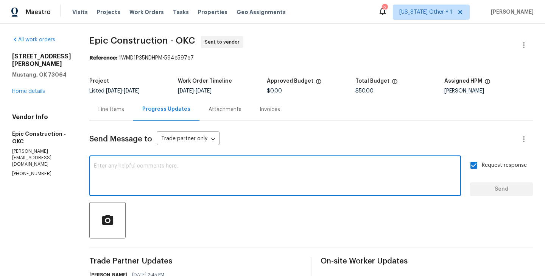
click at [222, 173] on textarea at bounding box center [275, 176] width 363 height 27
paste textarea "The Work Orders must include before-photos (both close-up and wide-angle) and a…"
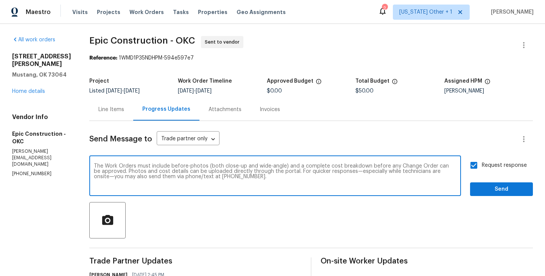
type textarea "The Work Orders must include before-photos (both close-up and wide-angle) and a…"
click at [487, 184] on button "Send" at bounding box center [501, 189] width 63 height 14
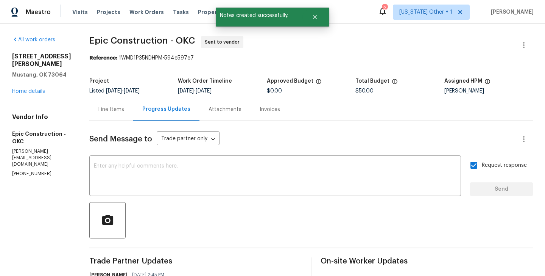
scroll to position [125, 0]
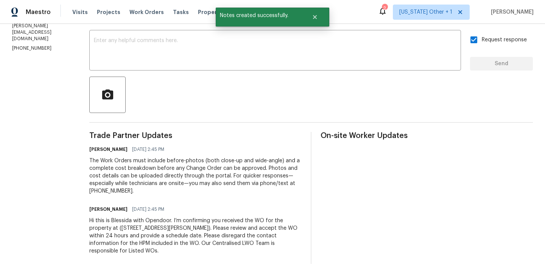
click at [189, 231] on div "Hi this is Blessida with Opendoor. I’m confirming you received the WO for the p…" at bounding box center [195, 236] width 212 height 38
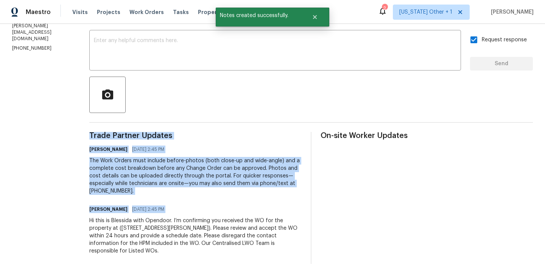
click at [189, 231] on div "Hi this is Blessida with Opendoor. I’m confirming you received the WO for the p…" at bounding box center [195, 236] width 212 height 38
copy div "Trade Partner Updates Blessida Angeline M 10/13/2025 2:45 PM The Work Orders mu…"
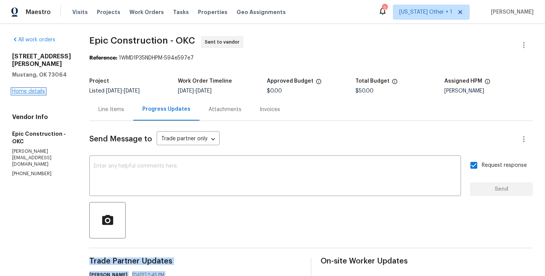
click at [20, 92] on link "Home details" at bounding box center [28, 91] width 33 height 5
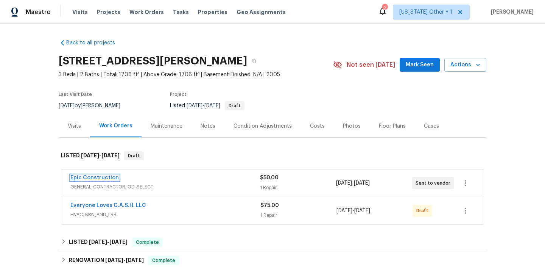
click at [104, 178] on link "Epic Construction" at bounding box center [94, 177] width 48 height 5
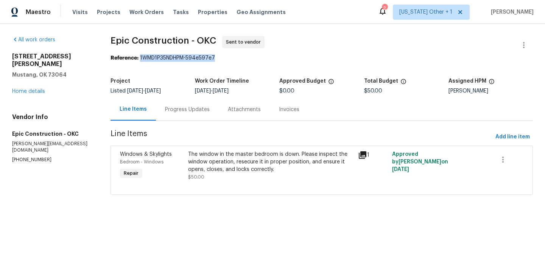
drag, startPoint x: 139, startPoint y: 57, endPoint x: 233, endPoint y: 57, distance: 94.7
click at [233, 57] on div "Reference: 1WMD1P35NDHPM-594e597e7" at bounding box center [322, 58] width 423 height 8
copy div "1WMD1P35NDHPM-594e597e7"
click at [178, 102] on div "Progress Updates" at bounding box center [187, 109] width 63 height 22
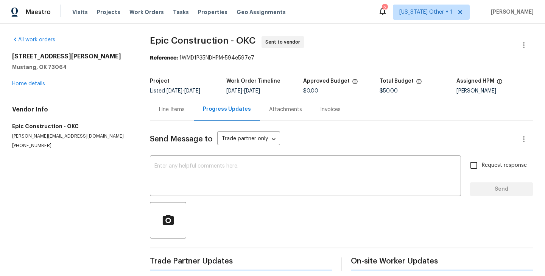
scroll to position [125, 0]
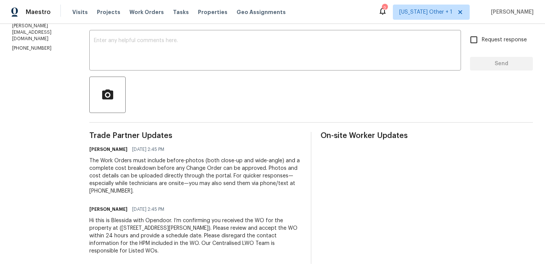
click at [153, 235] on div "Hi this is Blessida with Opendoor. I’m confirming you received the WO for the p…" at bounding box center [195, 236] width 212 height 38
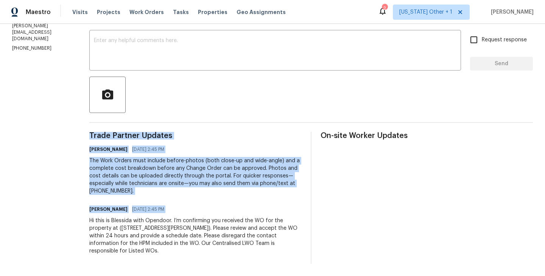
click at [153, 235] on div "Hi this is Blessida with Opendoor. I’m confirming you received the WO for the p…" at bounding box center [195, 236] width 212 height 38
copy div "Trade Partner Updates Blessida Angeline M 10/13/2025 2:45 PM The Work Orders mu…"
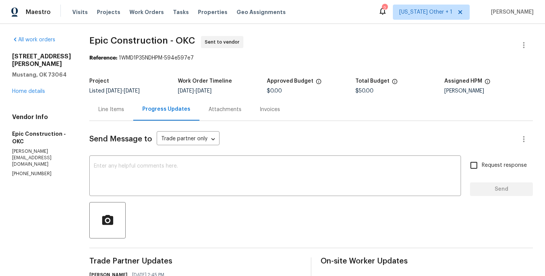
click at [31, 94] on div "313 N Shannon Way Mustang, OK 73064 Home details" at bounding box center [41, 74] width 59 height 42
click at [26, 93] on link "Home details" at bounding box center [28, 91] width 33 height 5
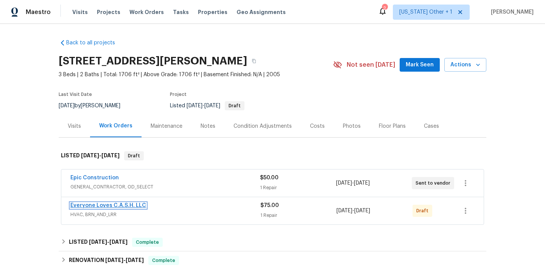
click at [122, 205] on link "Everyone Loves C.A.S.H. LLC" at bounding box center [108, 205] width 76 height 5
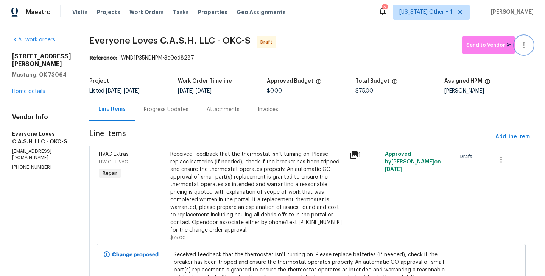
click at [527, 40] on button "button" at bounding box center [524, 45] width 18 height 18
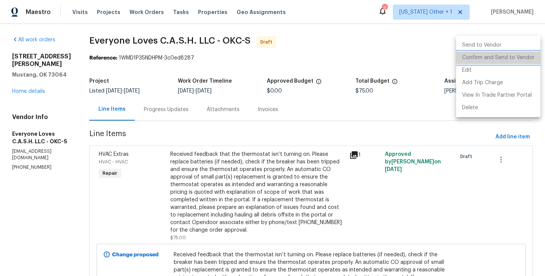
click at [527, 58] on li "Confirm and Send to Vendor" at bounding box center [498, 58] width 84 height 12
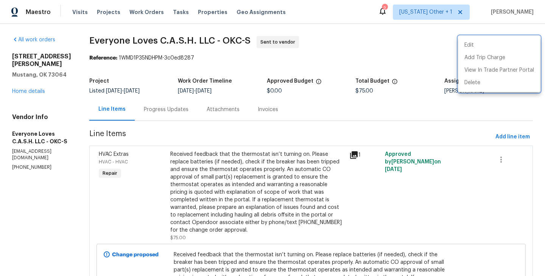
click at [168, 114] on div at bounding box center [272, 138] width 545 height 276
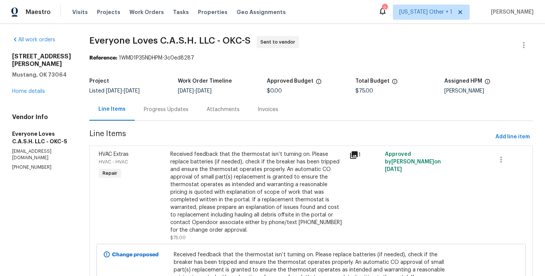
click at [168, 114] on div "Progress Updates" at bounding box center [166, 109] width 63 height 22
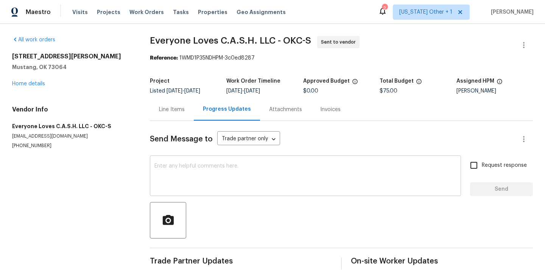
click at [189, 158] on div "x ​" at bounding box center [305, 176] width 311 height 39
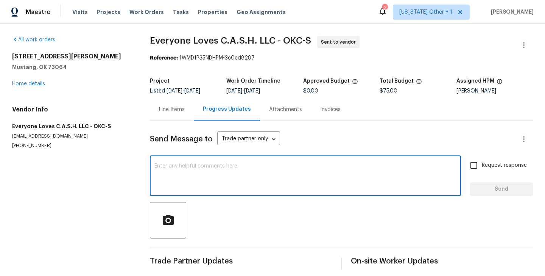
click at [188, 175] on textarea at bounding box center [306, 176] width 302 height 27
paste textarea "Hi this is Blessida with Opendoor. I’m confirming you received the WO for the p…"
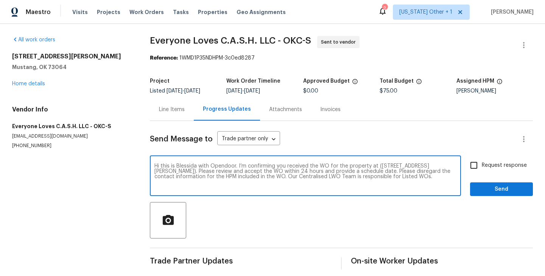
type textarea "Hi this is Blessida with Opendoor. I’m confirming you received the WO for the p…"
click at [481, 164] on input "Request response" at bounding box center [474, 165] width 16 height 16
checkbox input "true"
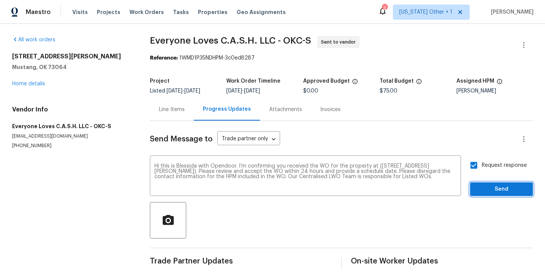
click at [481, 184] on button "Send" at bounding box center [501, 189] width 63 height 14
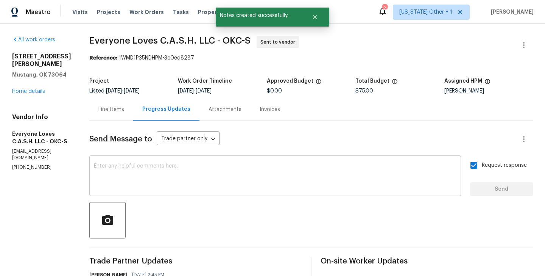
click at [222, 189] on textarea at bounding box center [275, 176] width 363 height 27
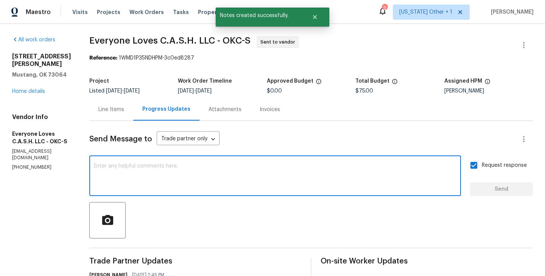
paste textarea "The Work Orders must include before-photos (both close-up and wide-angle) and a…"
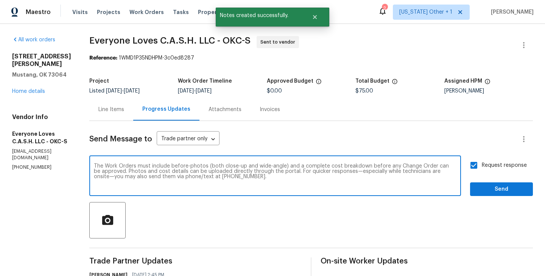
scroll to position [66, 0]
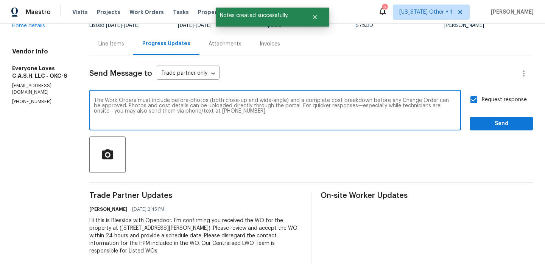
type textarea "The Work Orders must include before-photos (both close-up and wide-angle) and a…"
click at [493, 118] on button "Send" at bounding box center [501, 124] width 63 height 14
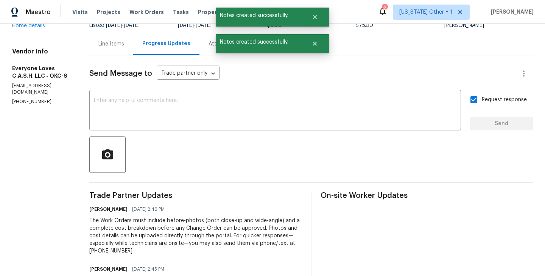
scroll to position [0, 0]
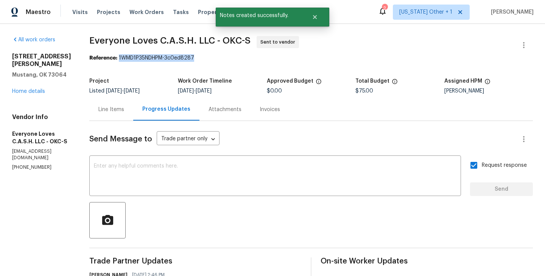
drag, startPoint x: 133, startPoint y: 58, endPoint x: 251, endPoint y: 58, distance: 118.6
click at [251, 58] on div "Reference: 1WMD1P35NDHPM-3c0ed8287" at bounding box center [311, 58] width 444 height 8
copy div "1WMD1P35NDHPM-3c0ed8287"
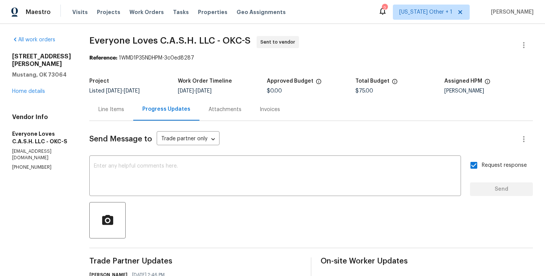
drag, startPoint x: 100, startPoint y: 34, endPoint x: 193, endPoint y: 34, distance: 92.4
click at [193, 34] on div "All work orders 313 N Shannon Way Mustang, OK 73064 Home details Vendor Info Ev…" at bounding box center [272, 212] width 545 height 377
drag, startPoint x: 207, startPoint y: 40, endPoint x: 100, endPoint y: 42, distance: 106.5
click at [100, 42] on div "All work orders 313 N Shannon Way Mustang, OK 73064 Home details Vendor Info Ev…" at bounding box center [272, 212] width 545 height 377
copy span "Everyone Loves C.A.S.H."
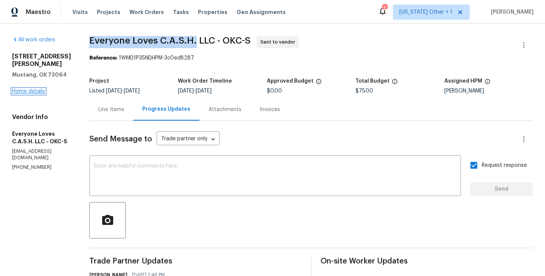
click at [23, 89] on link "Home details" at bounding box center [28, 91] width 33 height 5
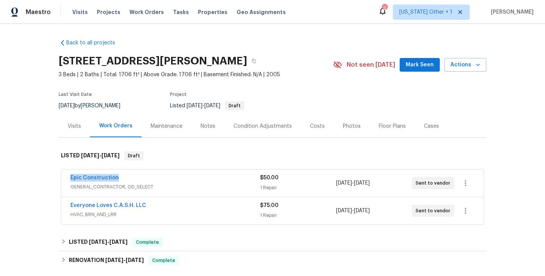
drag, startPoint x: 126, startPoint y: 177, endPoint x: 59, endPoint y: 177, distance: 67.0
click at [59, 177] on div "Epic Construction GENERAL_CONTRACTOR, OD_SELECT $50.00 1 Repair 10/13/2025 - 10…" at bounding box center [273, 197] width 428 height 59
copy link "Epic Construction"
click at [94, 181] on span "Epic Construction" at bounding box center [94, 178] width 48 height 8
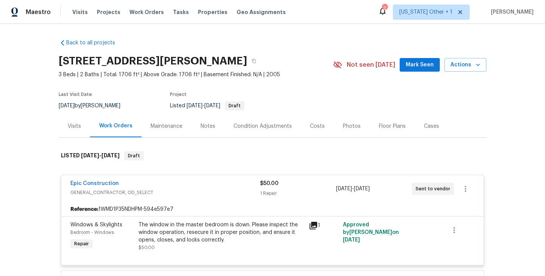
click at [153, 229] on div "The window in the master bedroom is down. Please inspect the window operation, …" at bounding box center [222, 232] width 166 height 23
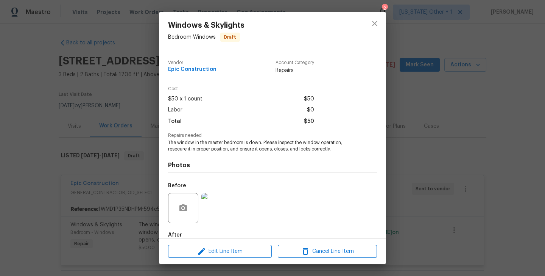
click at [134, 207] on div "Windows & Skylights Bedroom - Windows Draft Vendor Epic Construction Account Ca…" at bounding box center [272, 138] width 545 height 276
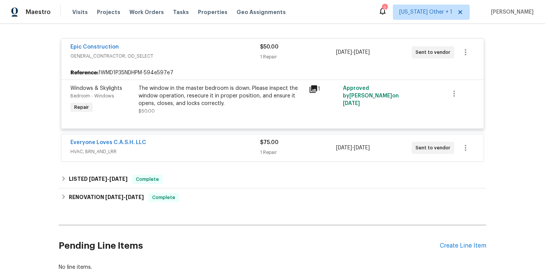
scroll to position [136, 0]
click at [179, 151] on span "HVAC, BRN_AND_LRR" at bounding box center [165, 152] width 190 height 8
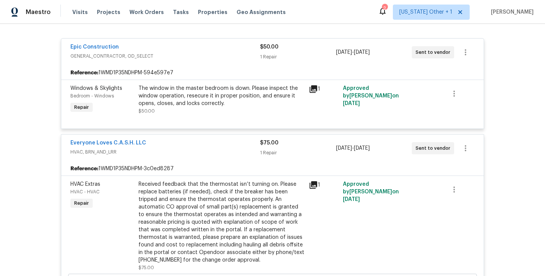
click at [185, 194] on div "Received feedback that the thermostat isn’t turning on. Please replace batterie…" at bounding box center [222, 221] width 166 height 83
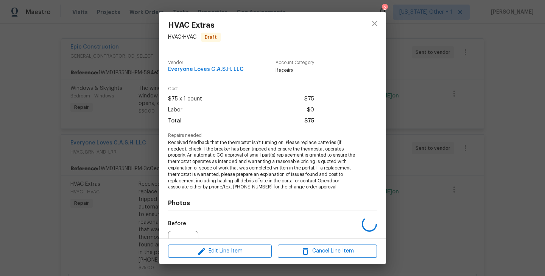
scroll to position [80, 0]
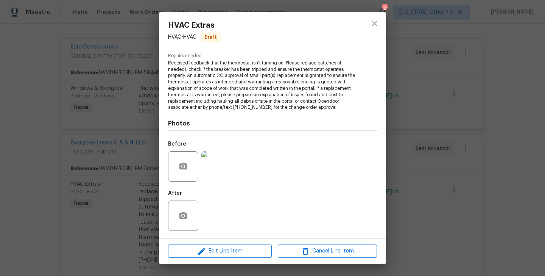
click at [114, 196] on div "HVAC Extras HVAC - HVAC Draft Vendor Everyone Loves C.A.S.H. LLC Account Catego…" at bounding box center [272, 138] width 545 height 276
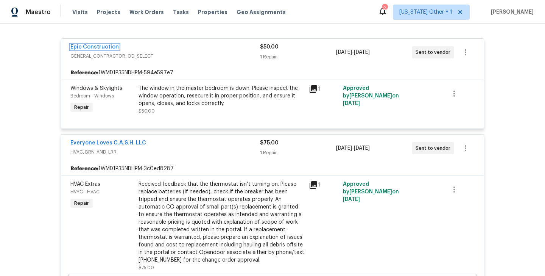
click at [102, 46] on link "Epic Construction" at bounding box center [94, 46] width 48 height 5
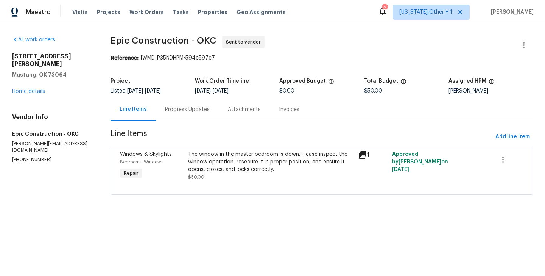
click at [183, 113] on div "Progress Updates" at bounding box center [187, 109] width 63 height 22
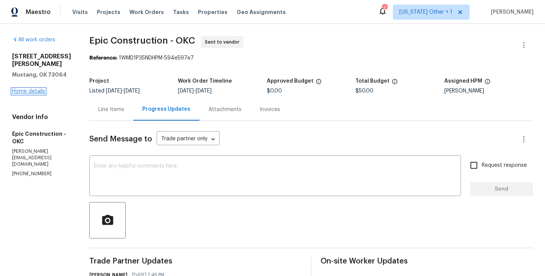
click at [27, 89] on link "Home details" at bounding box center [28, 91] width 33 height 5
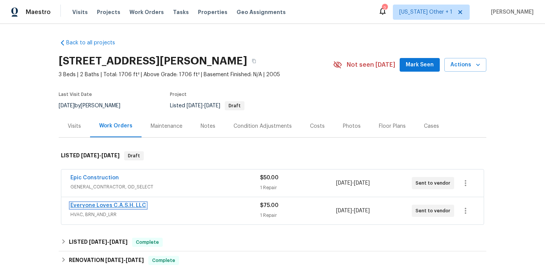
click at [117, 205] on link "Everyone Loves C.A.S.H. LLC" at bounding box center [108, 205] width 76 height 5
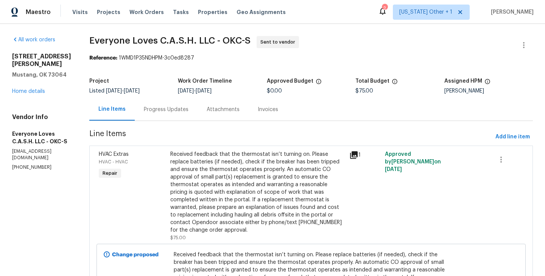
click at [198, 116] on div "Progress Updates" at bounding box center [166, 109] width 63 height 22
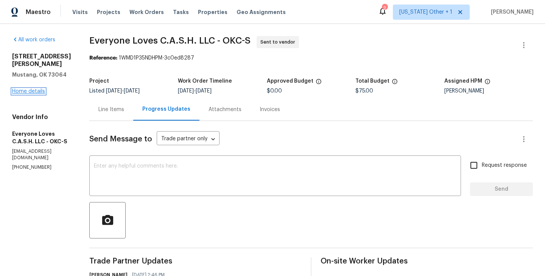
click at [33, 89] on link "Home details" at bounding box center [28, 91] width 33 height 5
